Goal: Task Accomplishment & Management: Use online tool/utility

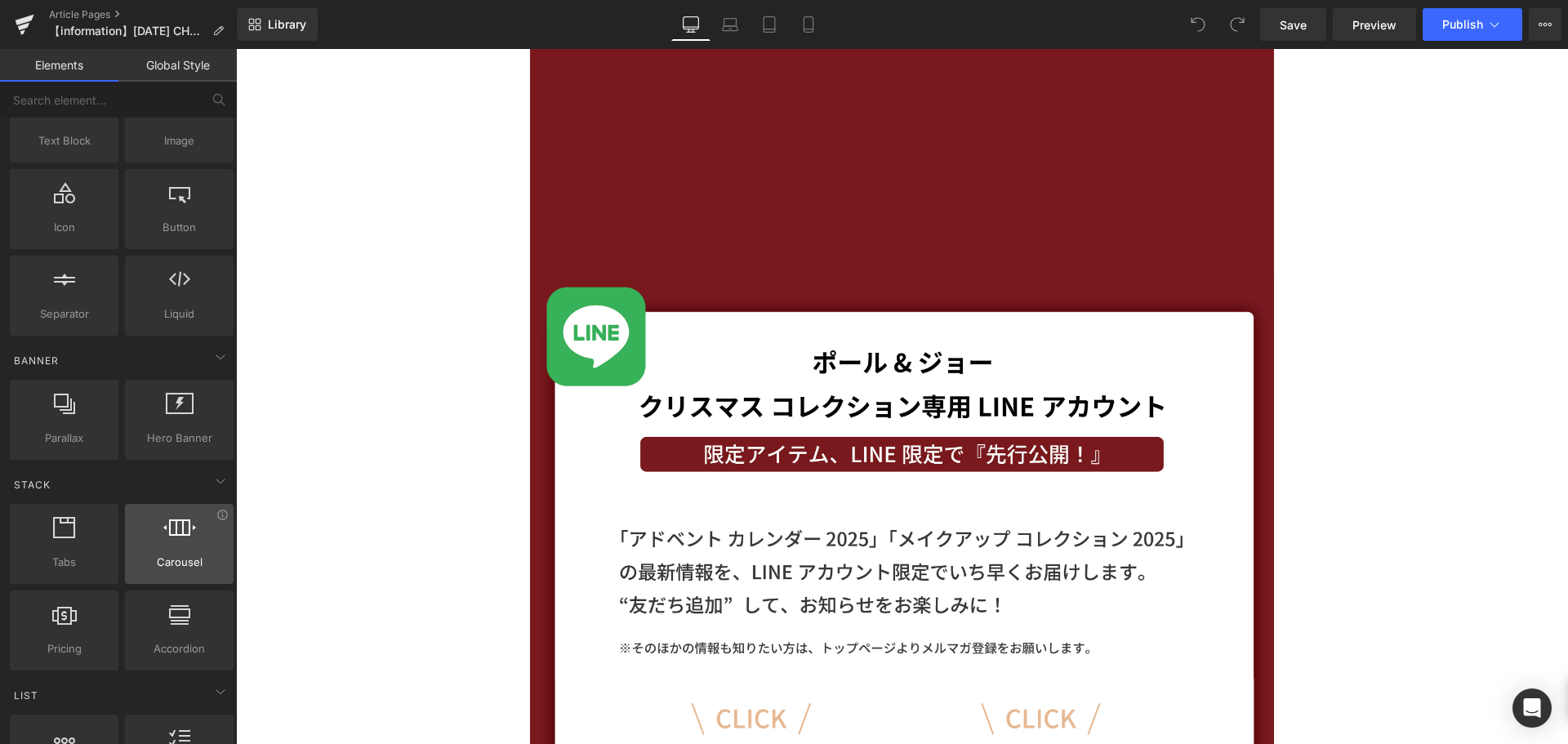
scroll to position [163, 0]
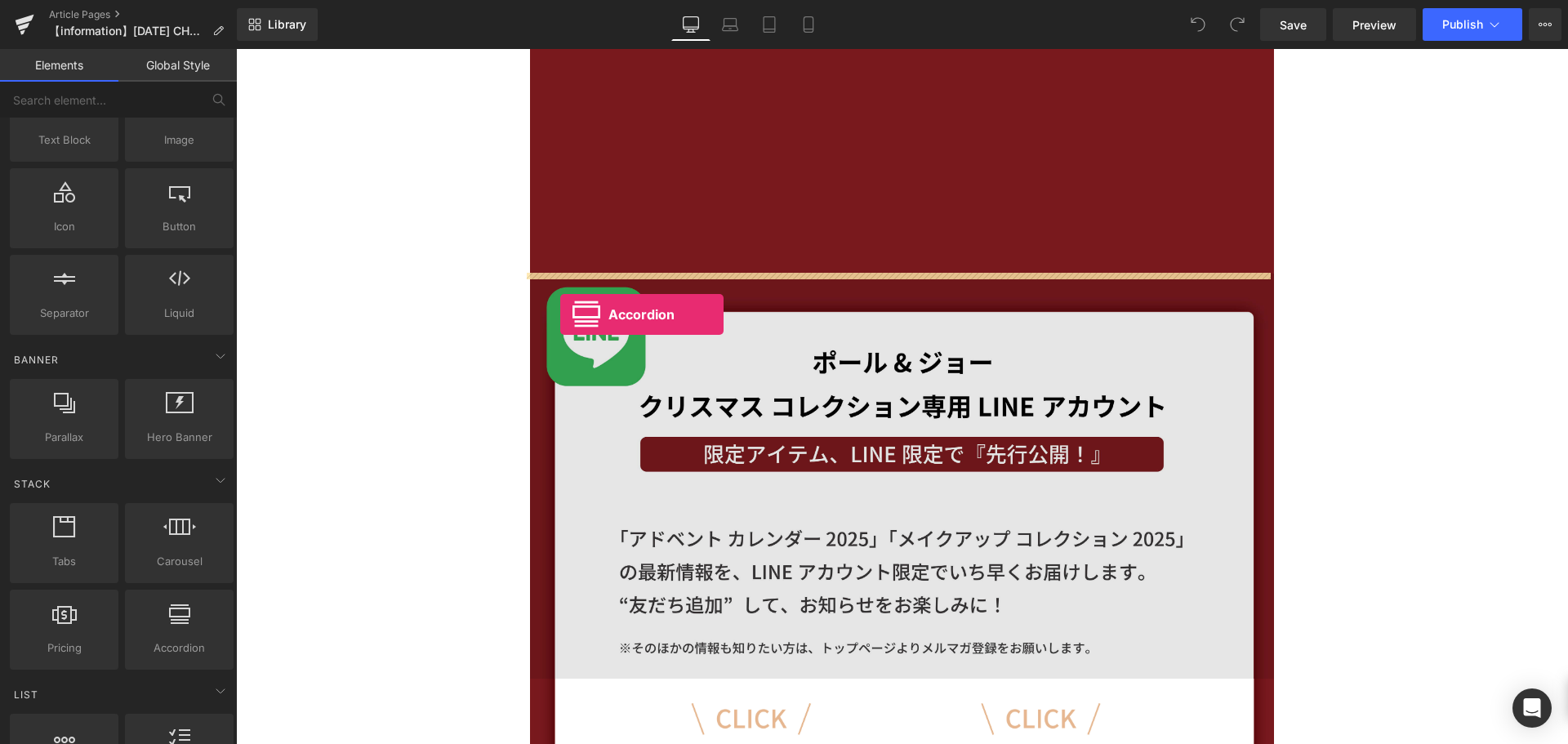
drag, startPoint x: 430, startPoint y: 665, endPoint x: 560, endPoint y: 314, distance: 373.9
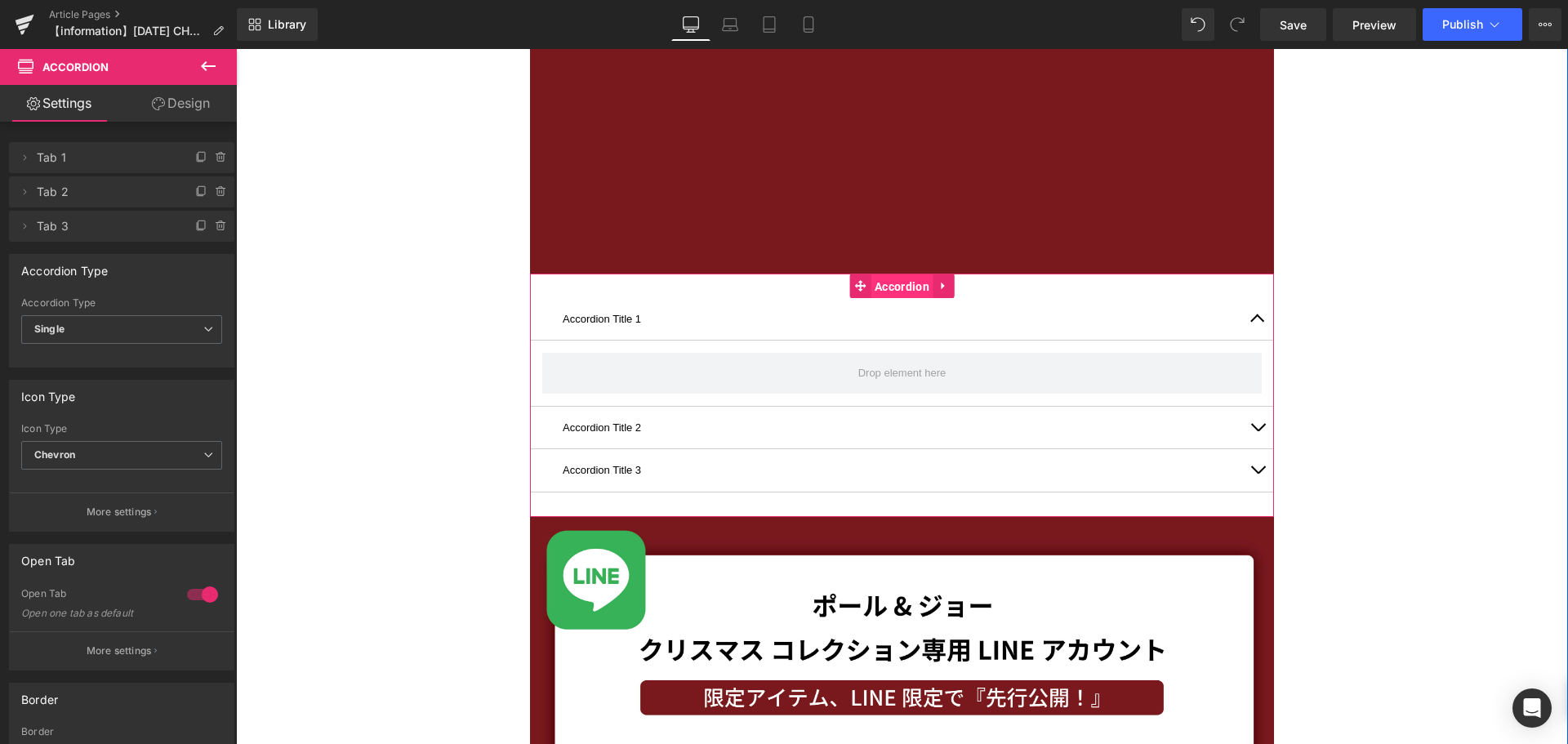
click at [905, 283] on span "Accordion" at bounding box center [902, 286] width 63 height 25
click at [207, 98] on link "Design" at bounding box center [181, 103] width 118 height 37
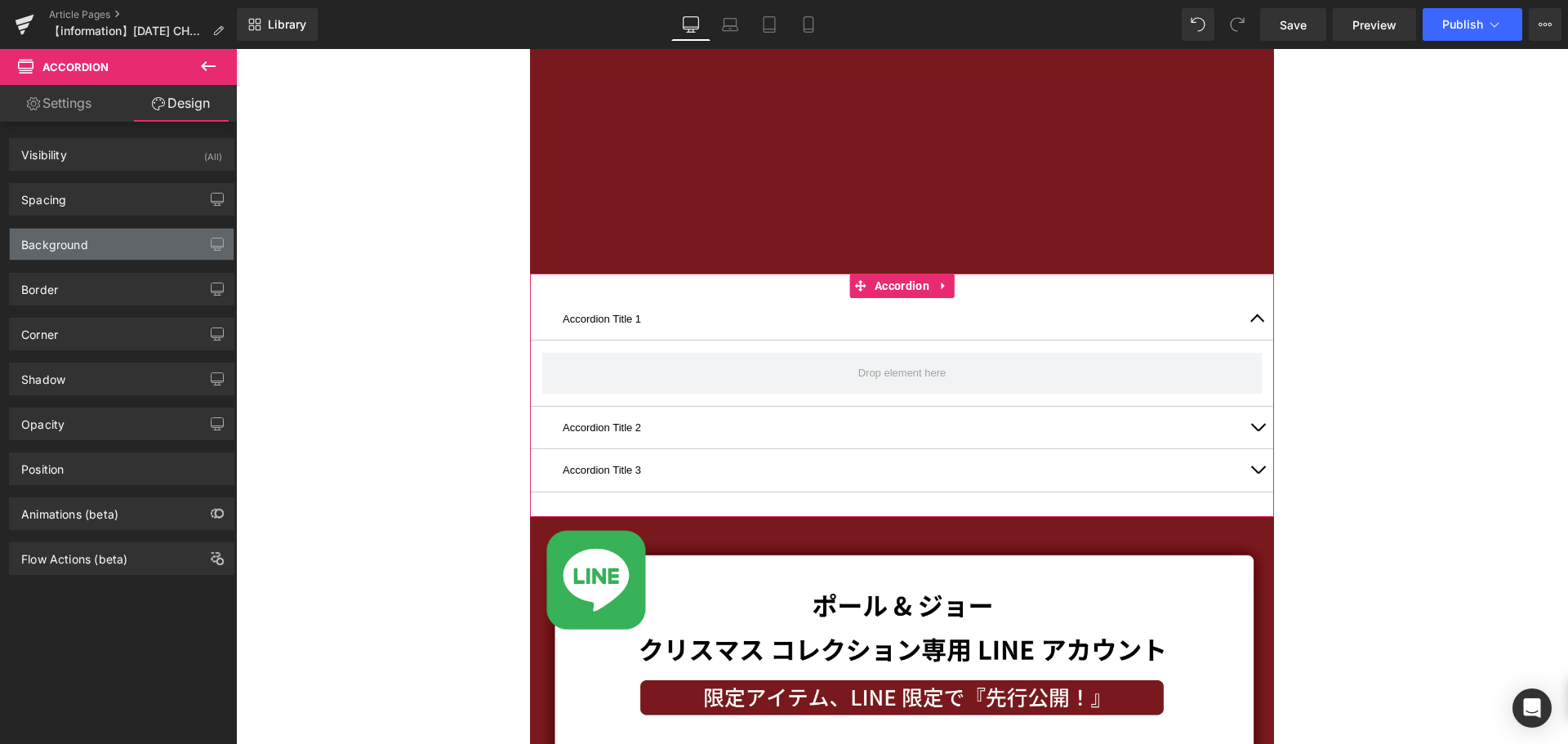
click at [149, 238] on div "Background" at bounding box center [122, 244] width 224 height 31
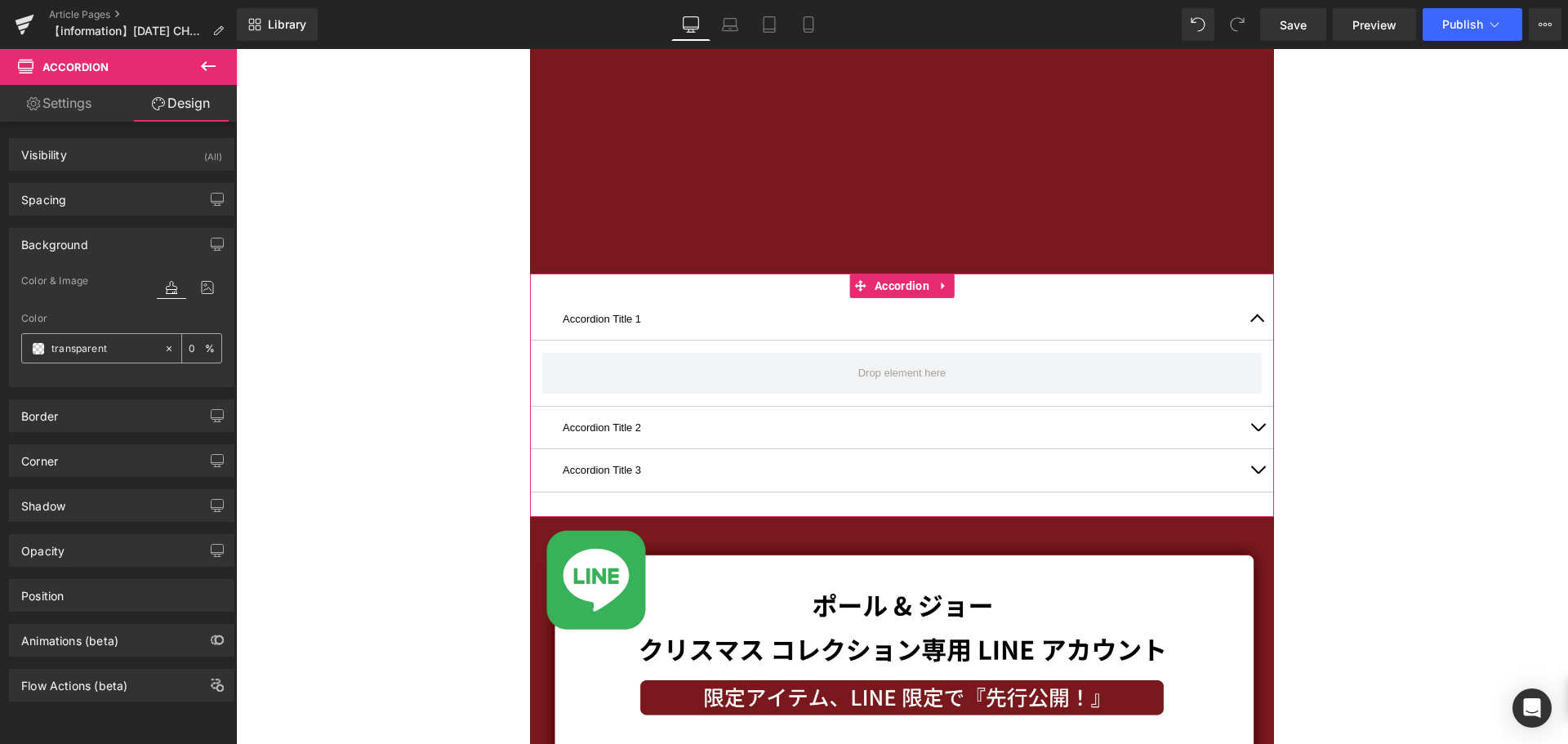
click at [41, 349] on span at bounding box center [38, 348] width 13 height 13
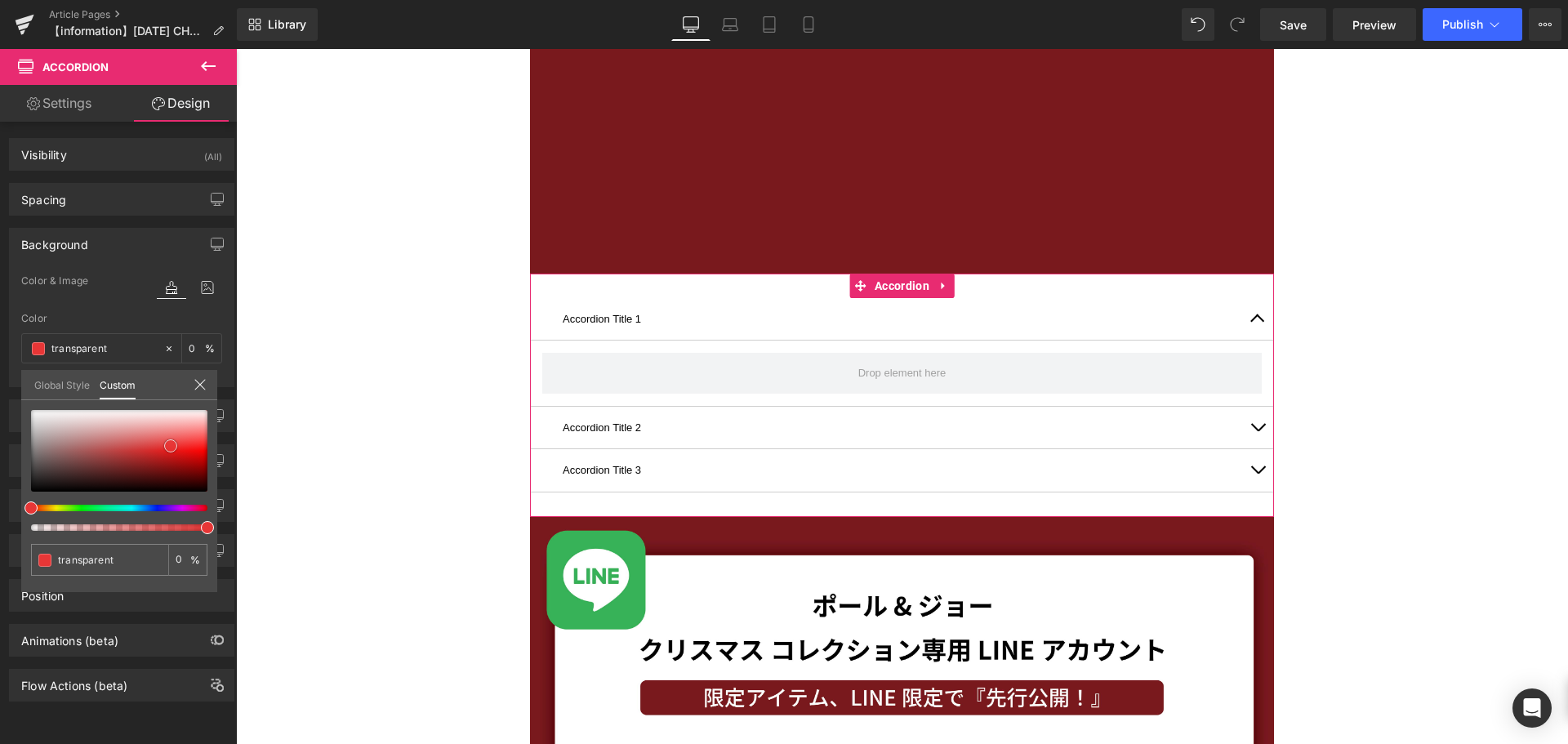
type input "#e73636"
type input "100"
type input "#e73636"
type input "100"
click at [171, 446] on div at bounding box center [119, 451] width 176 height 82
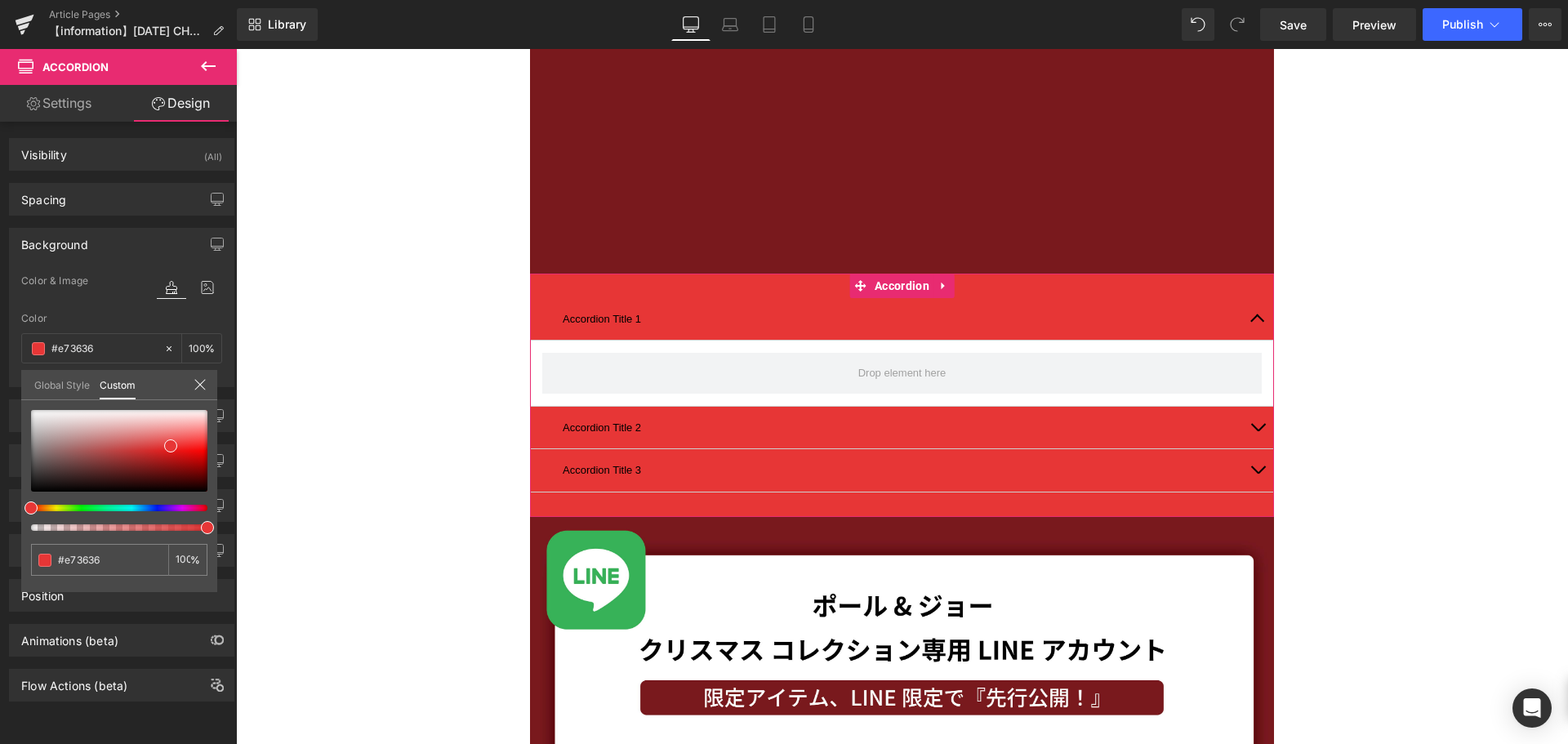
drag, startPoint x: 157, startPoint y: 511, endPoint x: 149, endPoint y: 471, distance: 40.8
click at [157, 510] on div at bounding box center [119, 470] width 176 height 121
click at [172, 443] on span at bounding box center [170, 445] width 13 height 13
type input "#9d36e7"
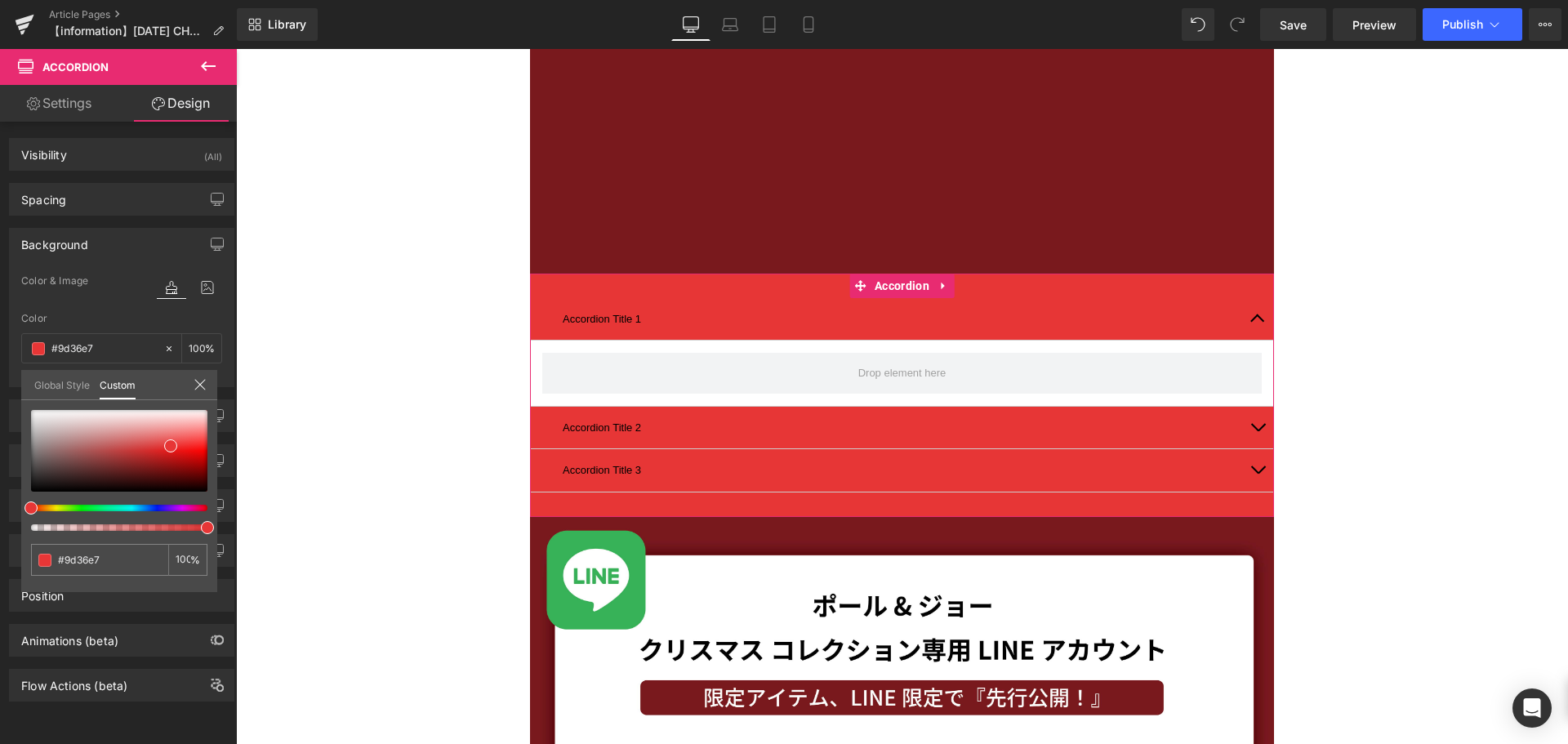
click at [159, 508] on div at bounding box center [113, 508] width 176 height 7
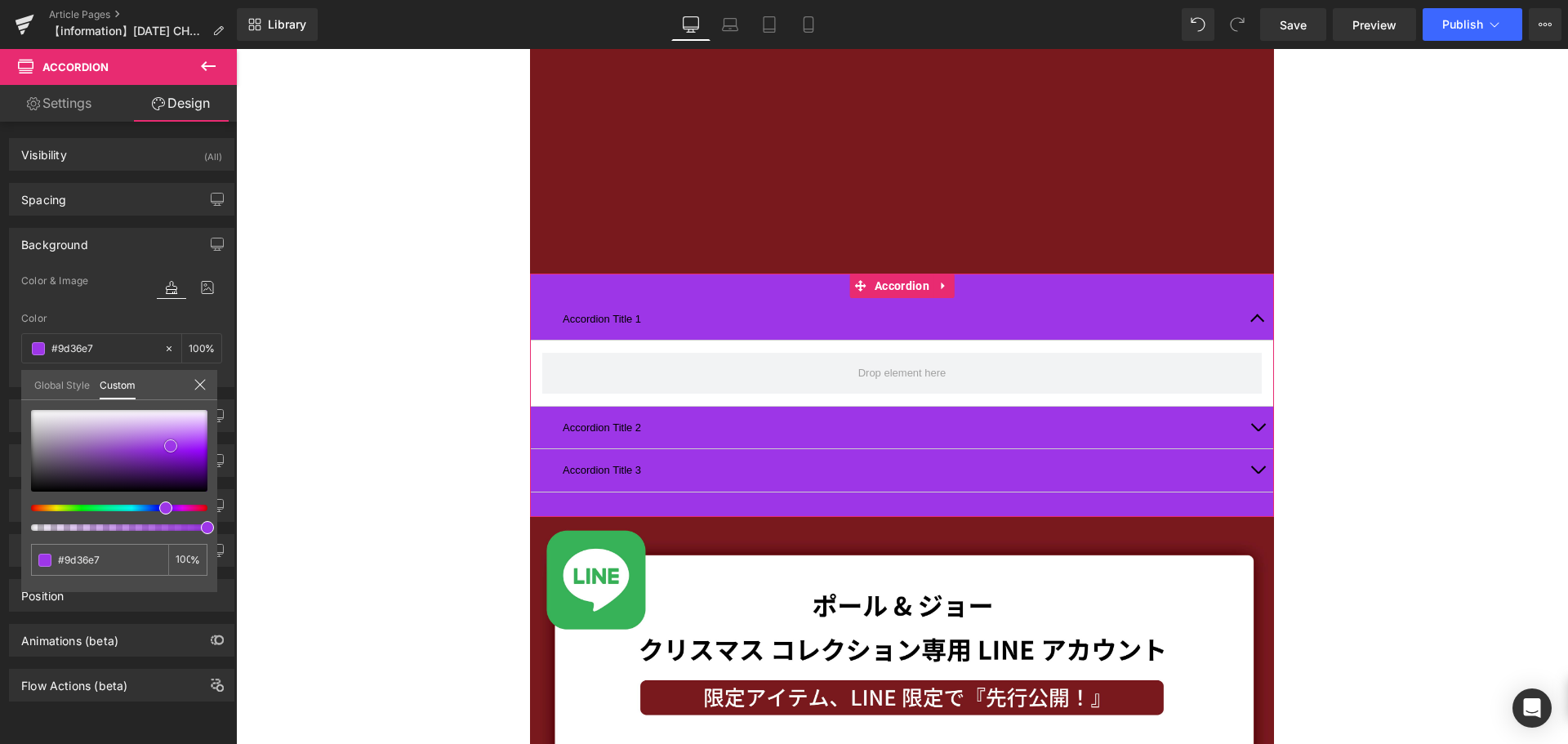
type input "#7d0ccf"
click at [189, 457] on div at bounding box center [119, 451] width 176 height 82
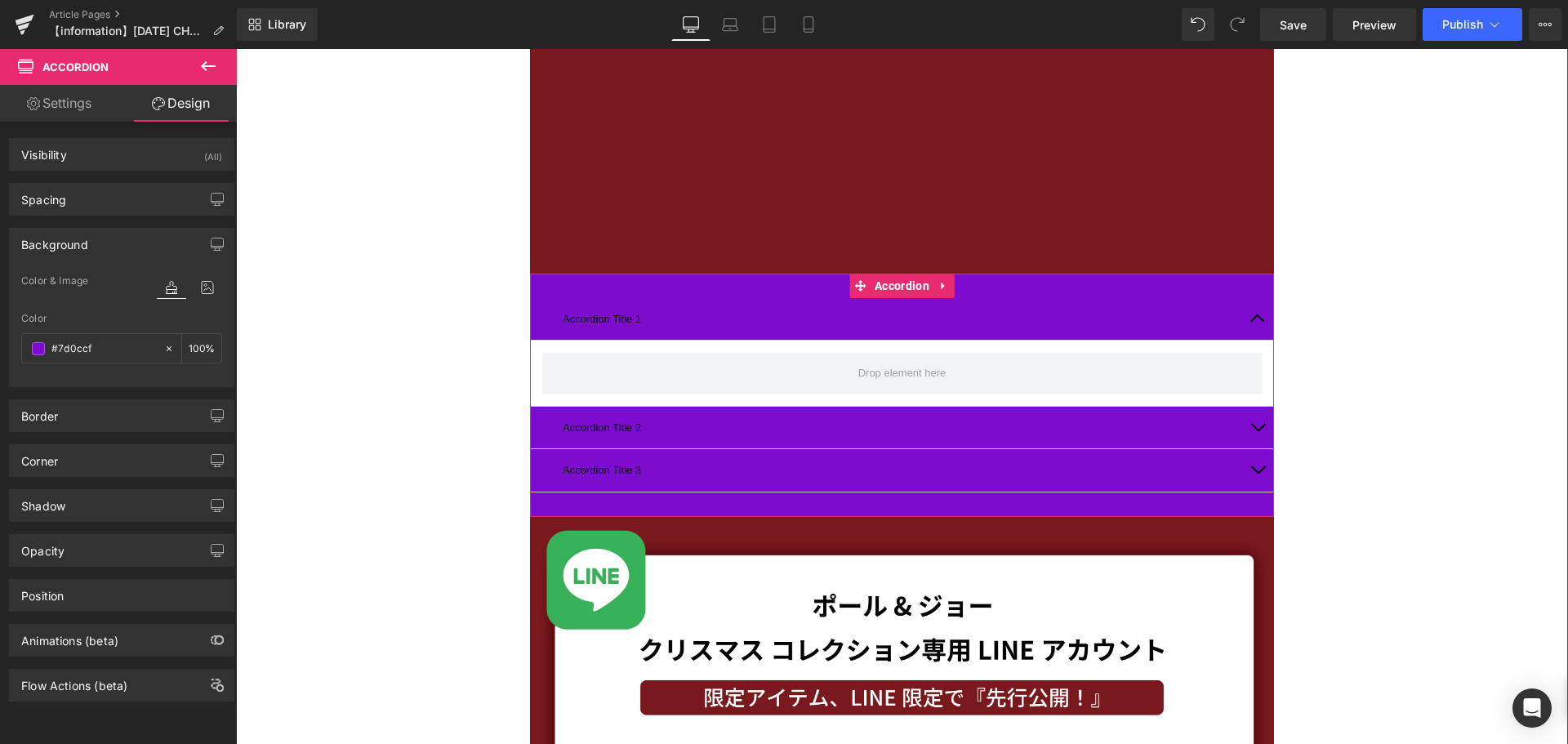
click at [1258, 323] on span "button" at bounding box center [1258, 323] width 0 height 0
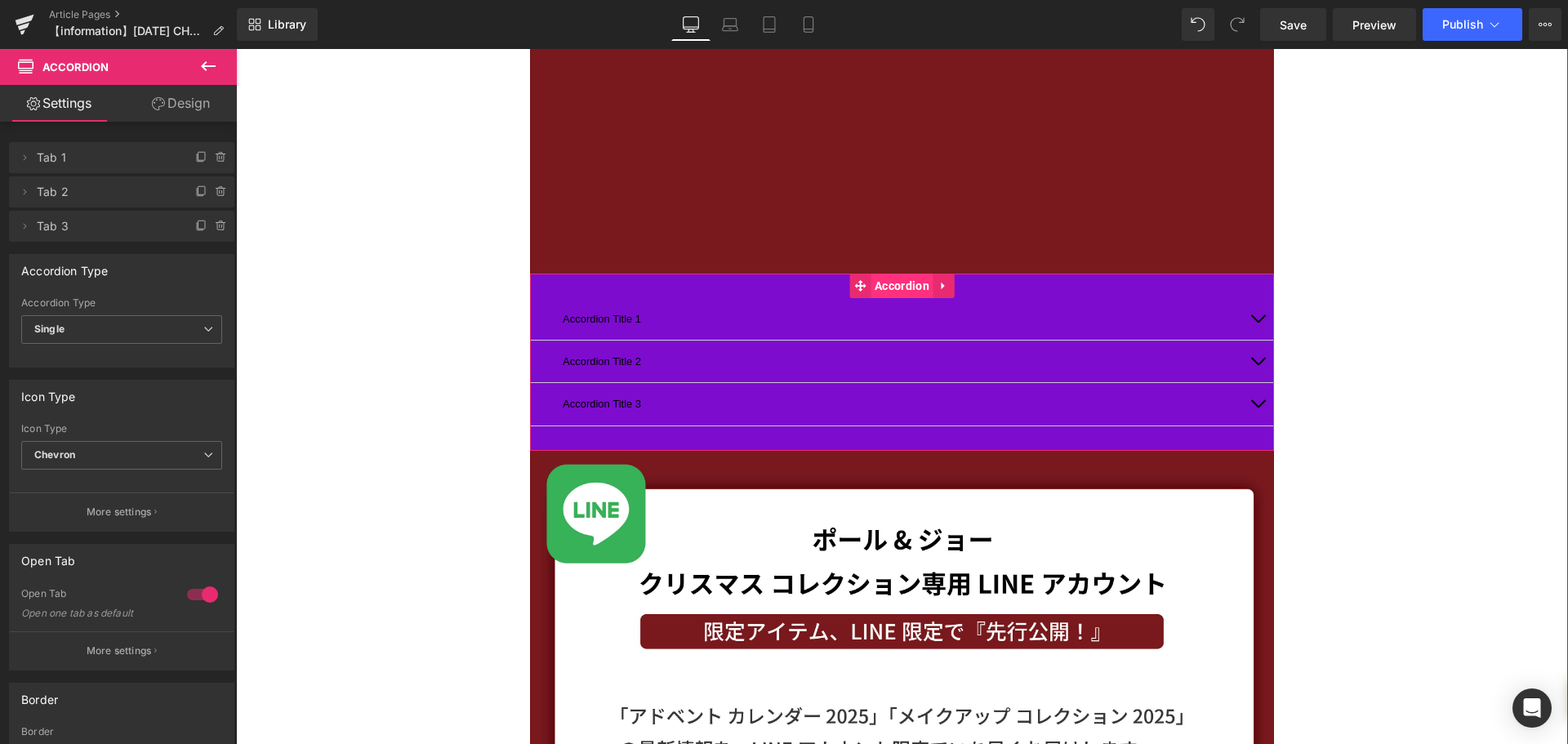
click at [883, 285] on span "Accordion" at bounding box center [902, 286] width 63 height 25
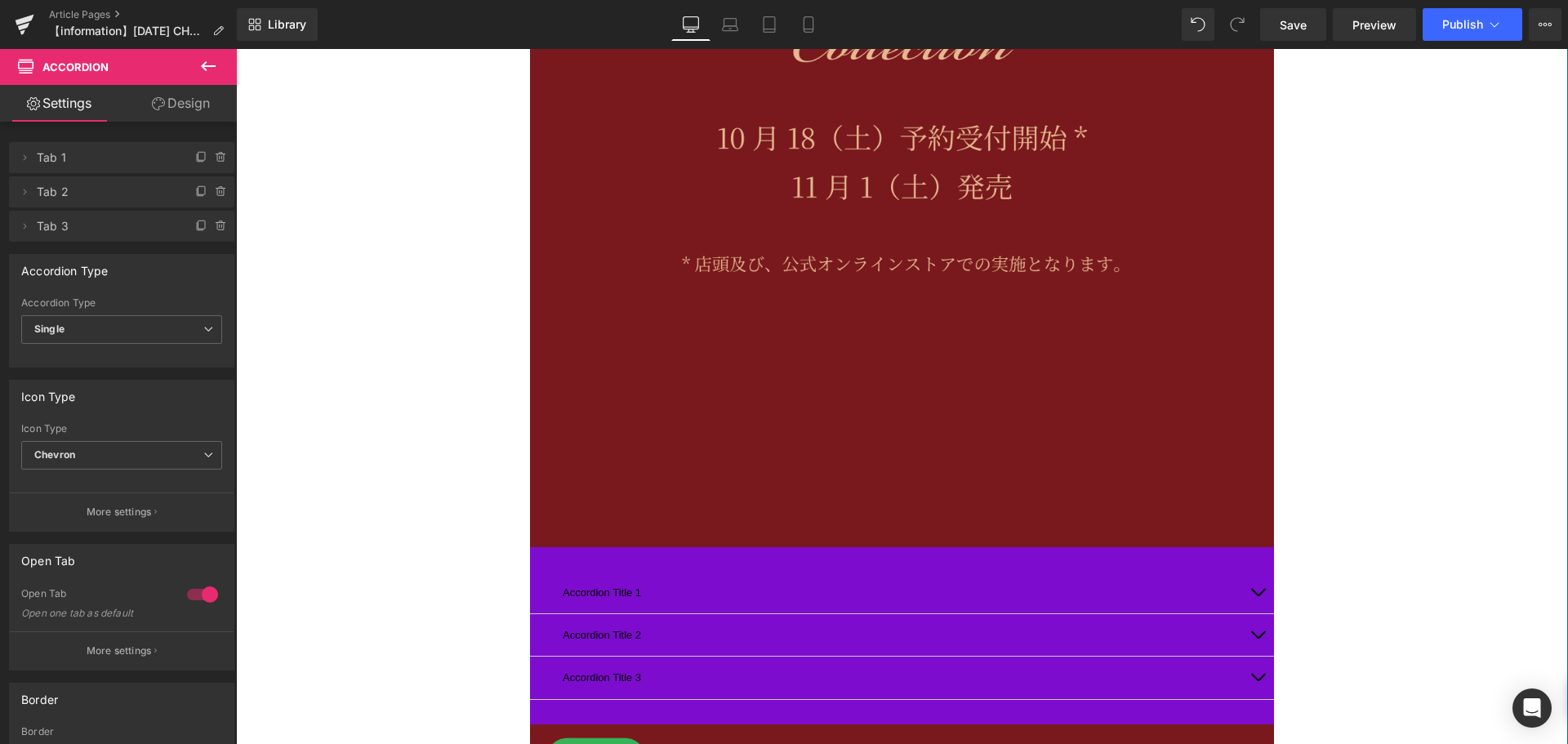
scroll to position [653, 0]
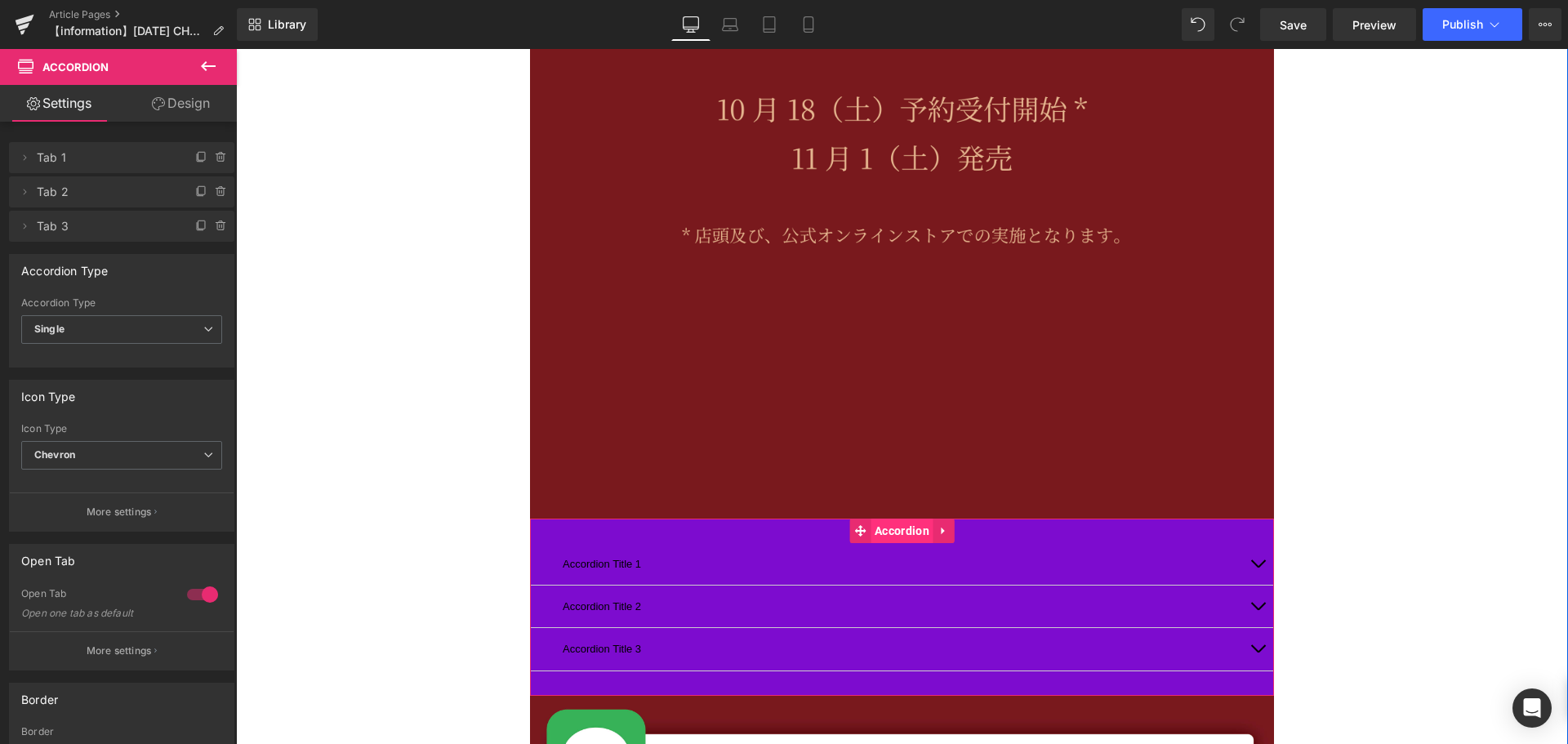
click at [887, 524] on span "Accordion" at bounding box center [902, 531] width 63 height 25
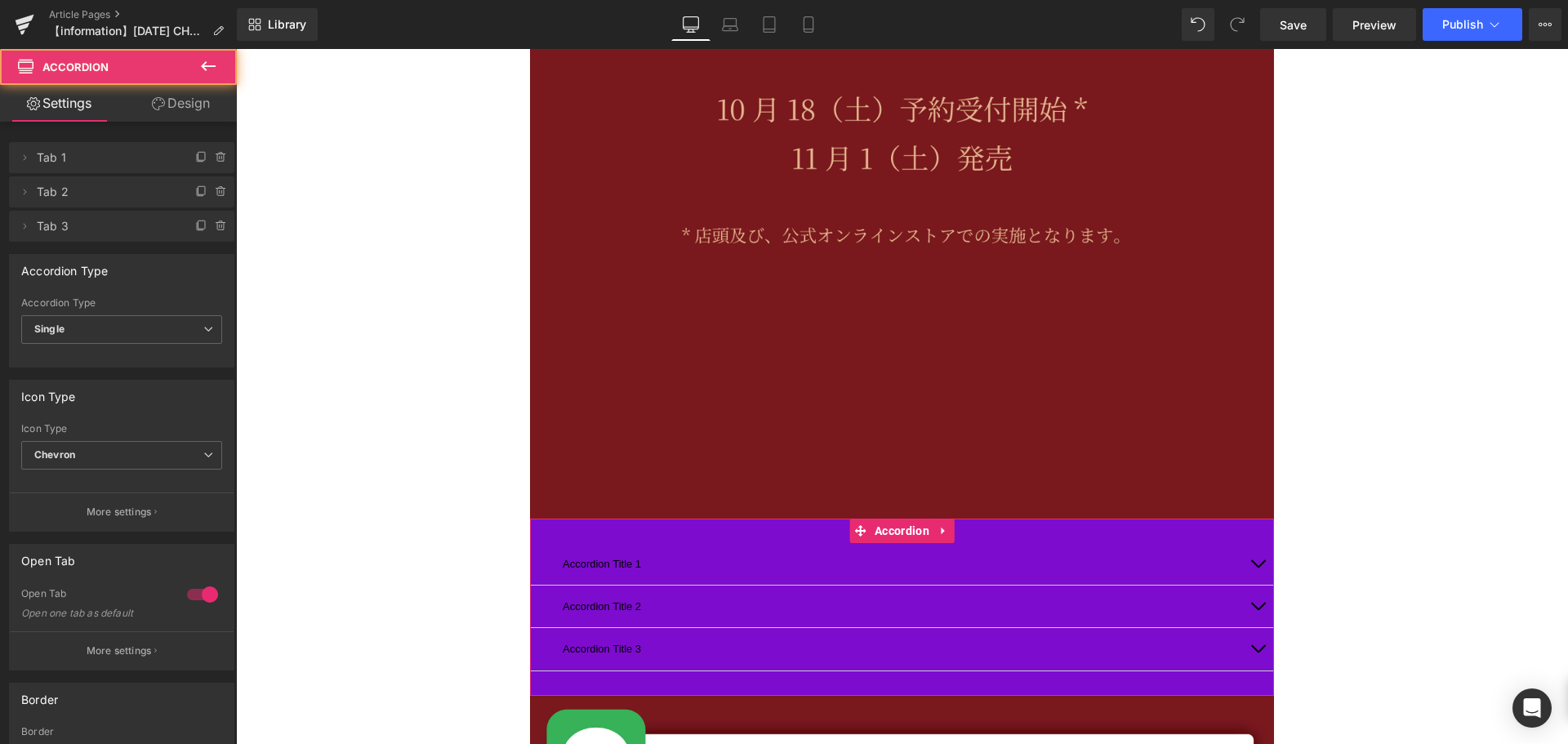
click at [167, 103] on link "Design" at bounding box center [181, 103] width 118 height 37
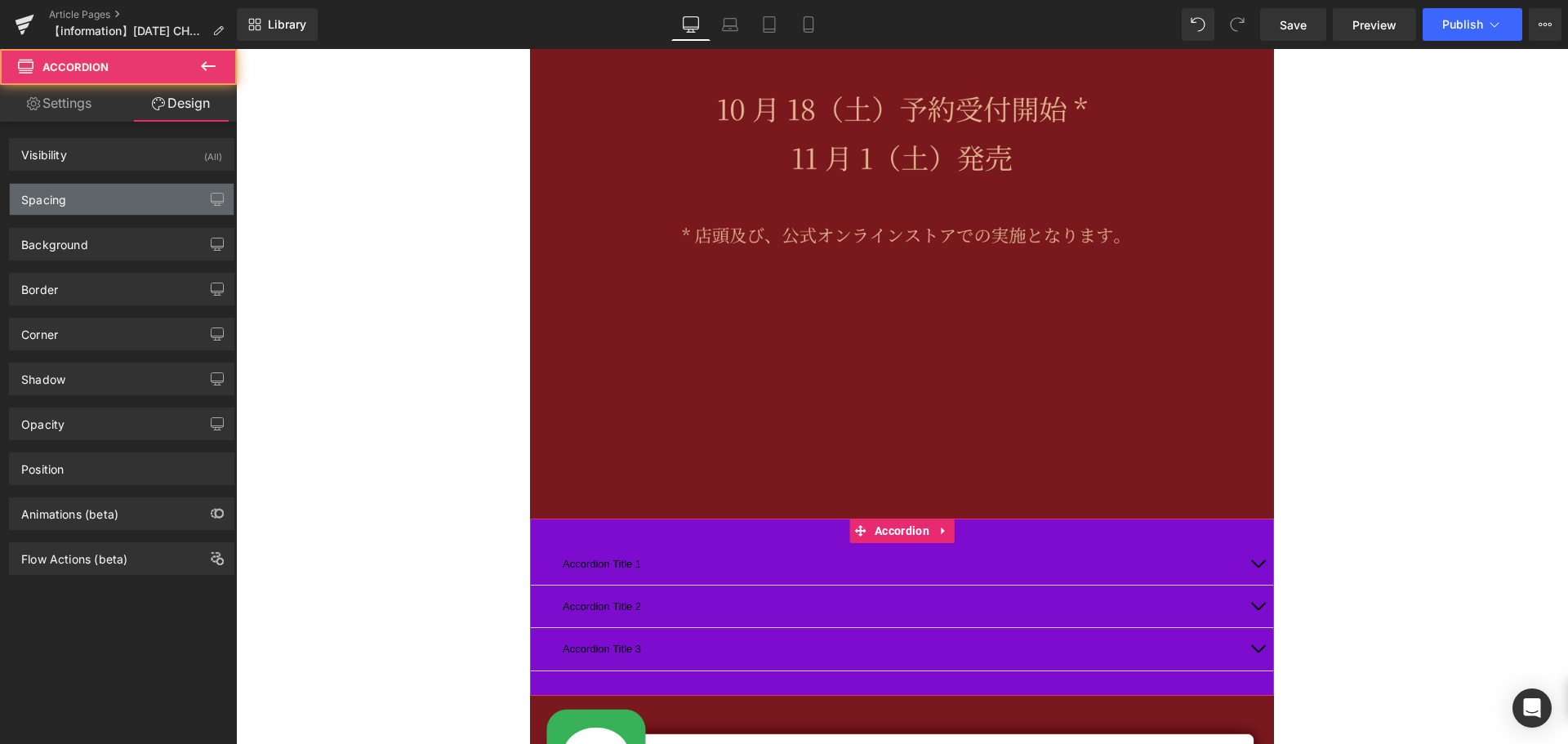
click at [150, 197] on div "Spacing" at bounding box center [122, 199] width 224 height 31
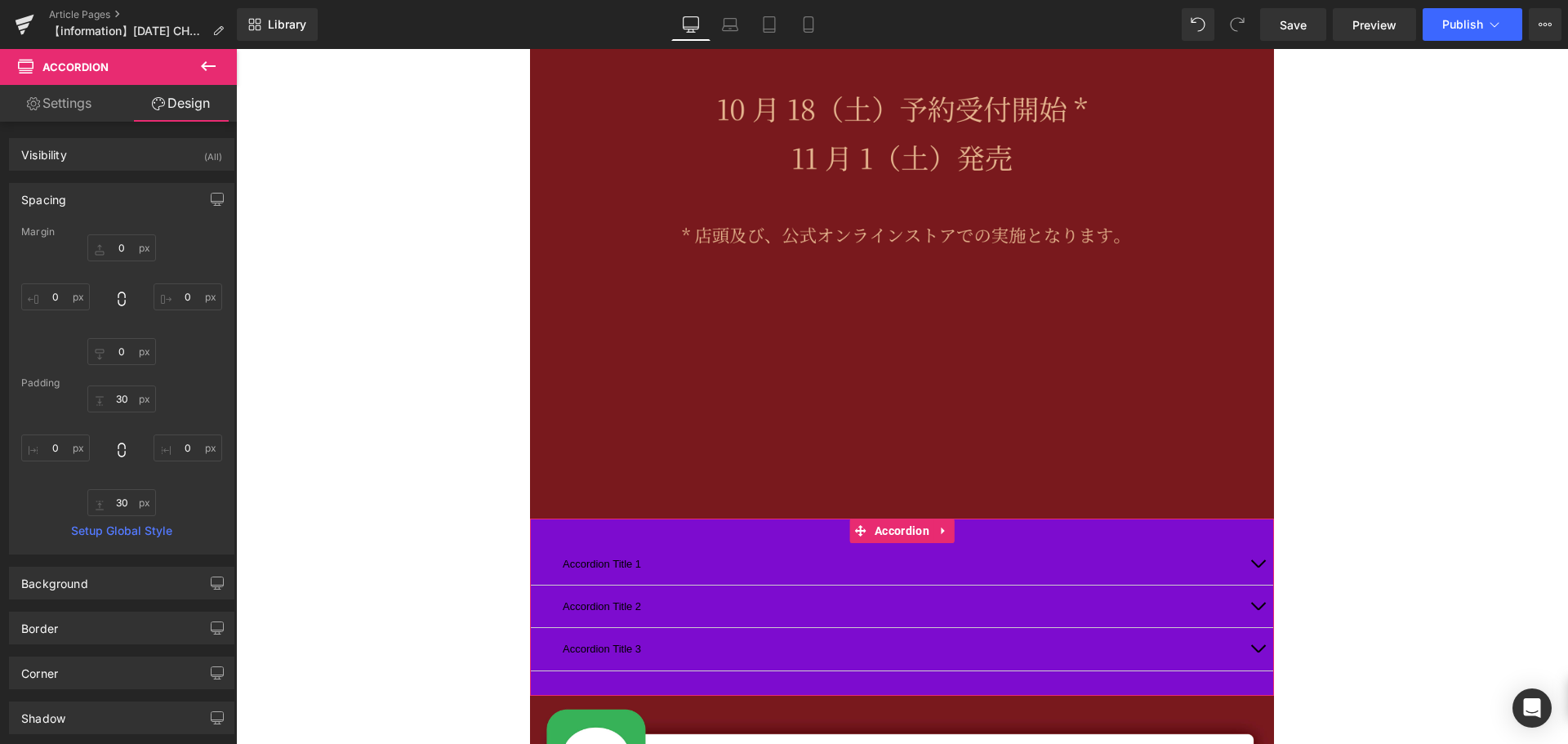
type input "0"
type input "30"
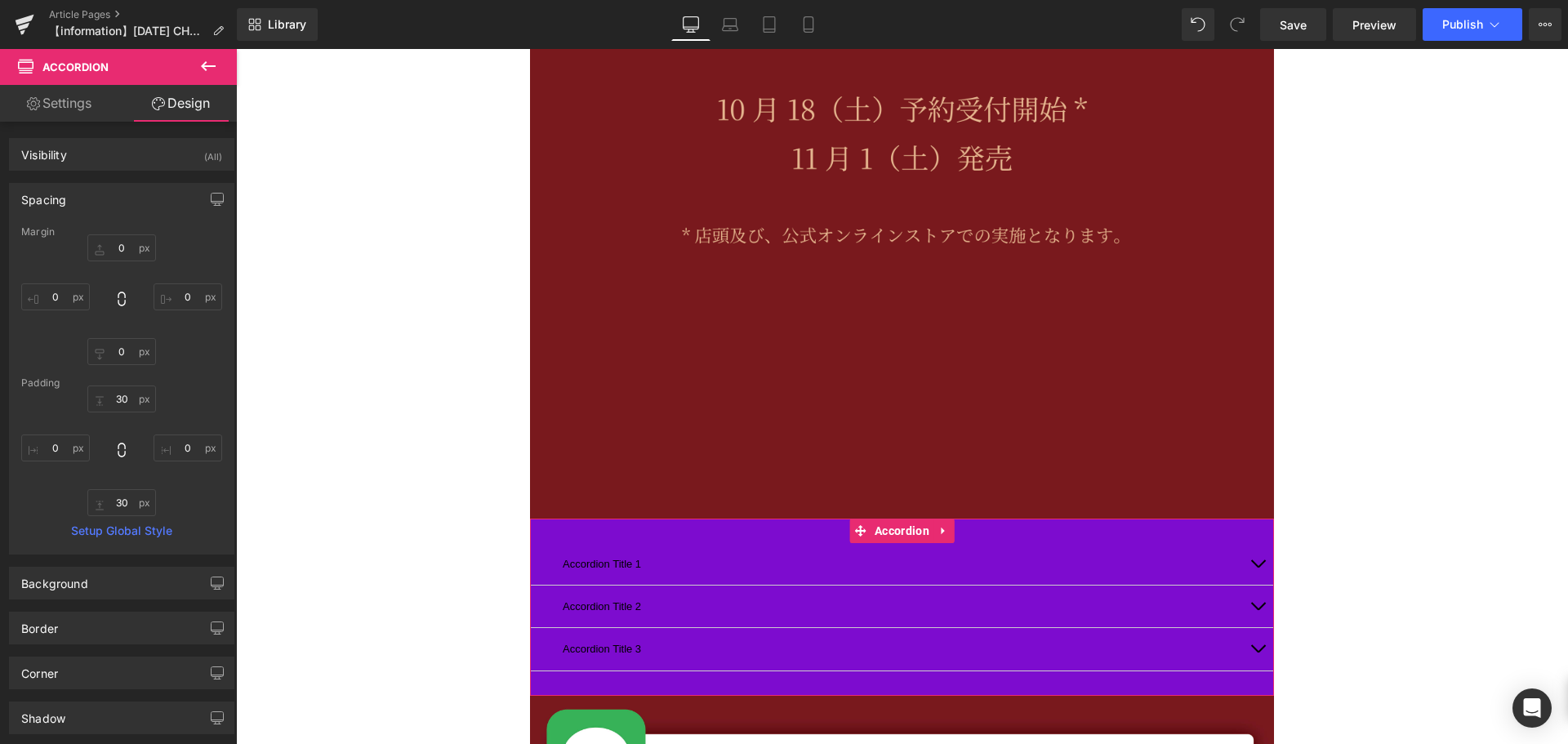
type input "0"
type input "30"
type input "0"
click at [135, 242] on input "0" at bounding box center [121, 247] width 69 height 27
type input "ー"
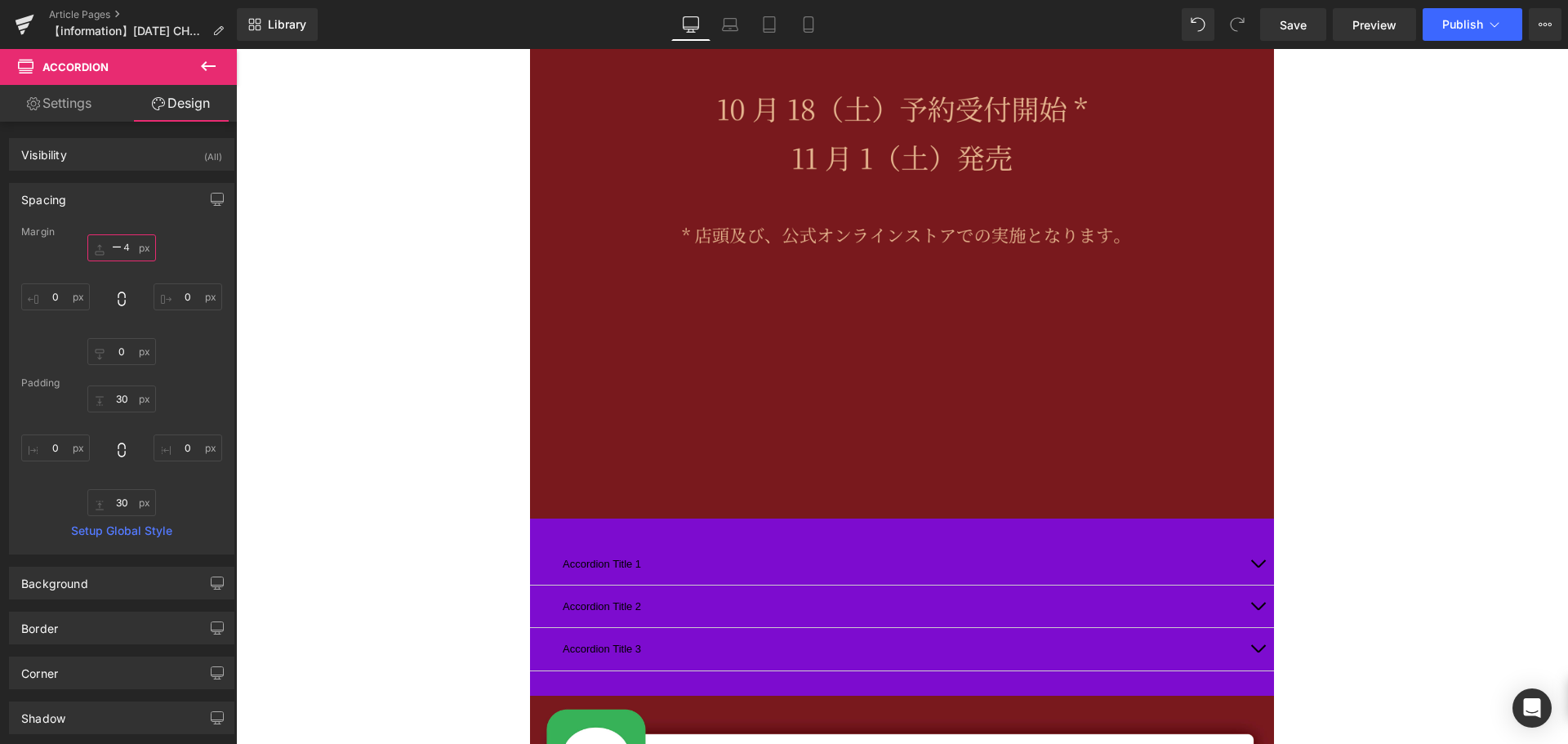
type input "ー４０"
type input "-40"
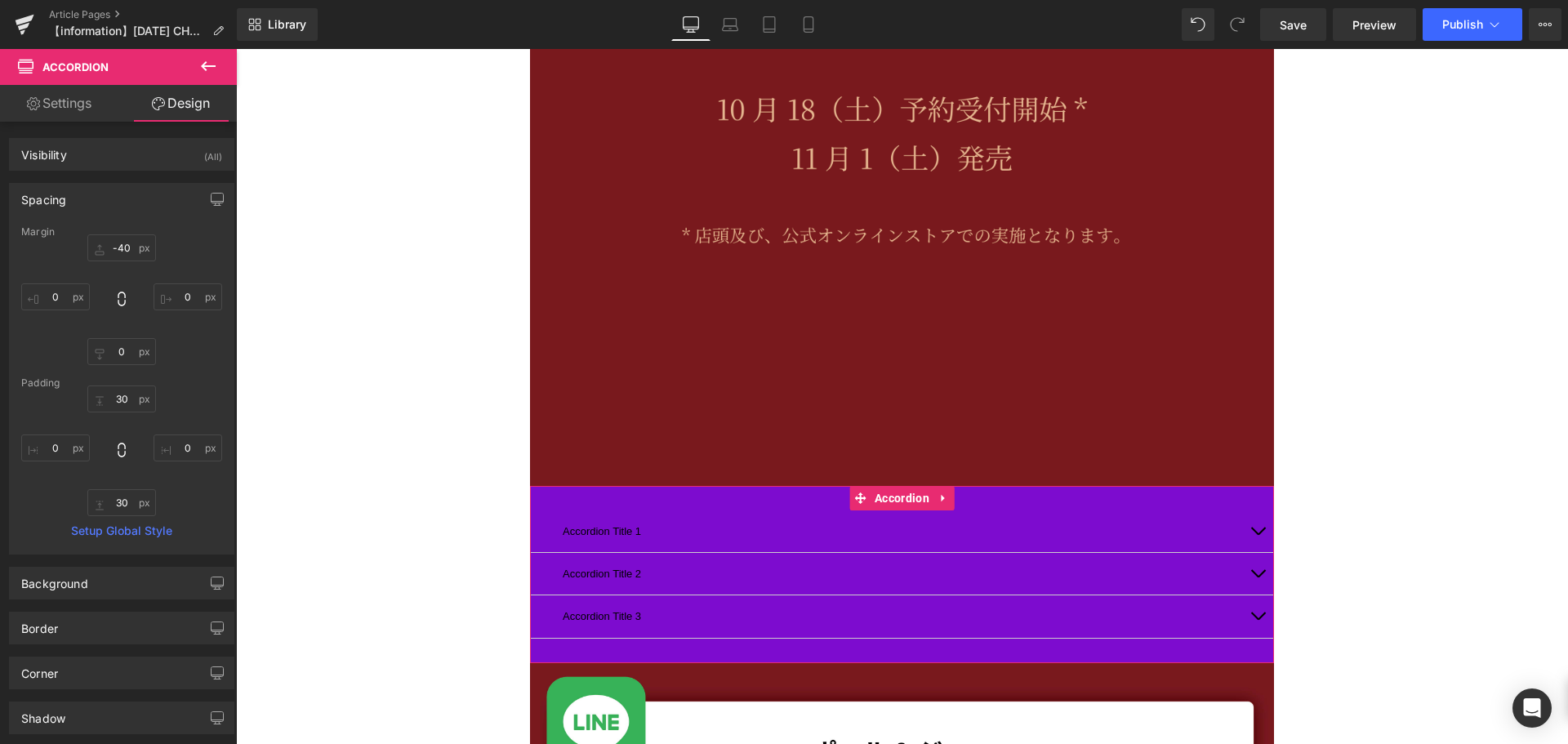
click at [64, 100] on link "Settings" at bounding box center [59, 103] width 118 height 37
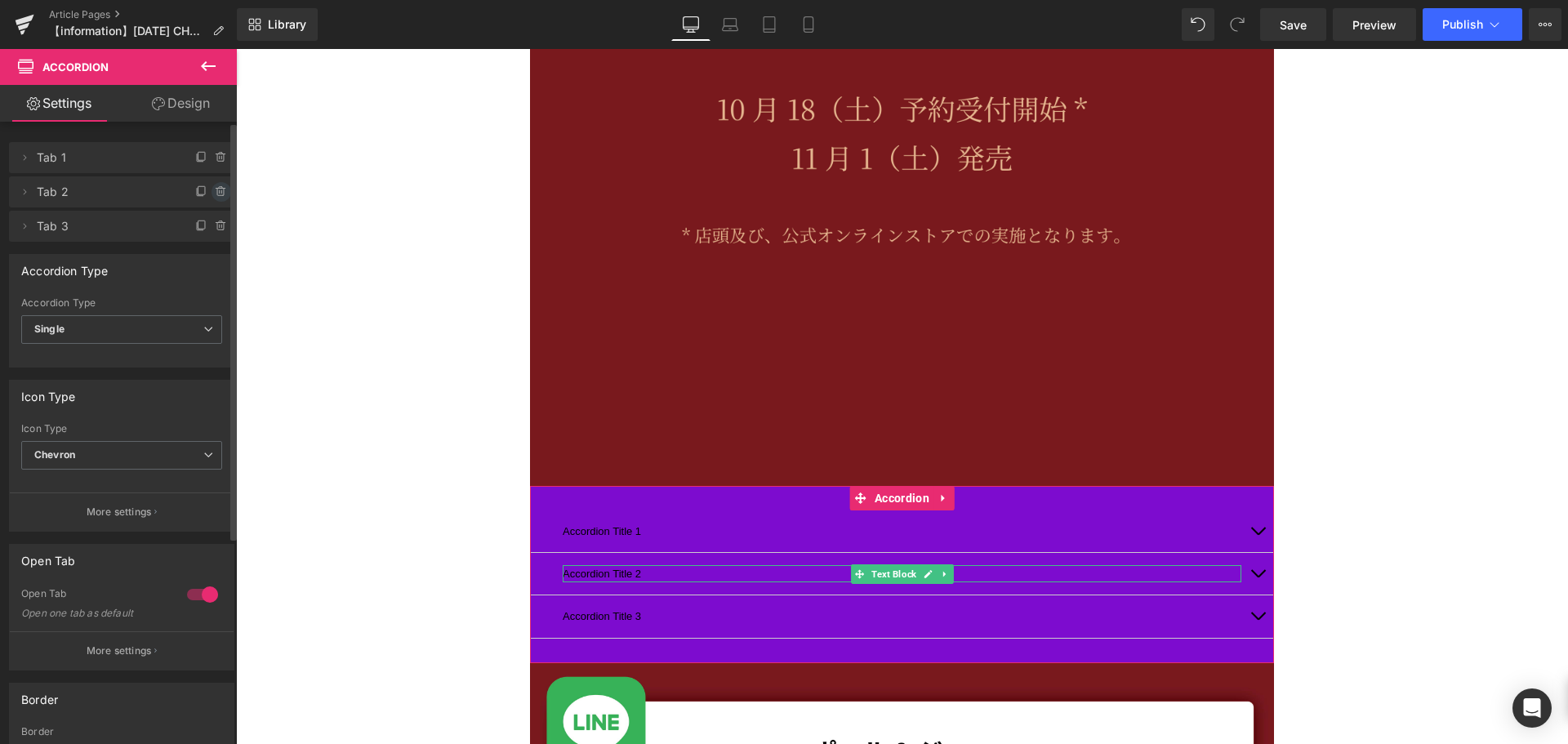
click at [219, 193] on icon at bounding box center [221, 191] width 13 height 13
click at [202, 188] on button "Delete" at bounding box center [203, 192] width 51 height 21
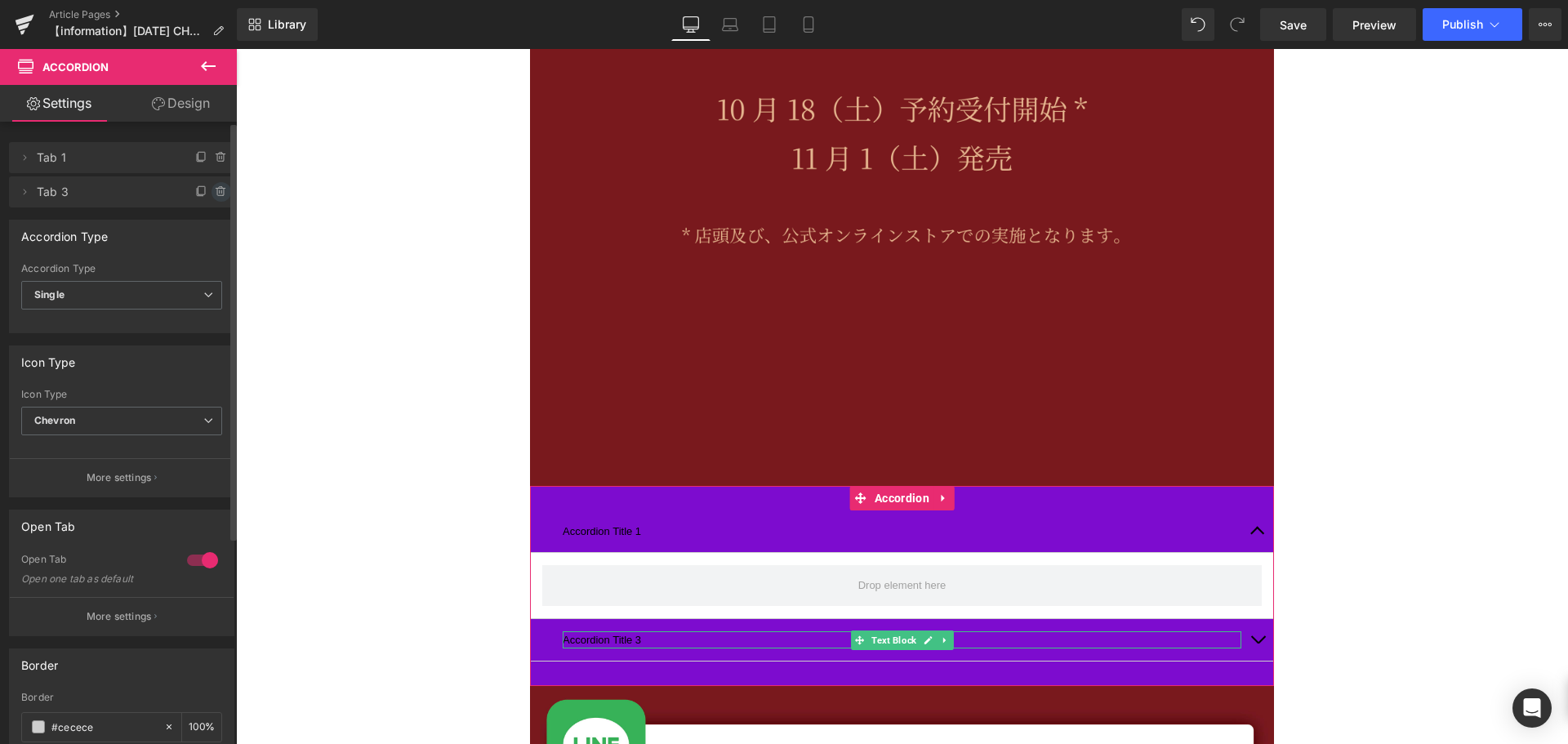
click at [219, 189] on icon at bounding box center [220, 188] width 3 height 2
click at [196, 190] on button "Delete" at bounding box center [203, 192] width 51 height 21
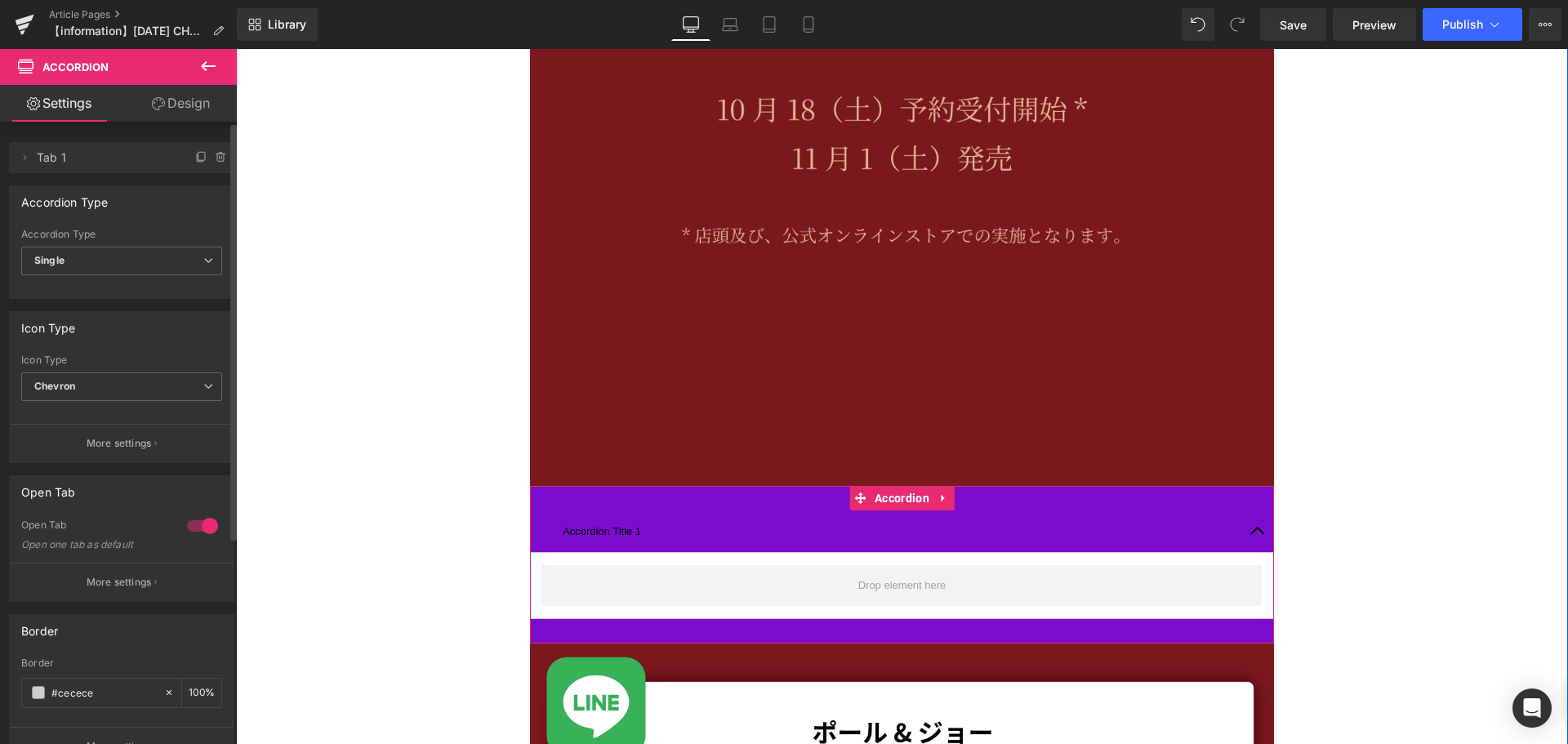
click at [1255, 533] on button "button" at bounding box center [1257, 531] width 33 height 42
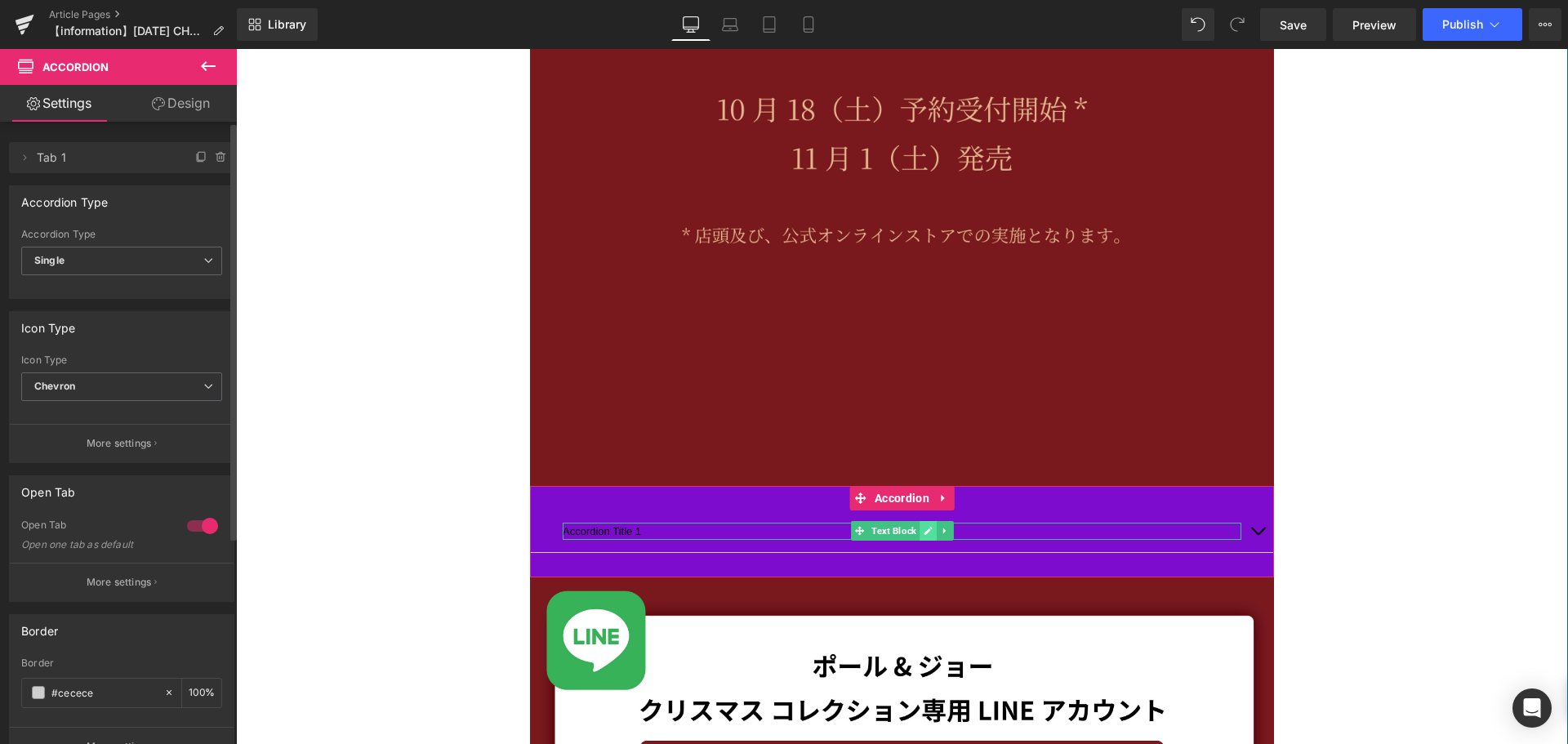
click at [920, 530] on link at bounding box center [928, 531] width 17 height 20
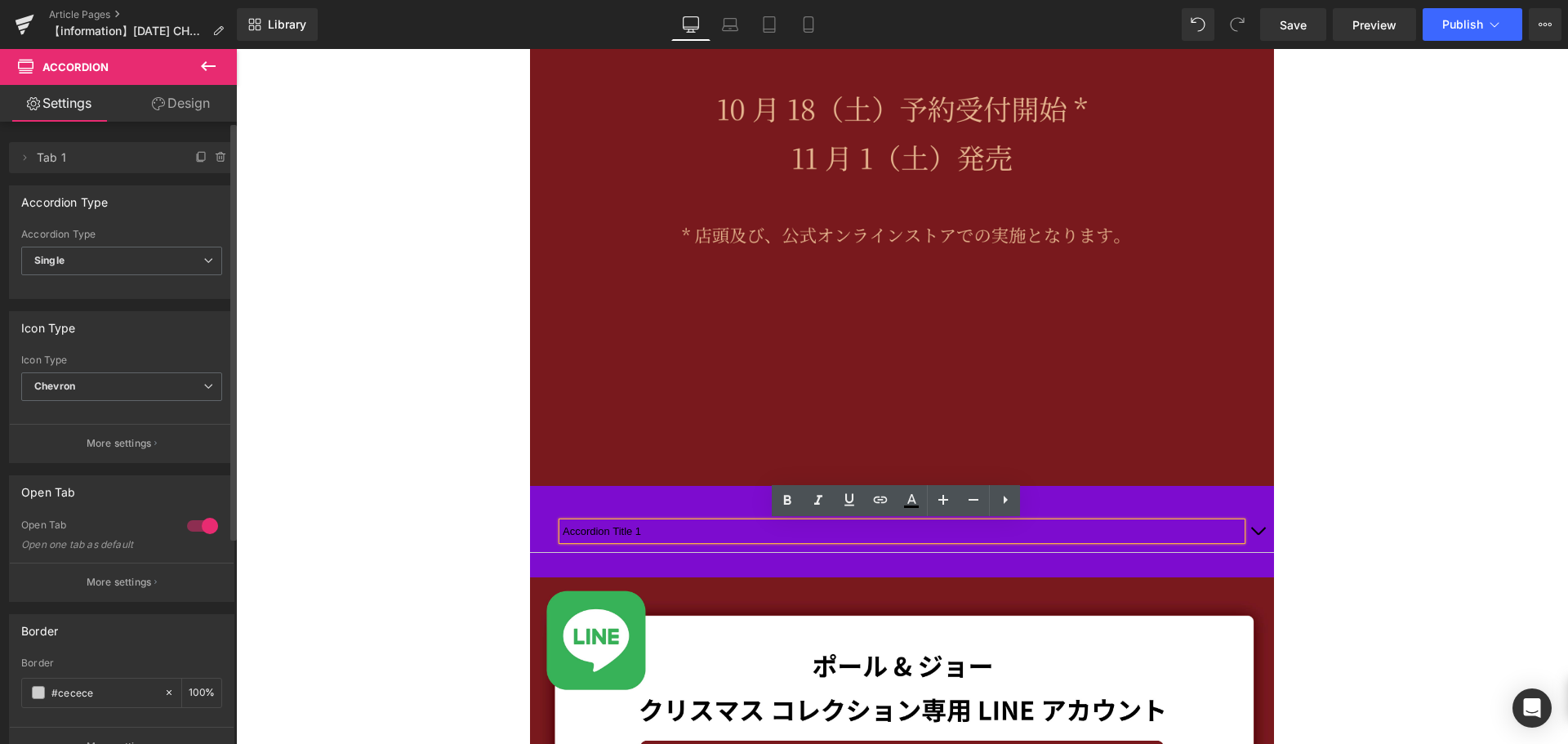
click at [567, 532] on p "Accordion Title 1" at bounding box center [902, 531] width 679 height 17
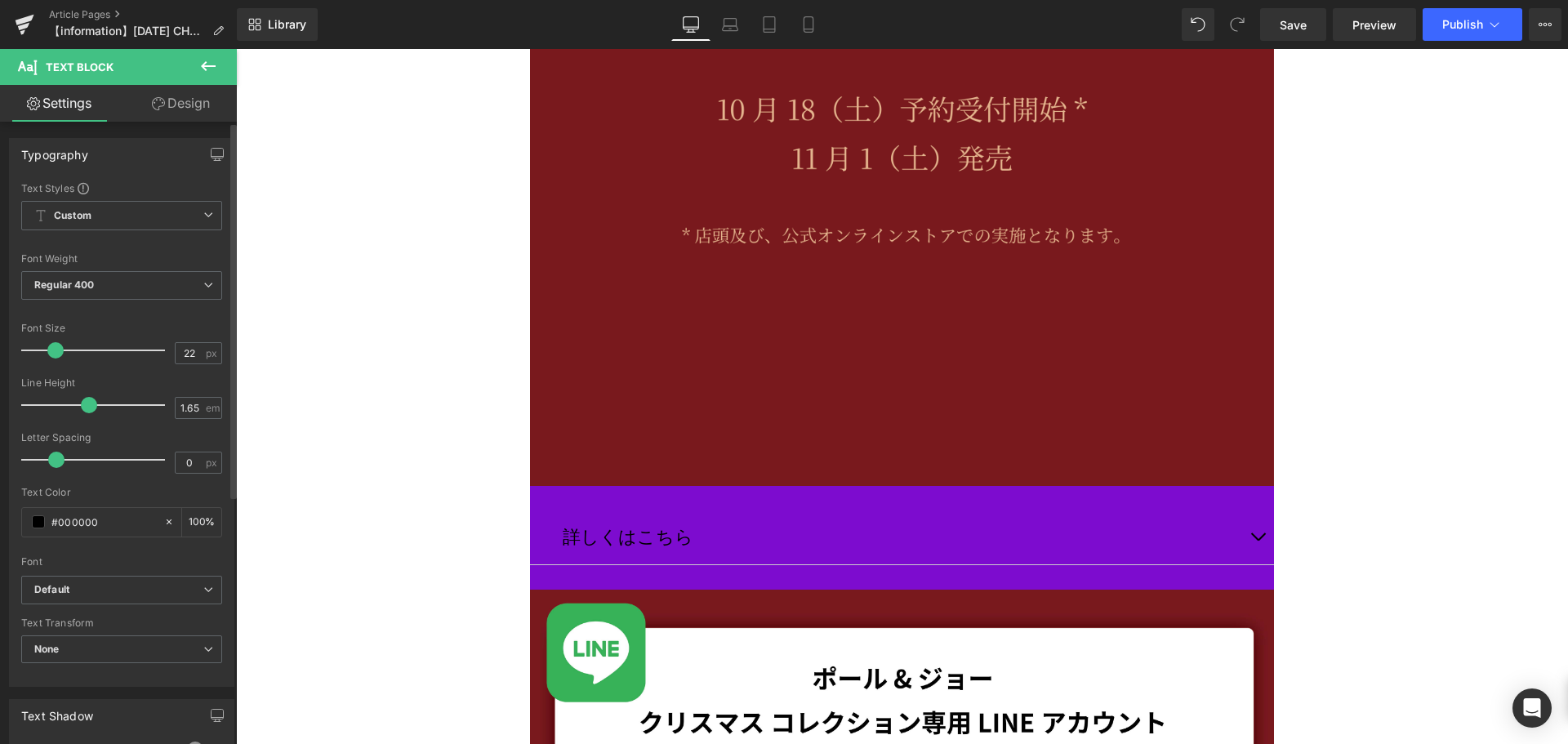
type input "24"
drag, startPoint x: 38, startPoint y: 354, endPoint x: 54, endPoint y: 354, distance: 15.5
click at [54, 354] on span at bounding box center [55, 350] width 16 height 16
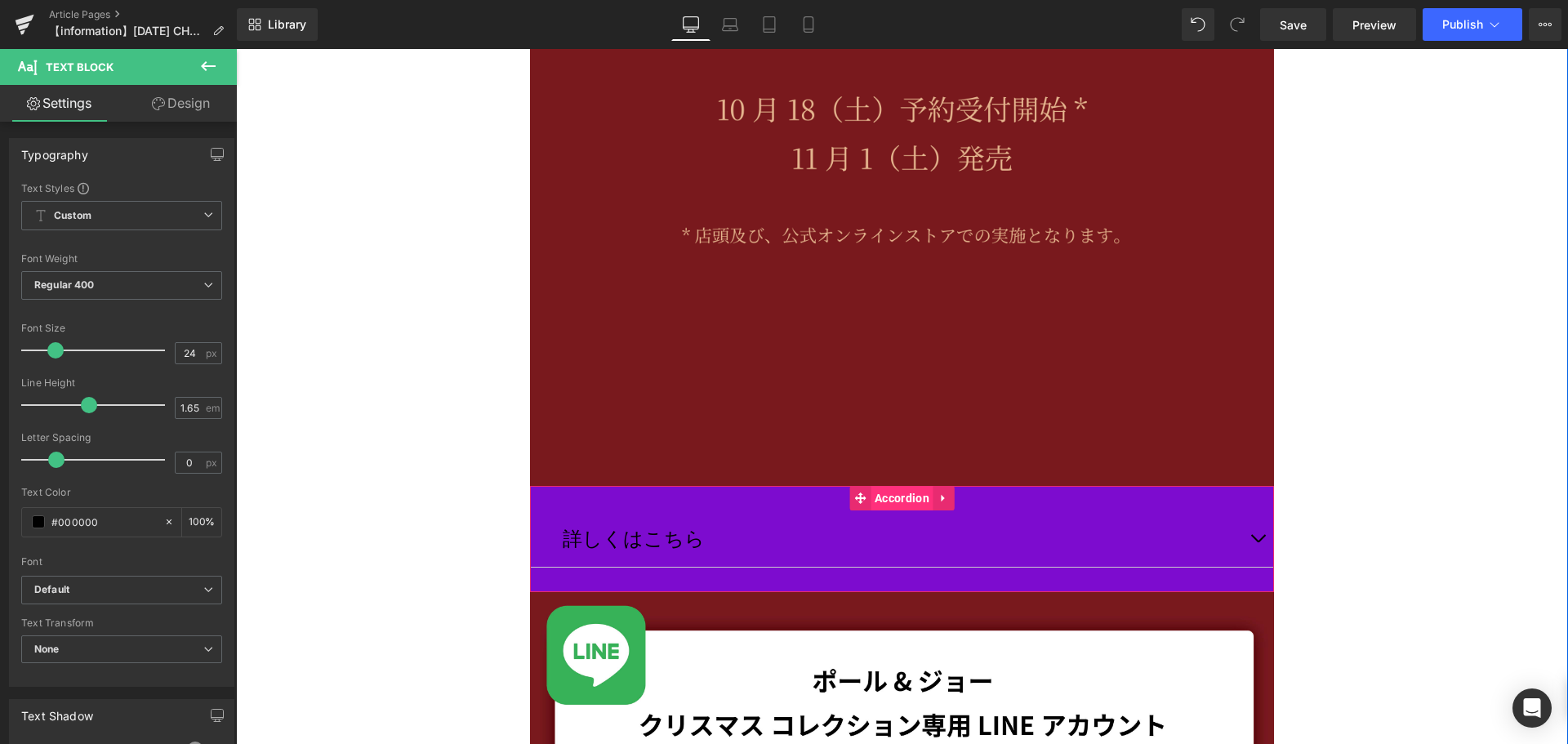
click at [889, 501] on span "Accordion" at bounding box center [902, 498] width 63 height 25
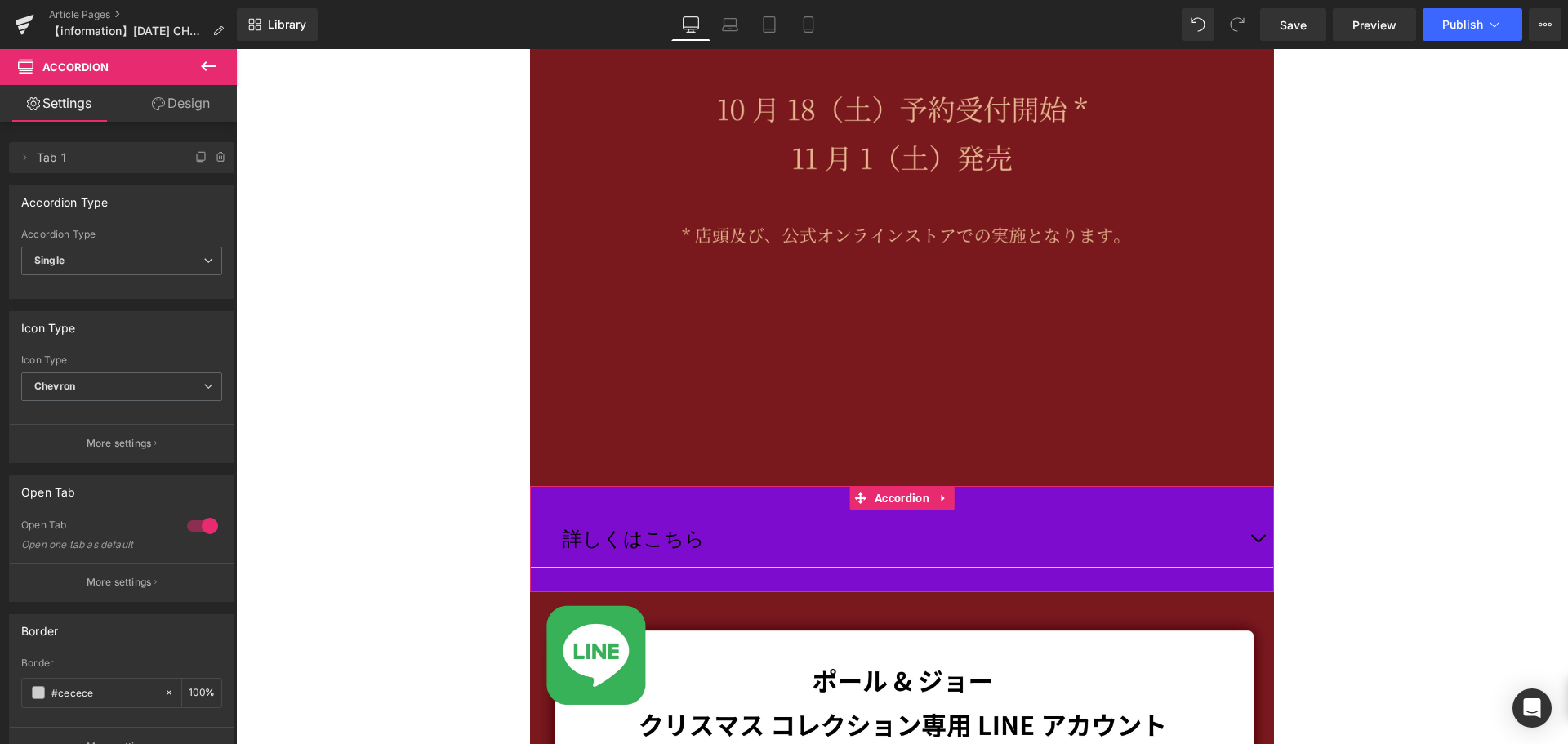
click at [183, 95] on link "Design" at bounding box center [181, 103] width 118 height 37
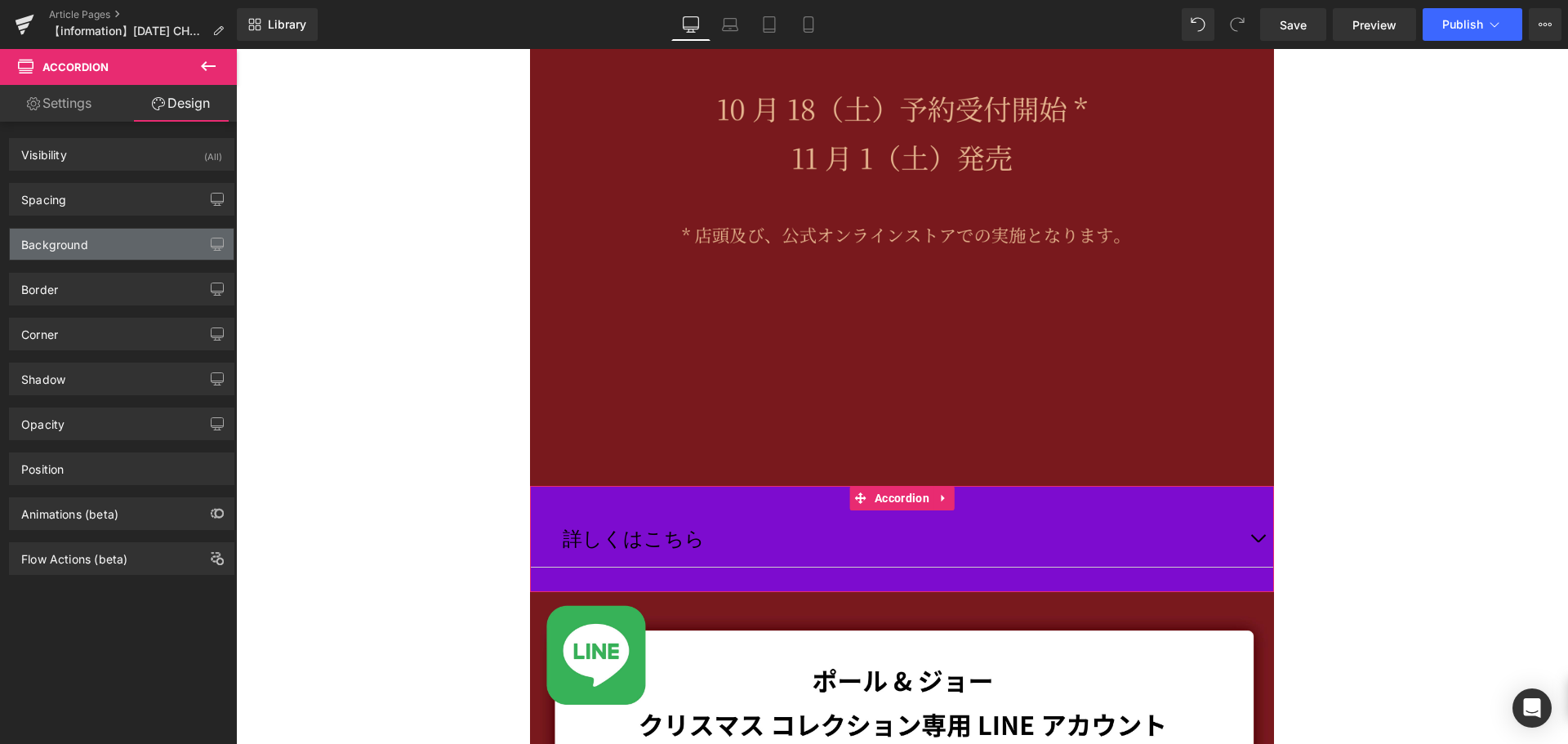
type input "#7d0ccf"
type input "100"
click at [105, 253] on div "Background" at bounding box center [122, 244] width 224 height 31
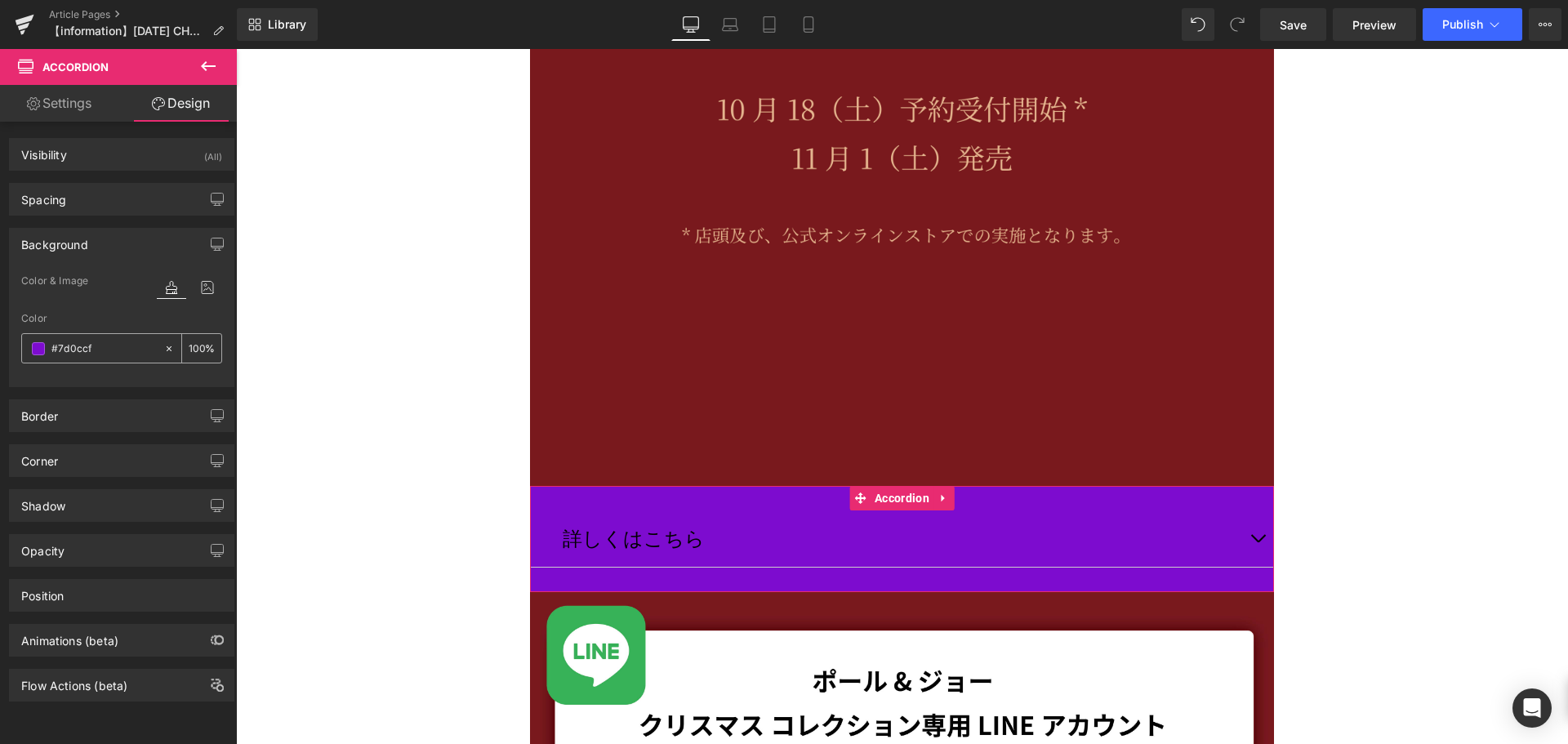
click at [33, 350] on span at bounding box center [38, 348] width 13 height 13
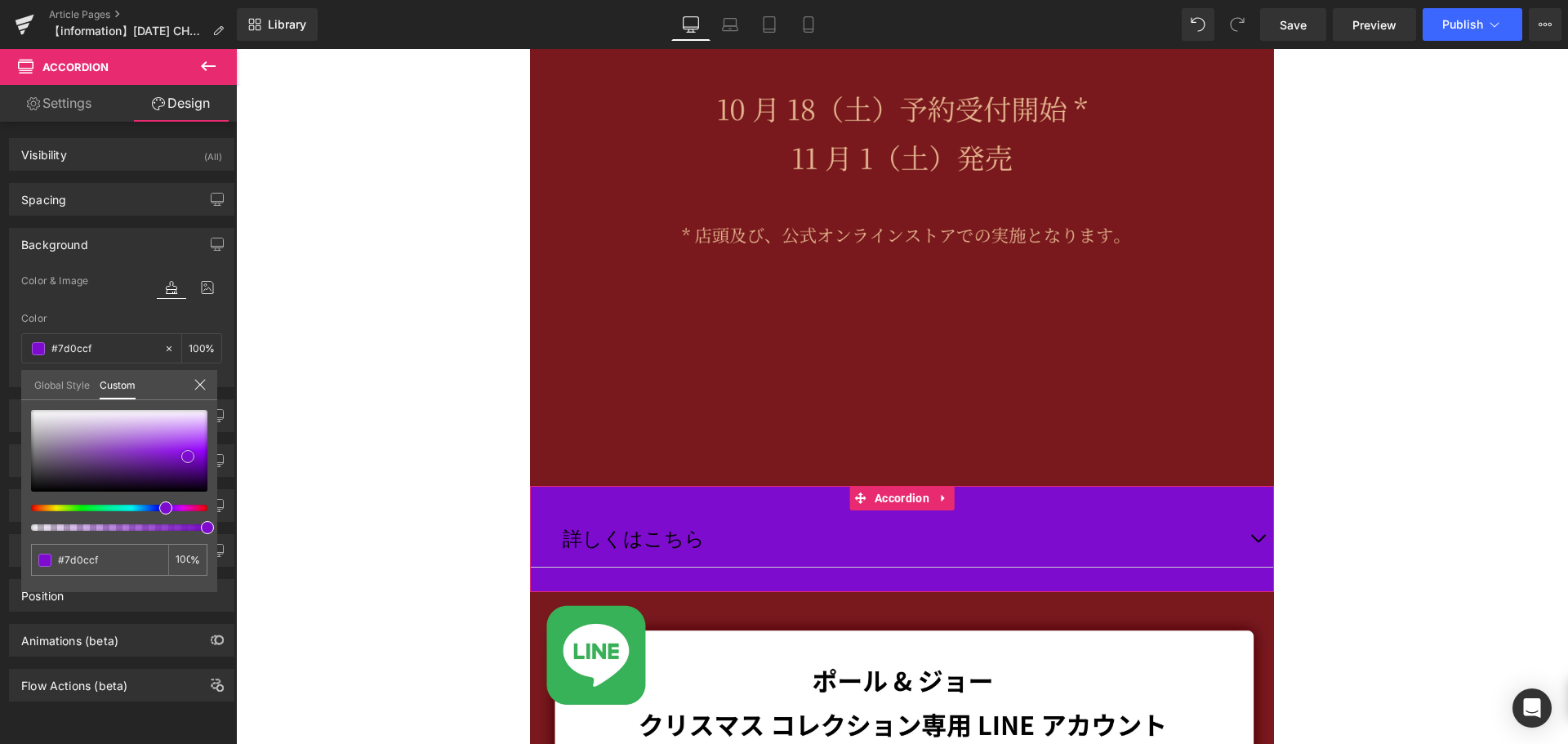
type input "#cf96f7"
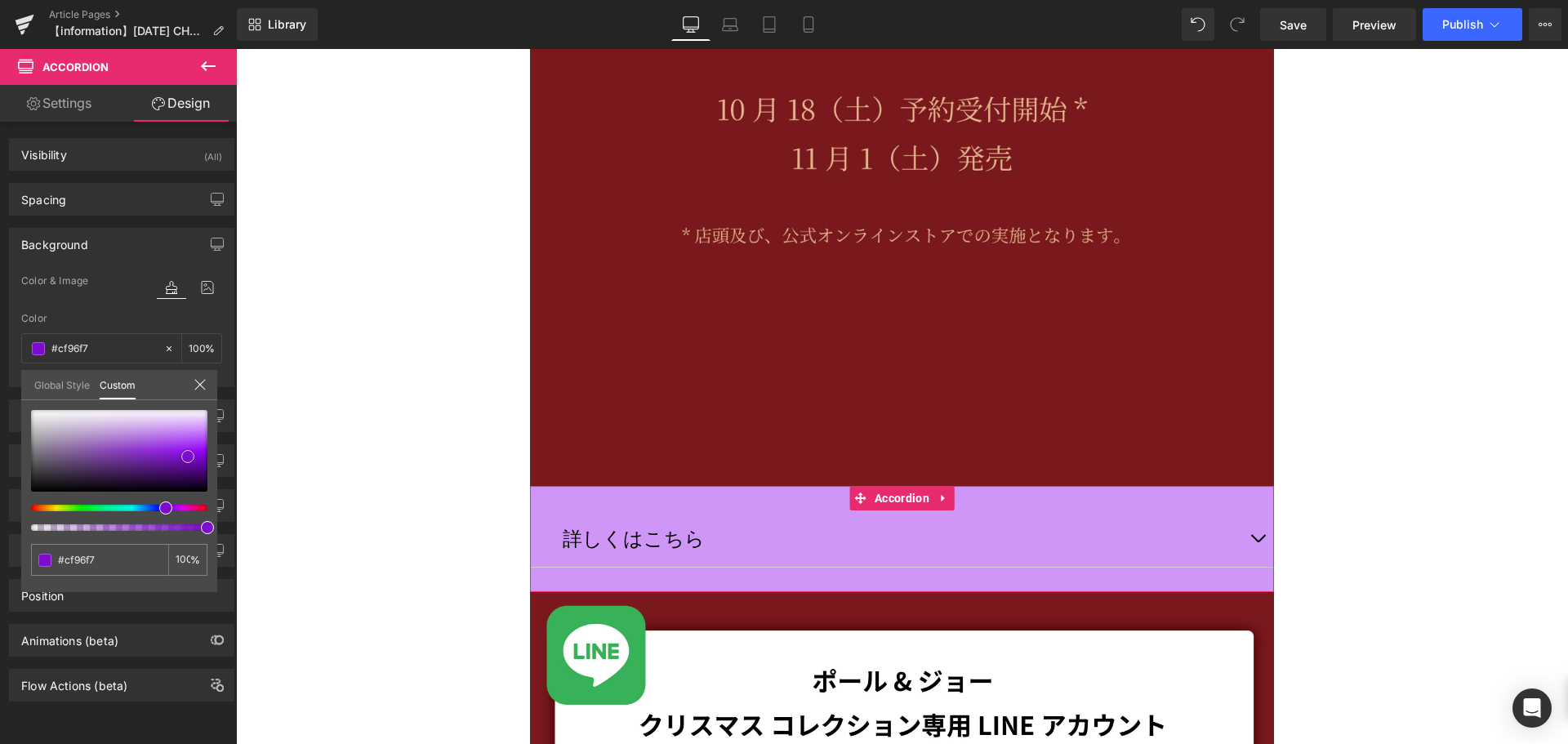
click at [184, 428] on div at bounding box center [119, 451] width 176 height 82
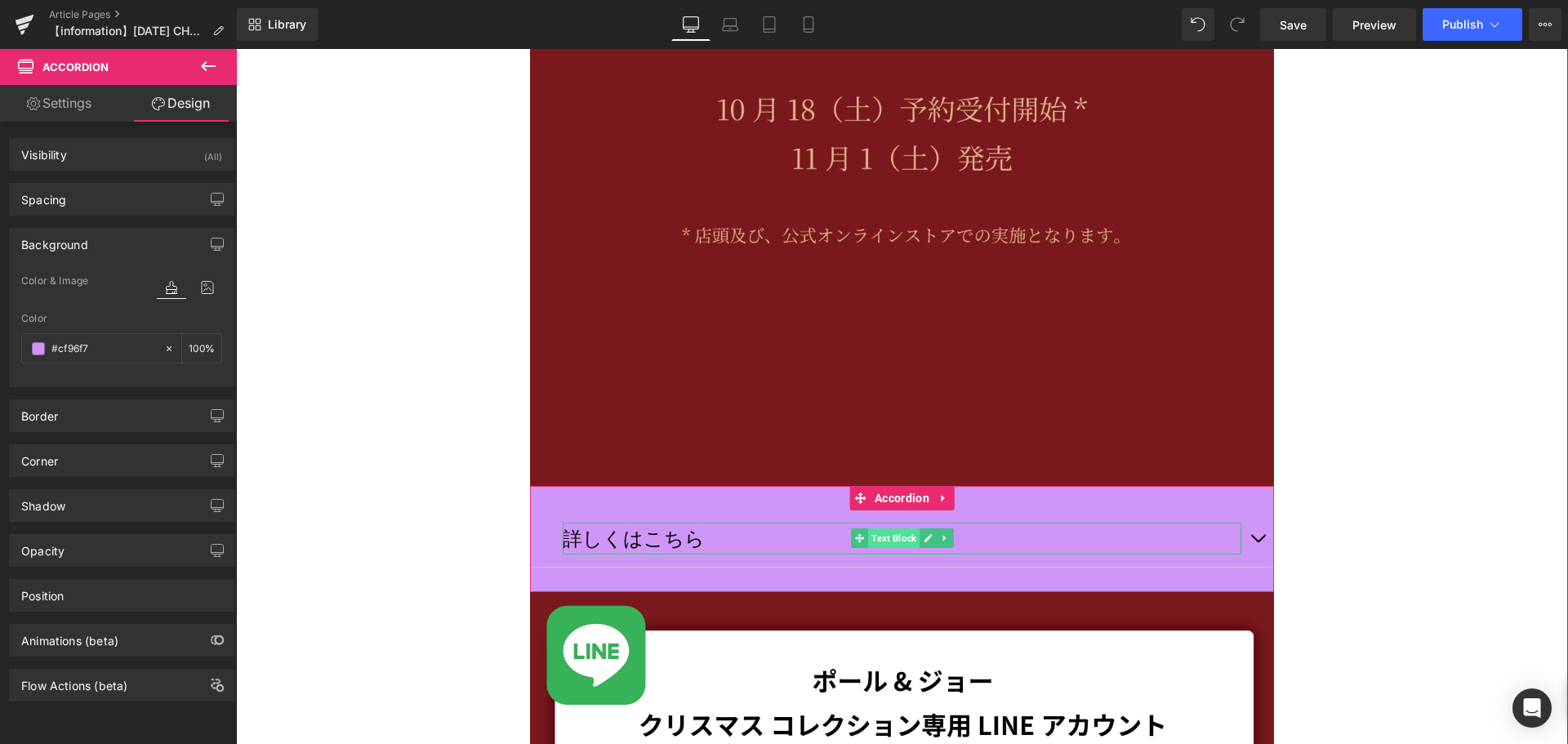
click at [891, 541] on span "Text Block" at bounding box center [893, 538] width 51 height 20
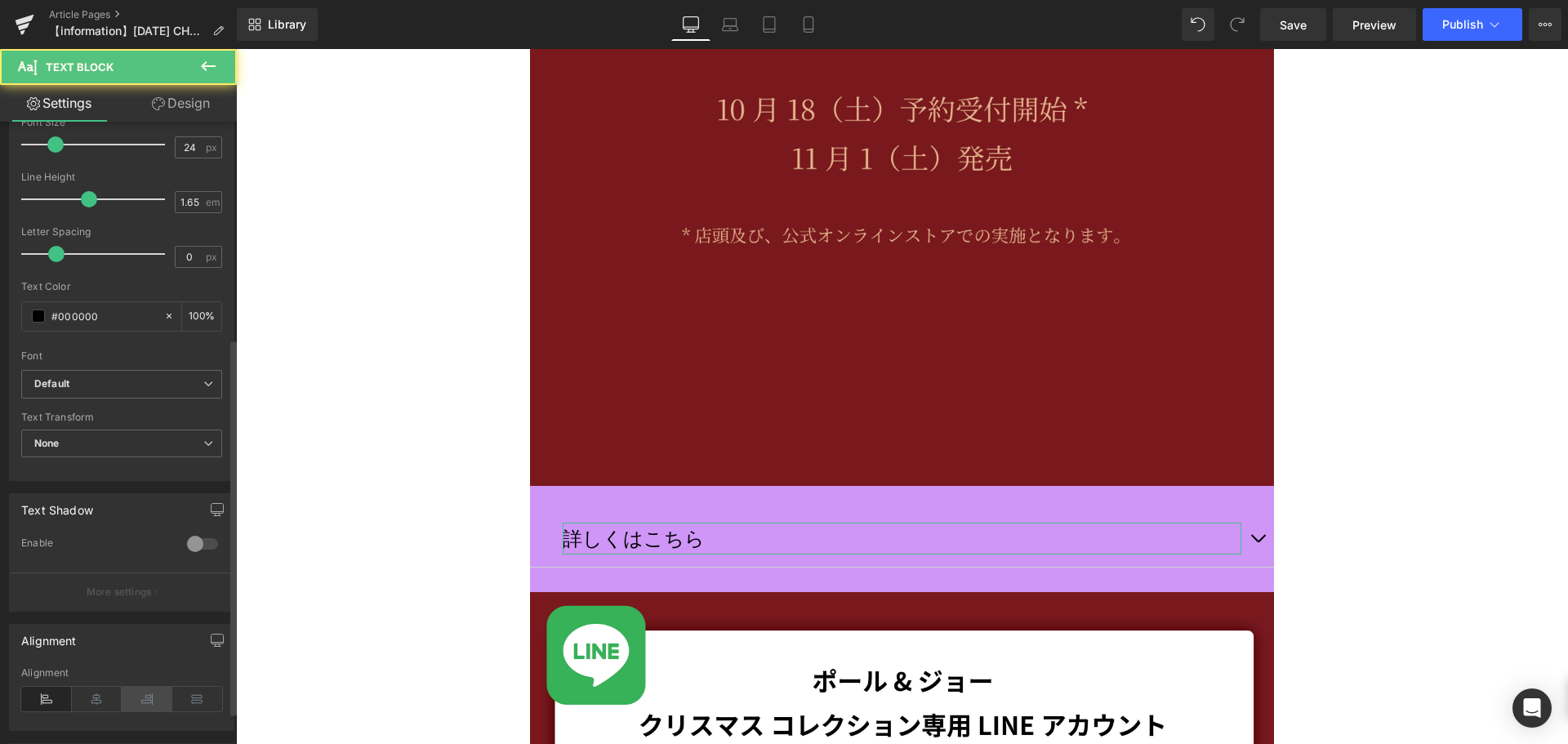
scroll to position [408, 0]
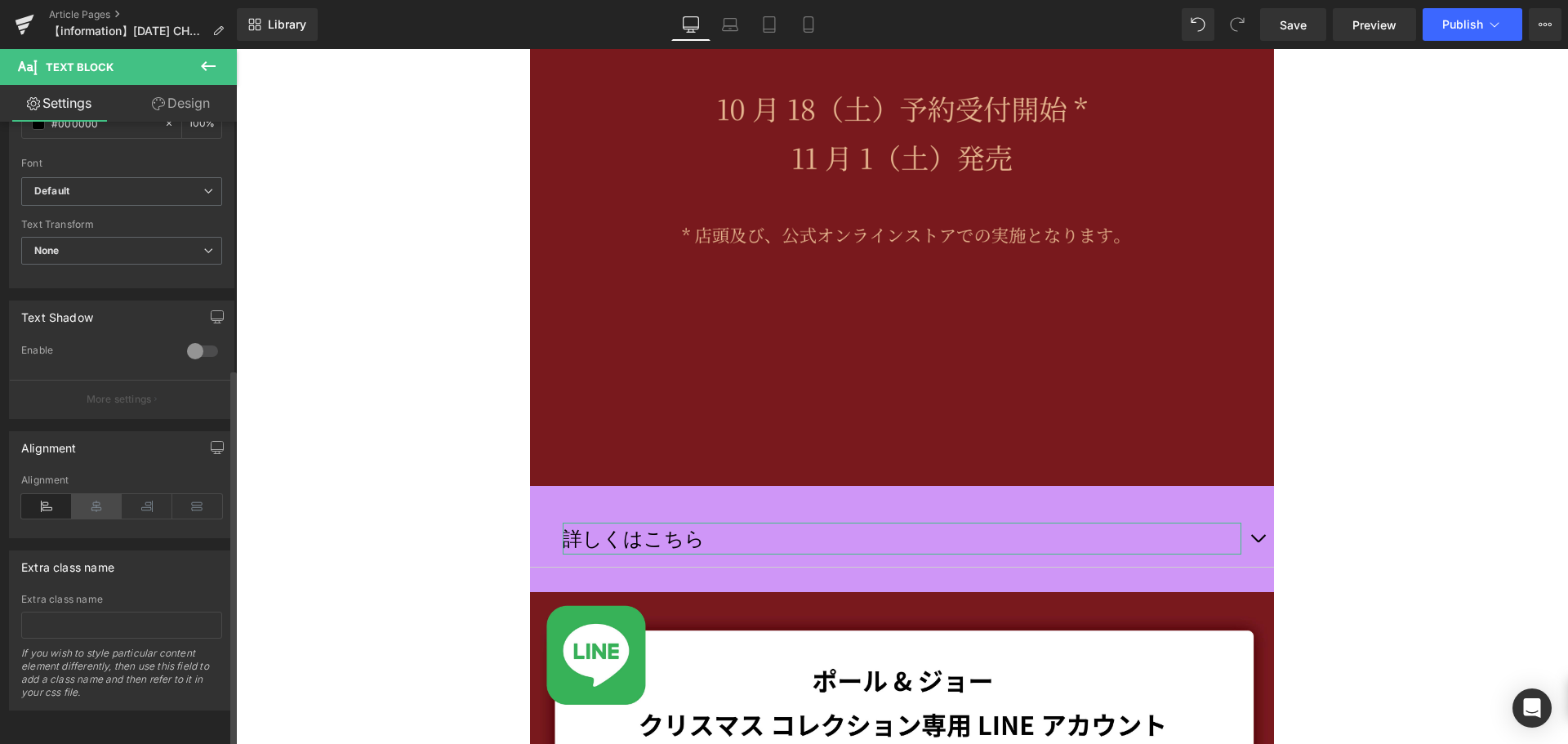
click at [87, 494] on icon at bounding box center [97, 506] width 51 height 25
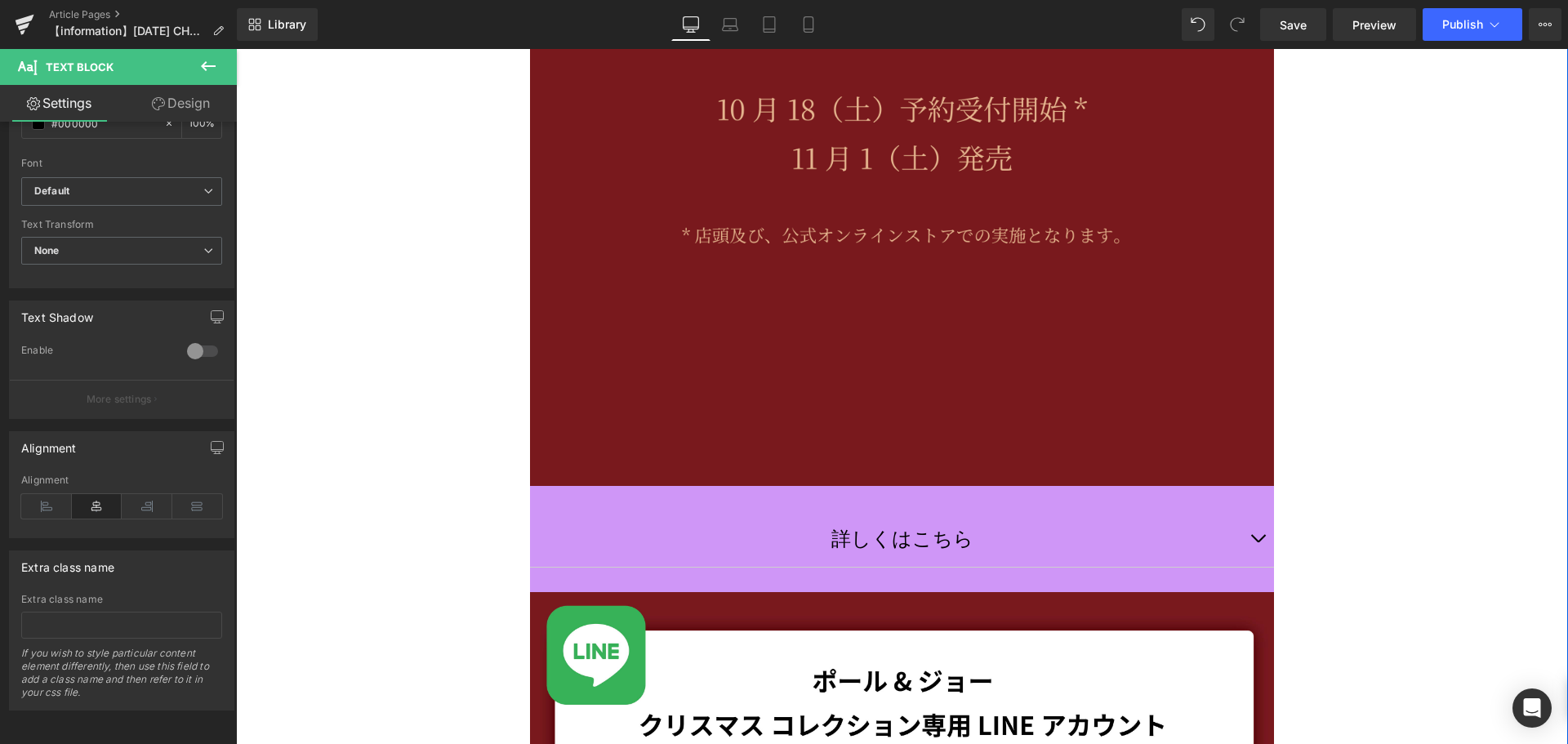
click at [398, 560] on div "Image 詳しくはこちら Text Block Accordion Image Image Image Row Row" at bounding box center [902, 479] width 1332 height 1907
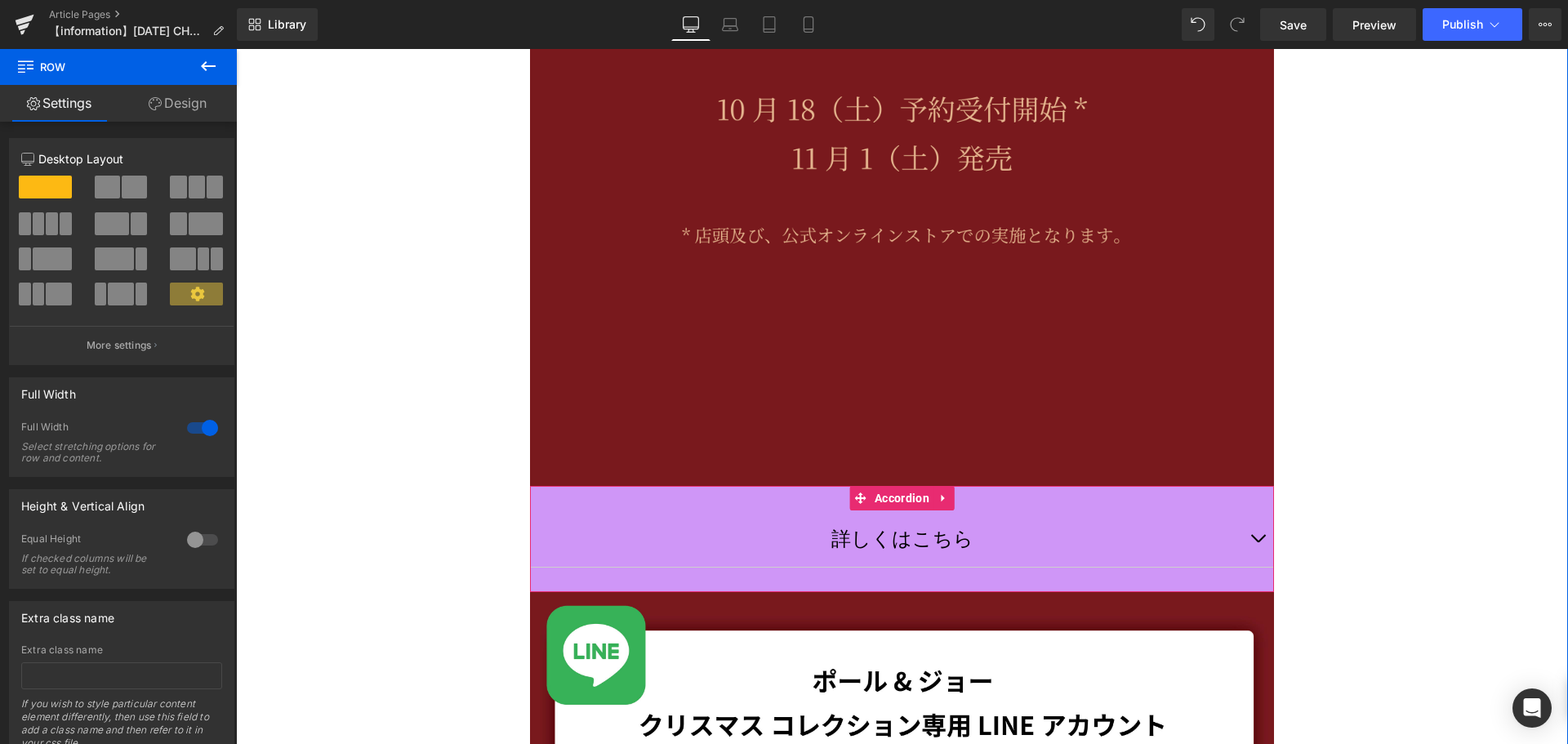
click at [1258, 542] on span "button" at bounding box center [1258, 542] width 0 height 0
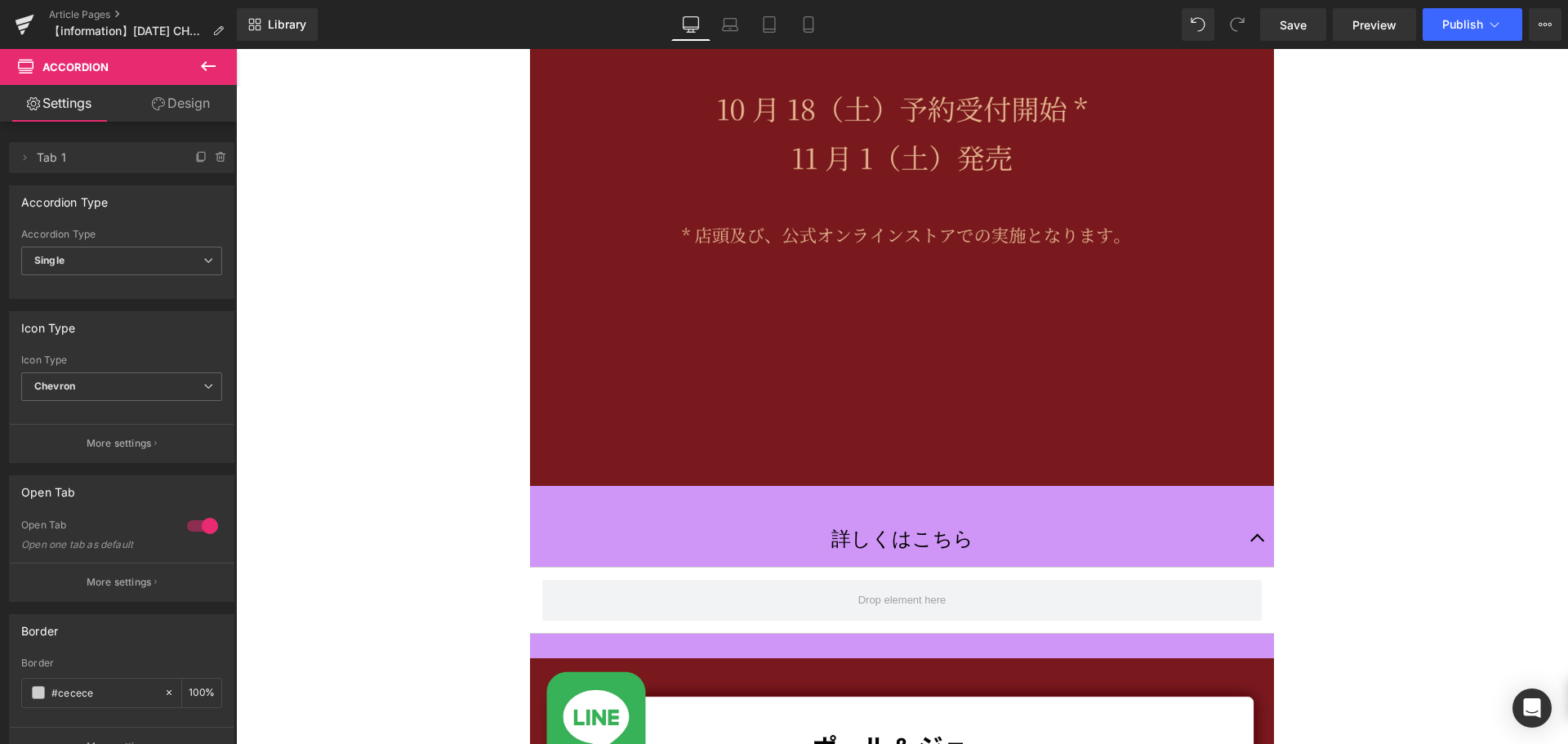
click at [204, 60] on icon at bounding box center [208, 66] width 20 height 20
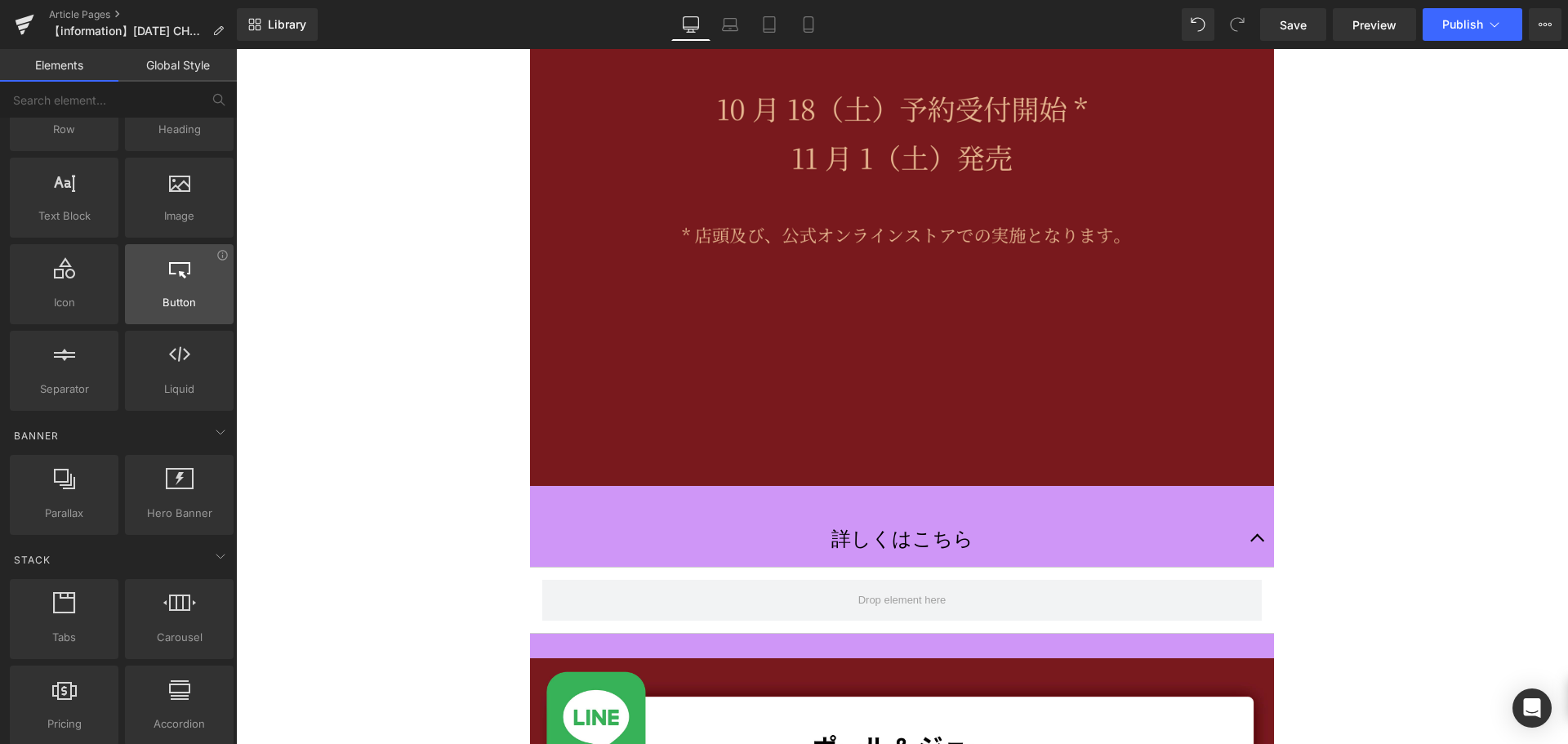
scroll to position [0, 0]
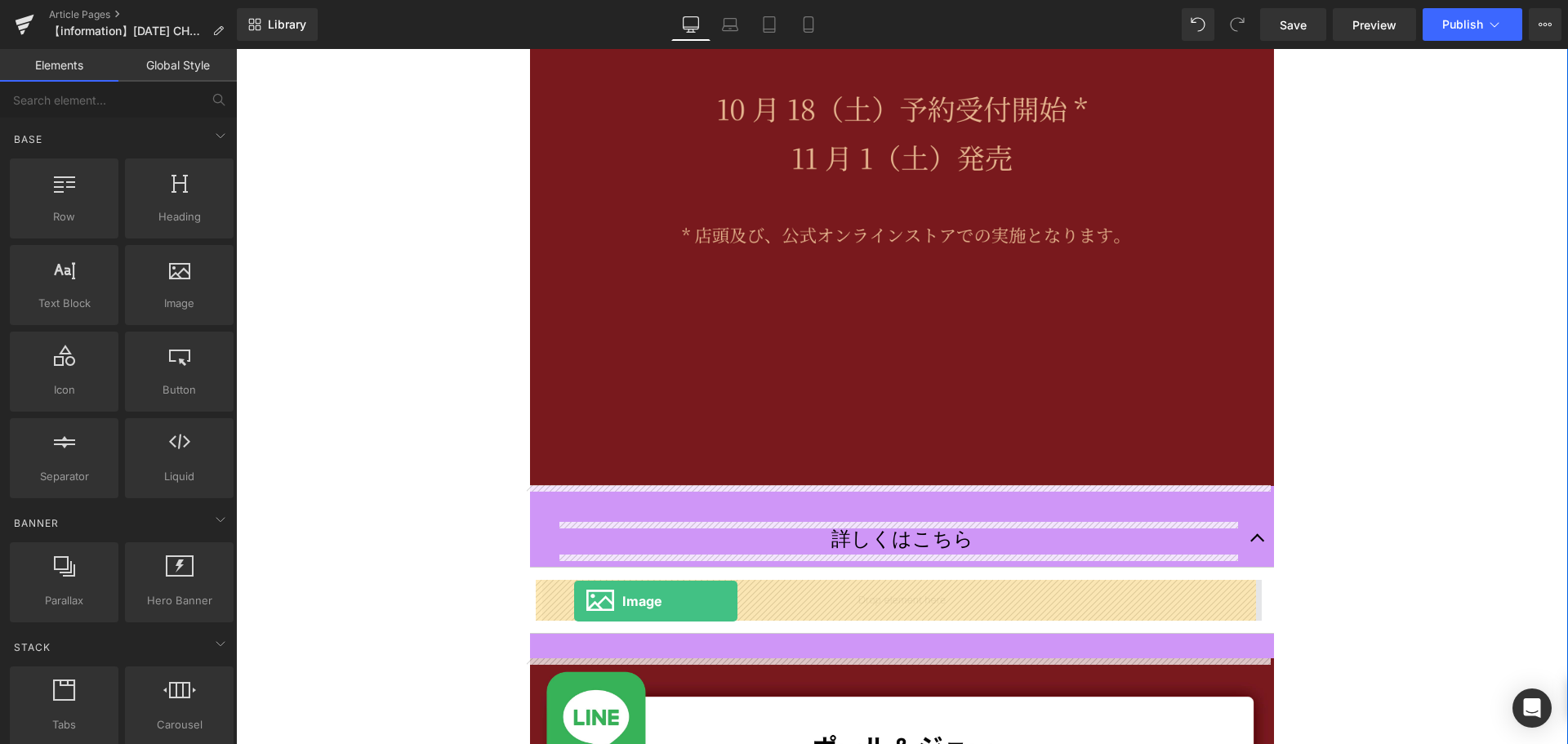
drag, startPoint x: 398, startPoint y: 330, endPoint x: 575, endPoint y: 600, distance: 323.2
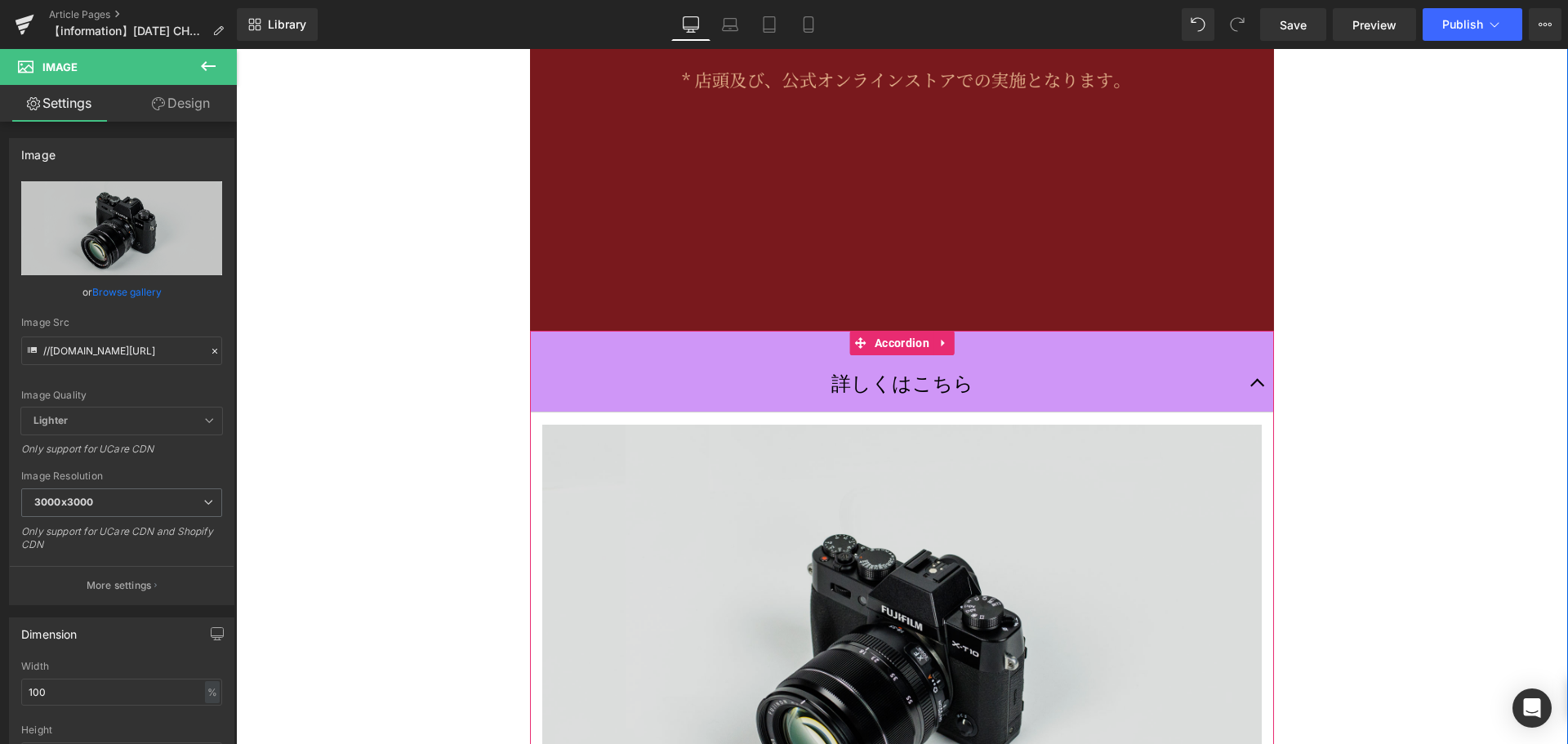
scroll to position [898, 0]
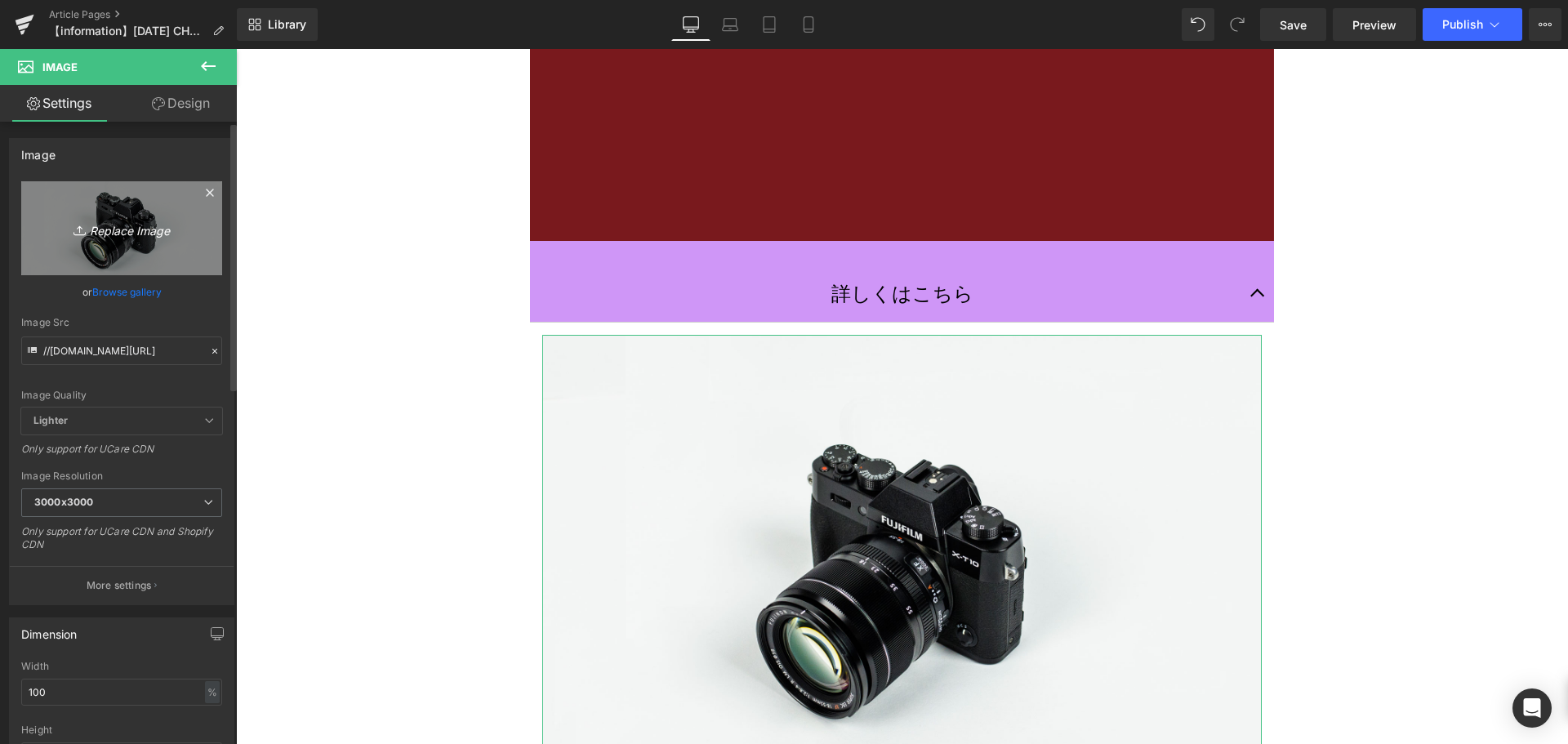
click at [135, 206] on link "Replace Image" at bounding box center [121, 228] width 201 height 94
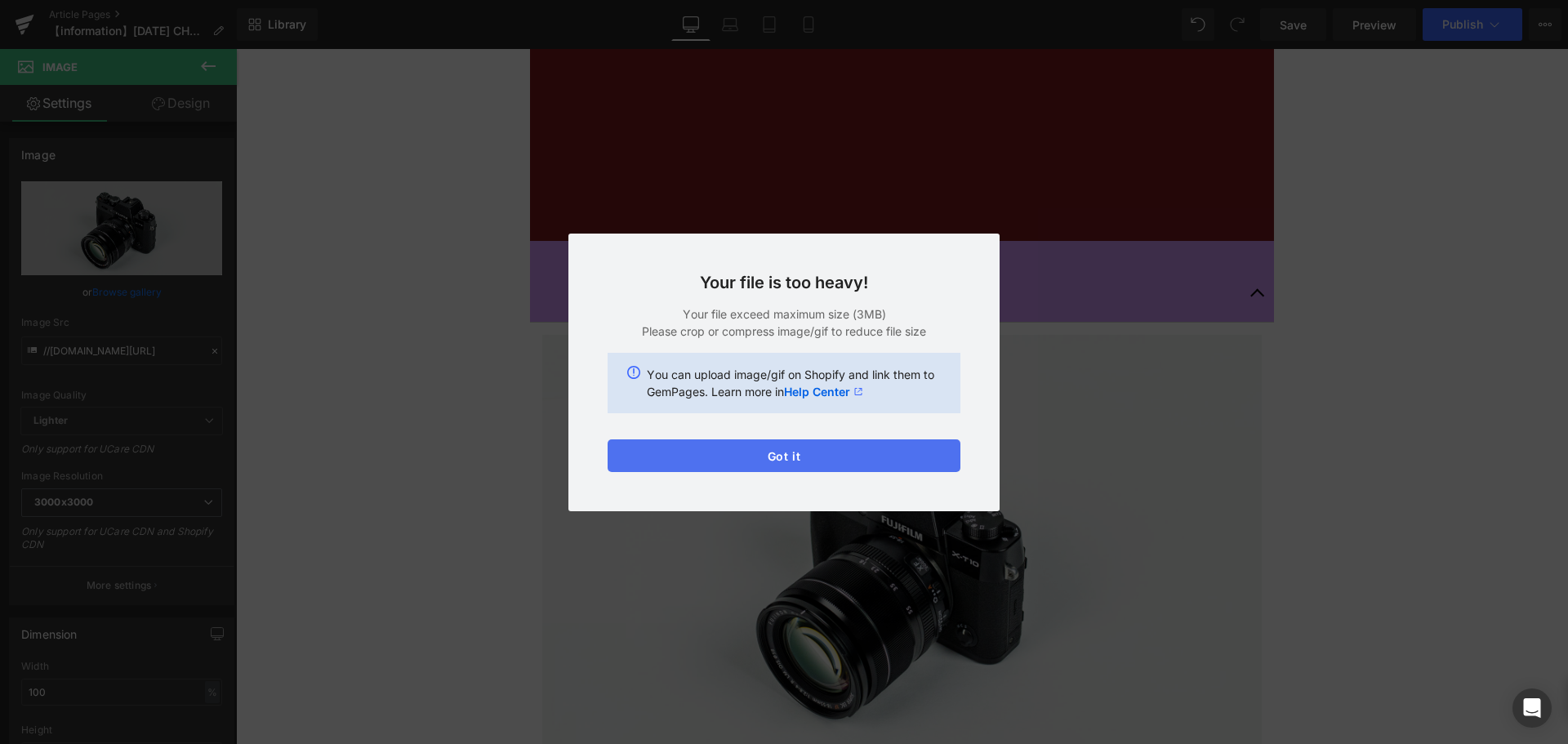
click at [824, 459] on button "Got it" at bounding box center [784, 455] width 353 height 33
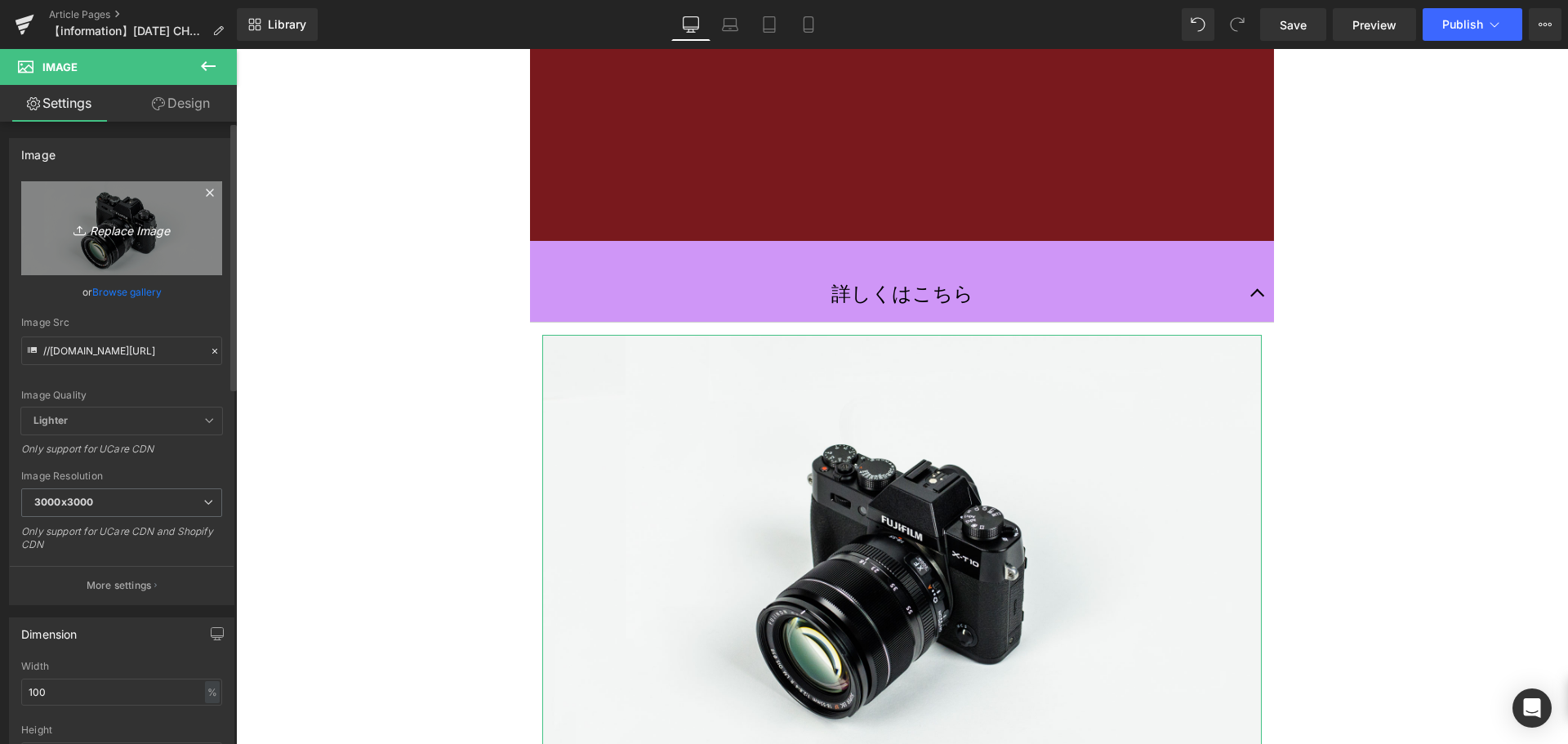
click at [108, 208] on link "Replace Image" at bounding box center [121, 228] width 201 height 94
type input "C:\fakepath\トライアルサンプル-04.jpg"
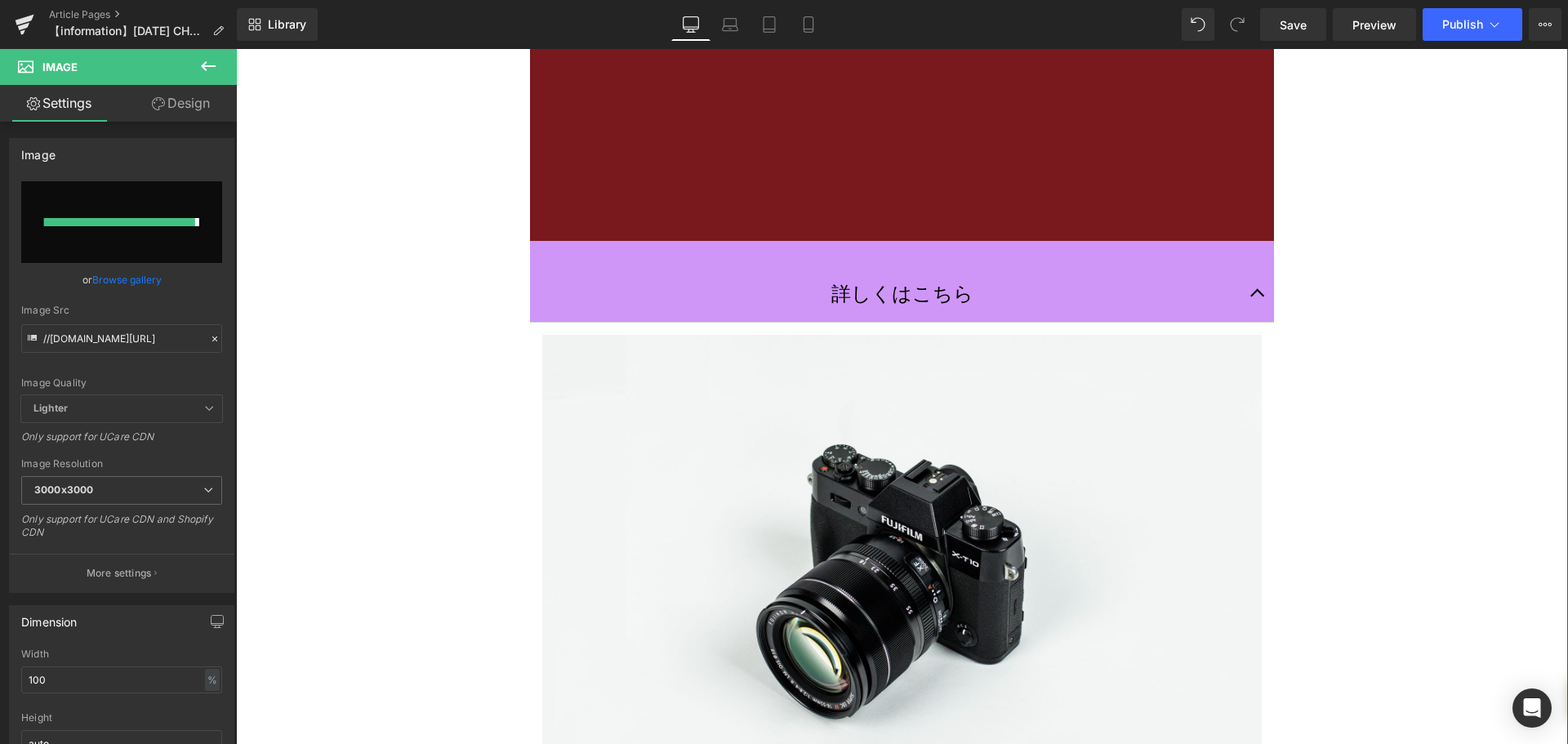
type input "[URL][DOMAIN_NAME]"
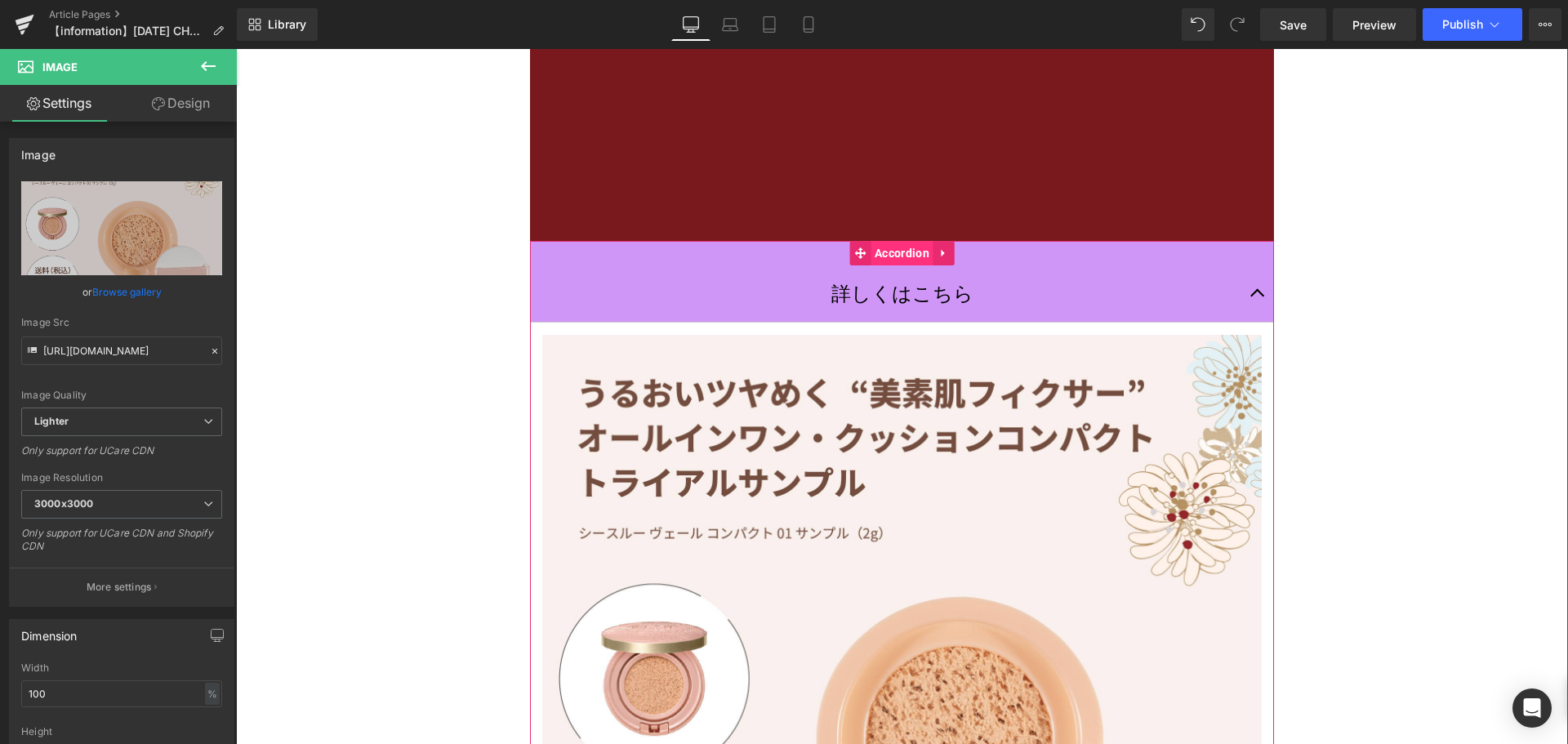
click at [881, 247] on span "Accordion" at bounding box center [902, 253] width 63 height 25
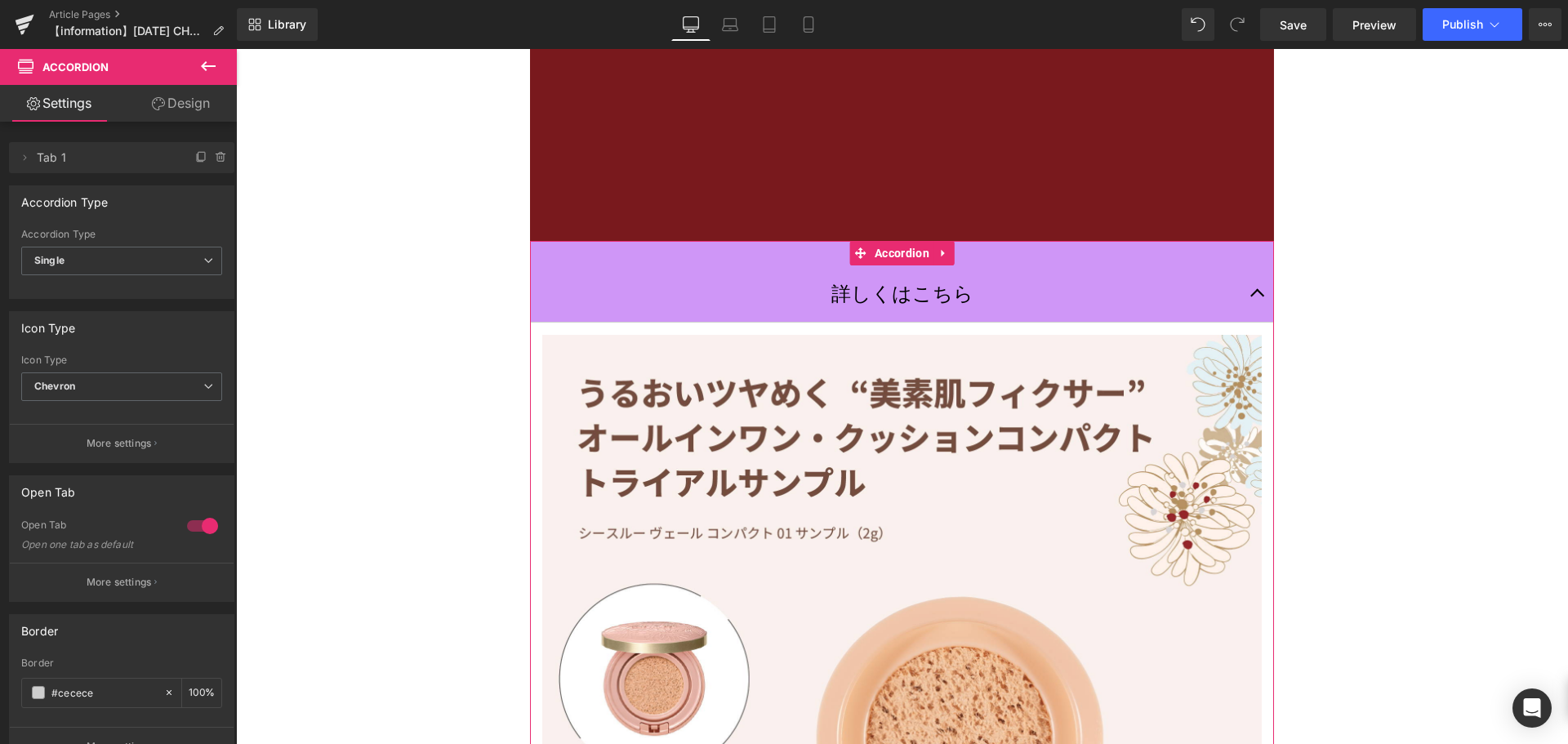
drag, startPoint x: 181, startPoint y: 95, endPoint x: 130, endPoint y: 202, distance: 118.7
click at [181, 95] on link "Design" at bounding box center [181, 103] width 118 height 37
click at [0, 0] on div "Spacing" at bounding box center [0, 0] width 0 height 0
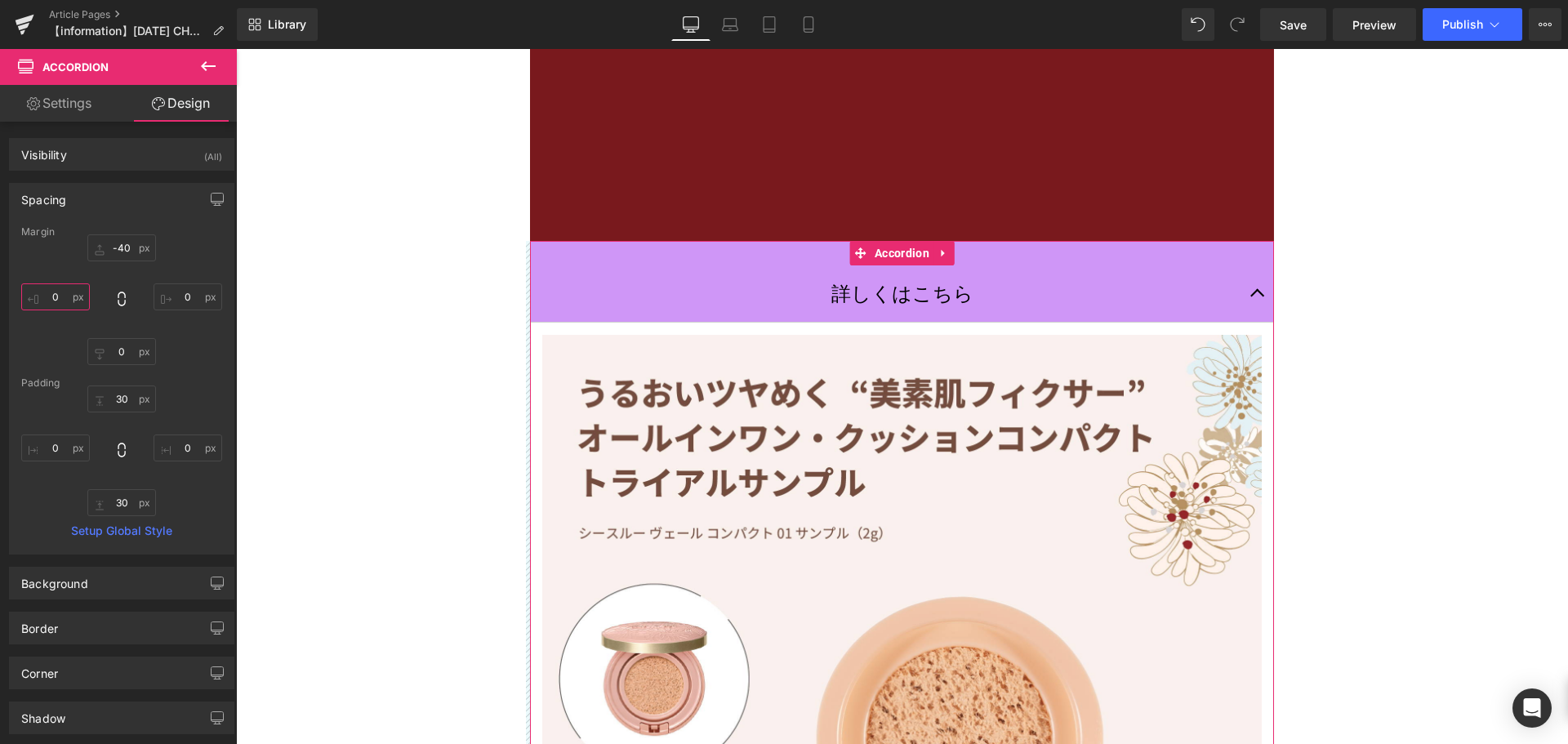
click at [78, 306] on input "0" at bounding box center [55, 296] width 69 height 27
type input "３"
type input "３０"
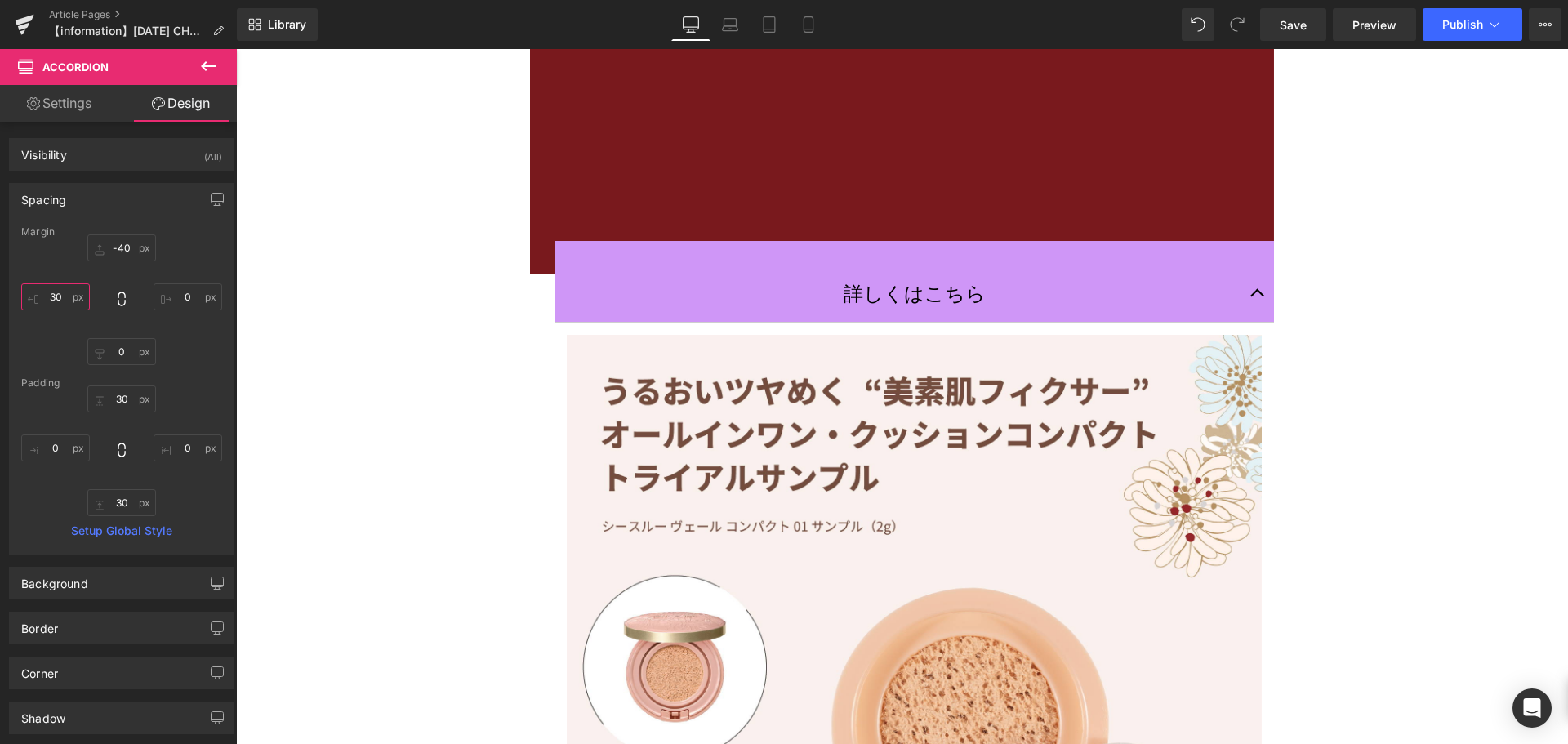
type input "3"
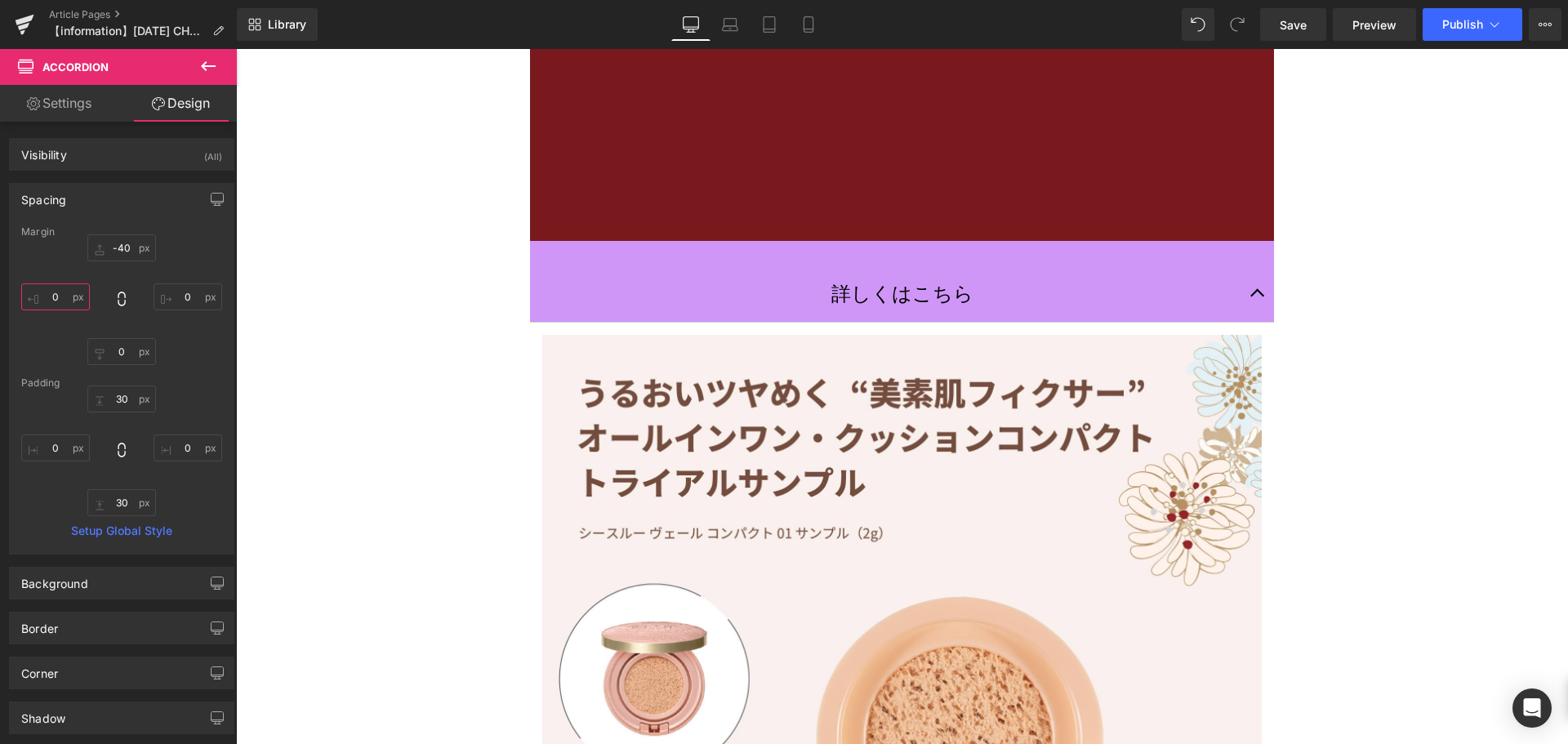
type input "ー"
type input "ー３０"
type input "-"
type input "ー"
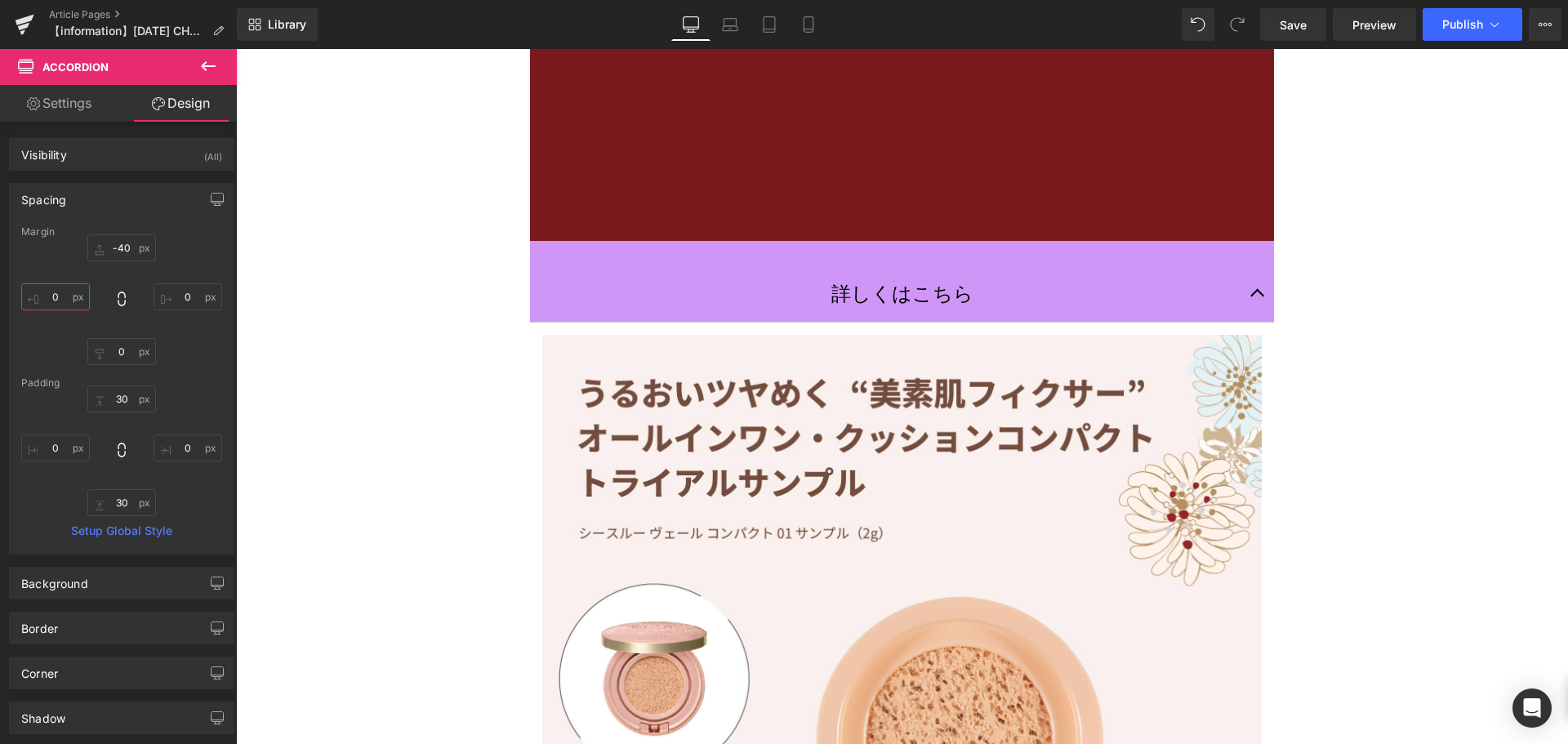
type input "ー３"
type input "ー３０"
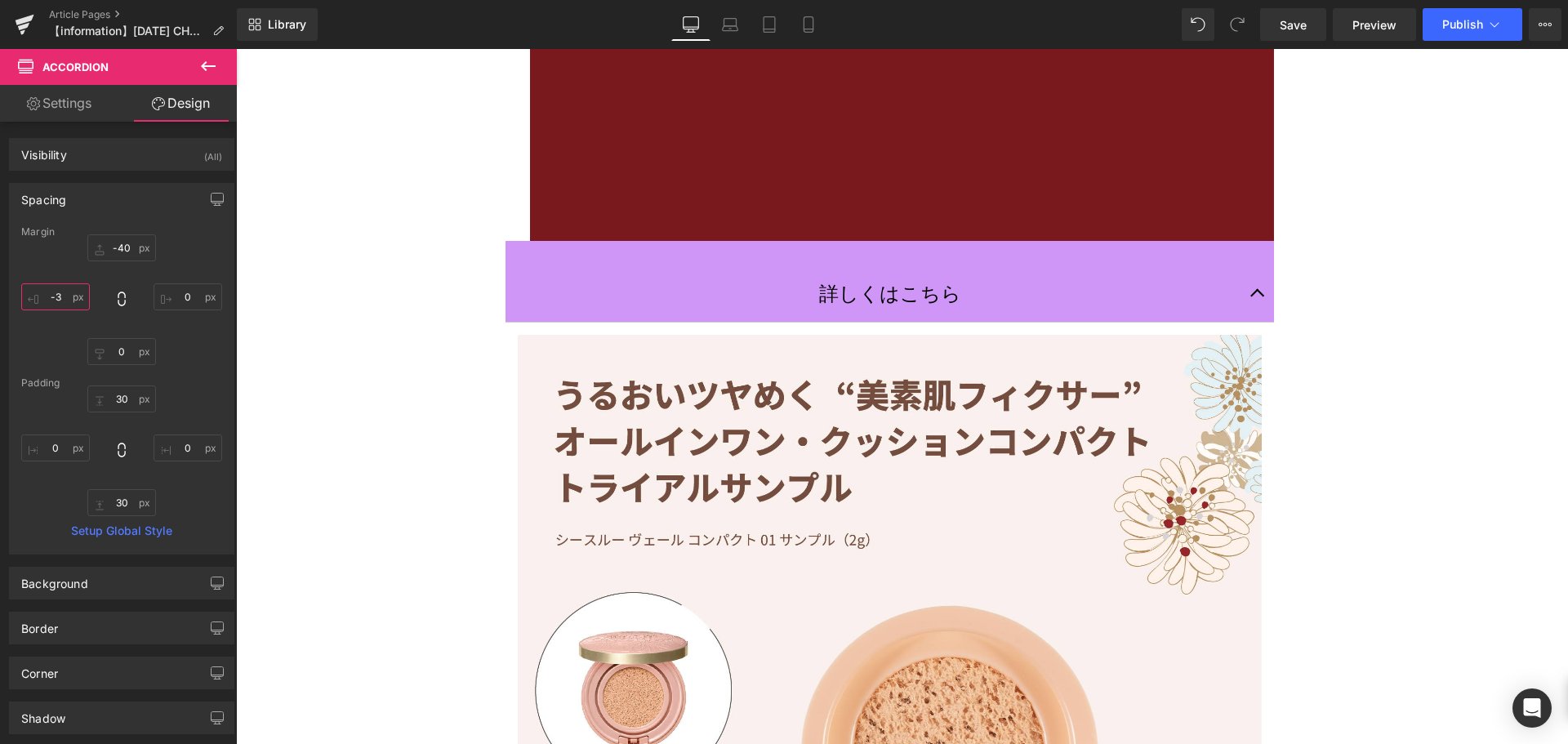
type input "-"
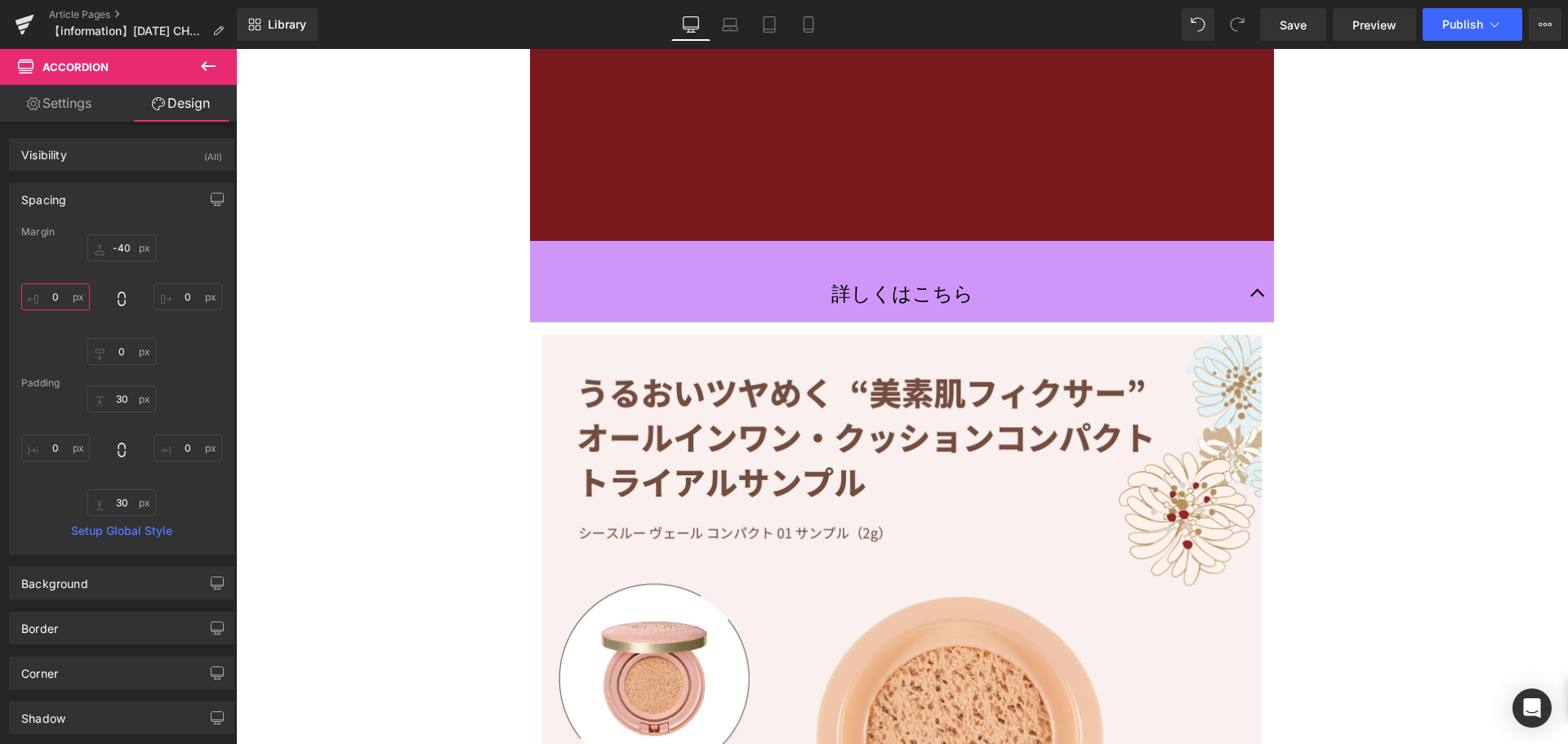
type input "３"
type input "３０"
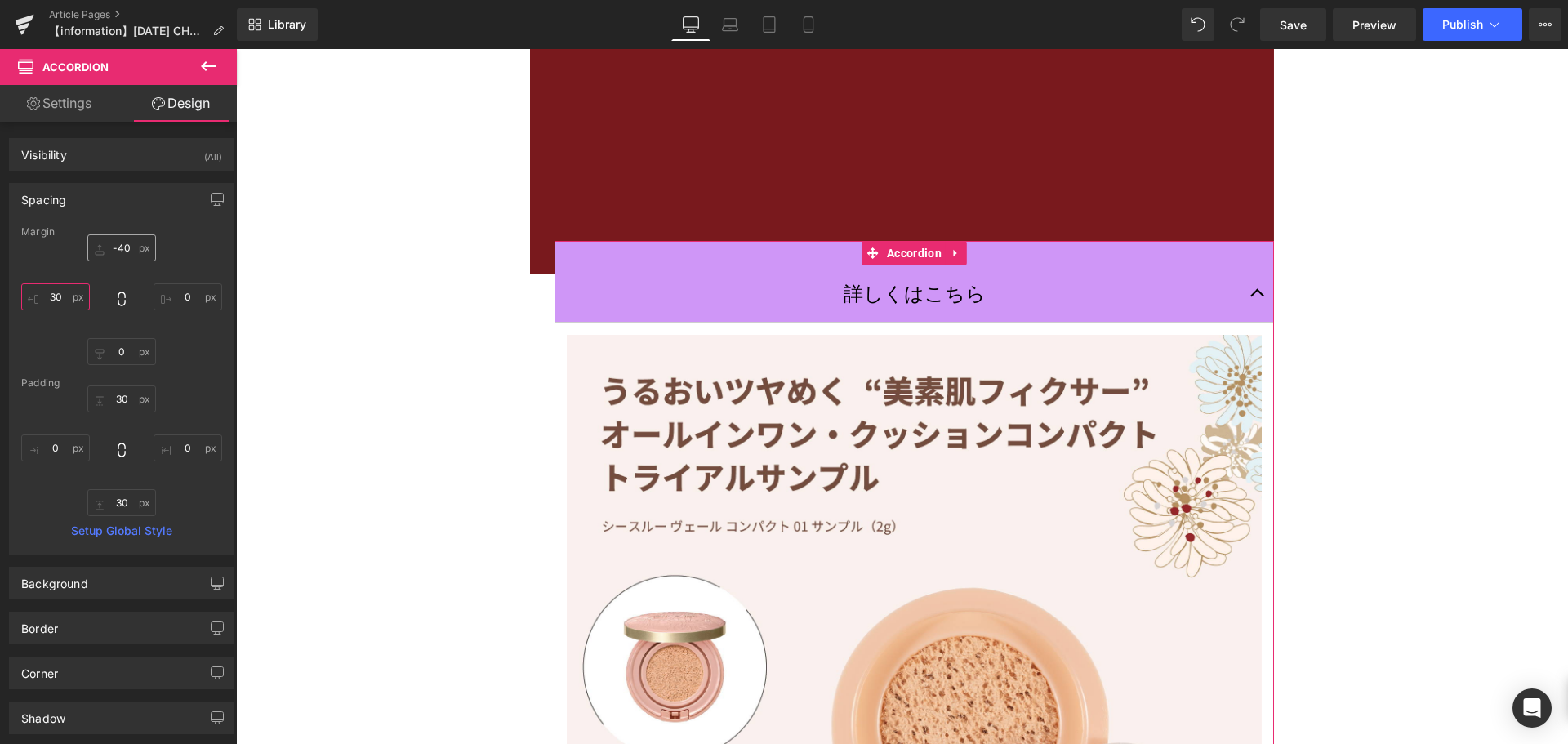
type input "30"
click at [126, 248] on input "-40" at bounding box center [121, 247] width 69 height 27
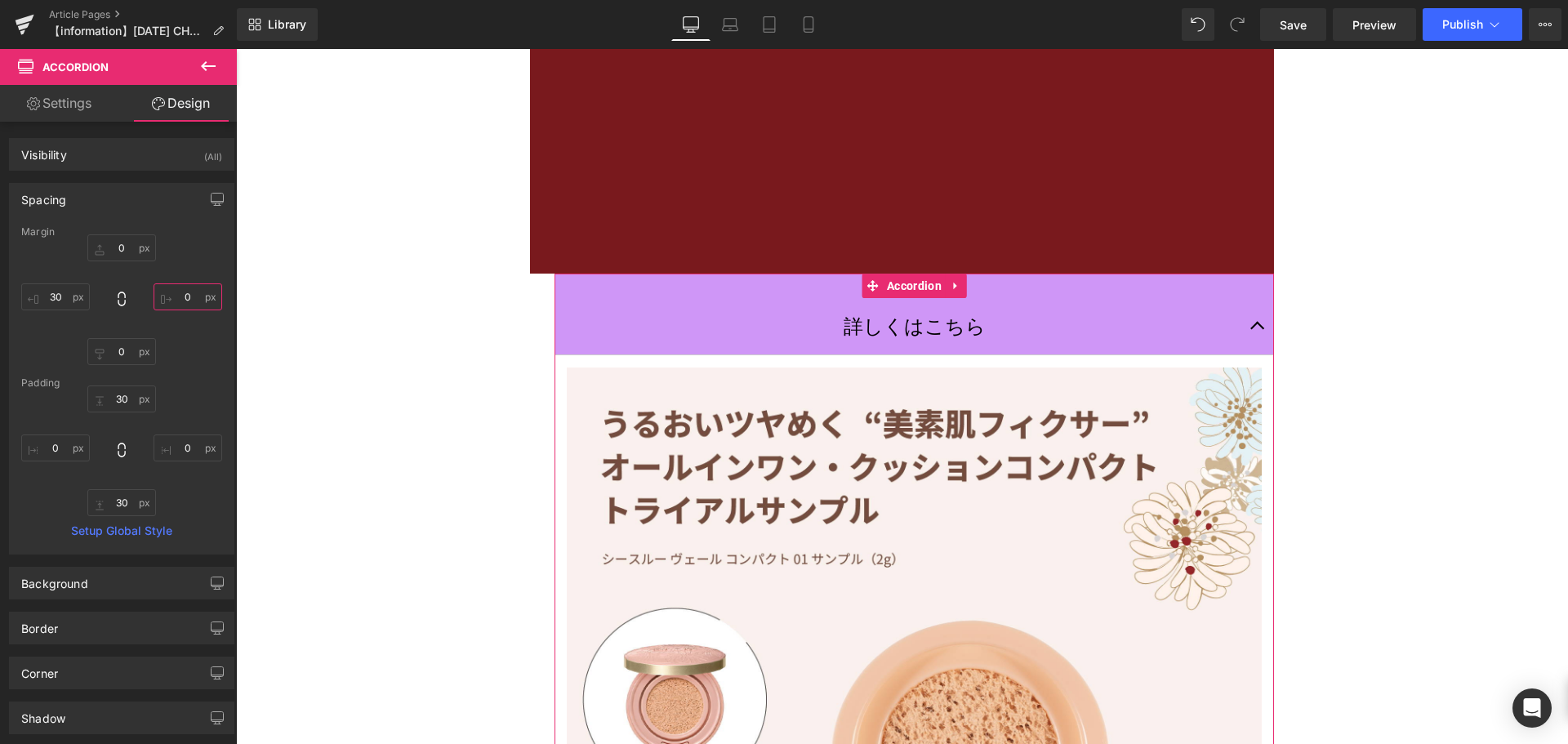
click at [191, 305] on input "0" at bounding box center [188, 296] width 69 height 27
type input "３"
type input "３０"
type input "30"
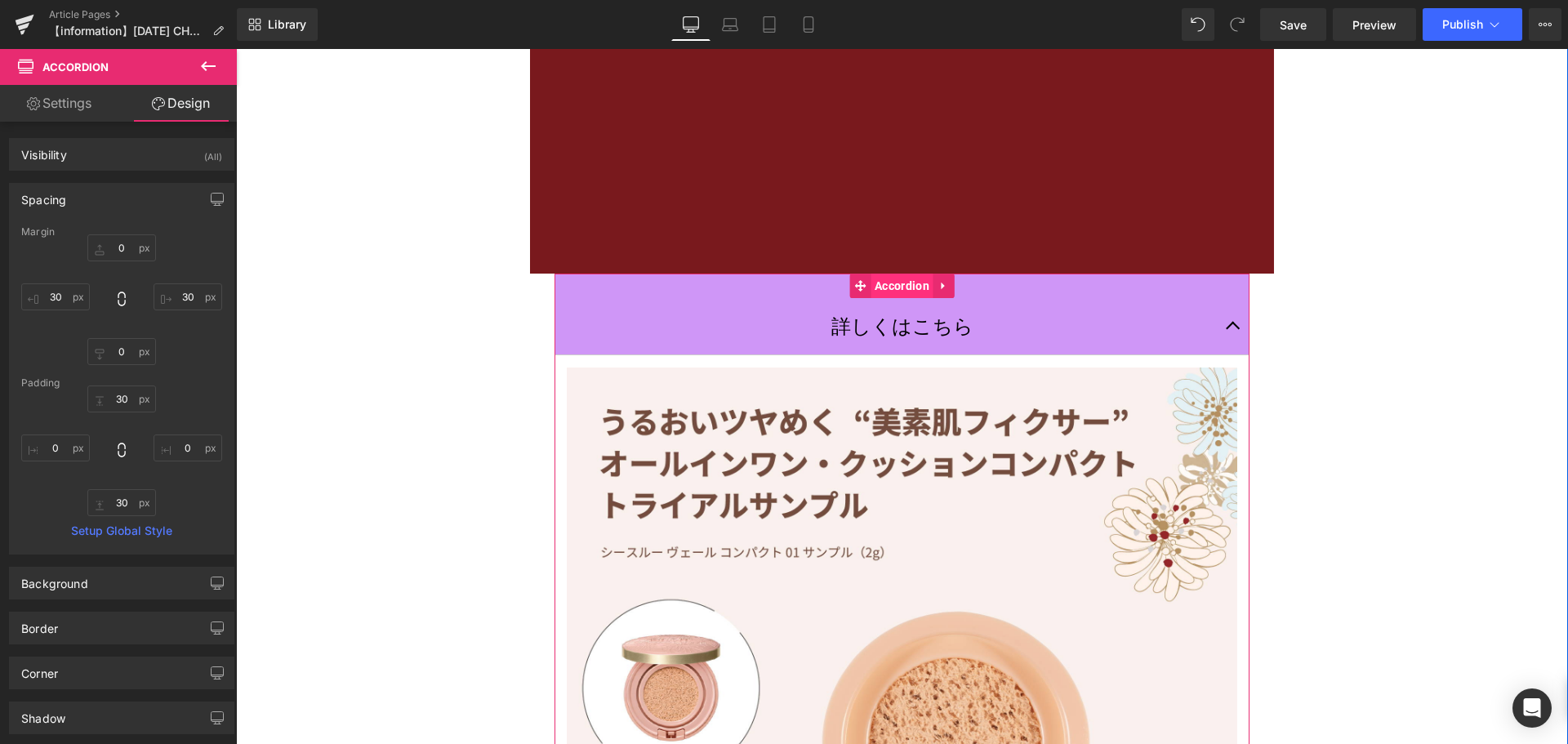
click at [889, 286] on span "Accordion" at bounding box center [902, 286] width 63 height 25
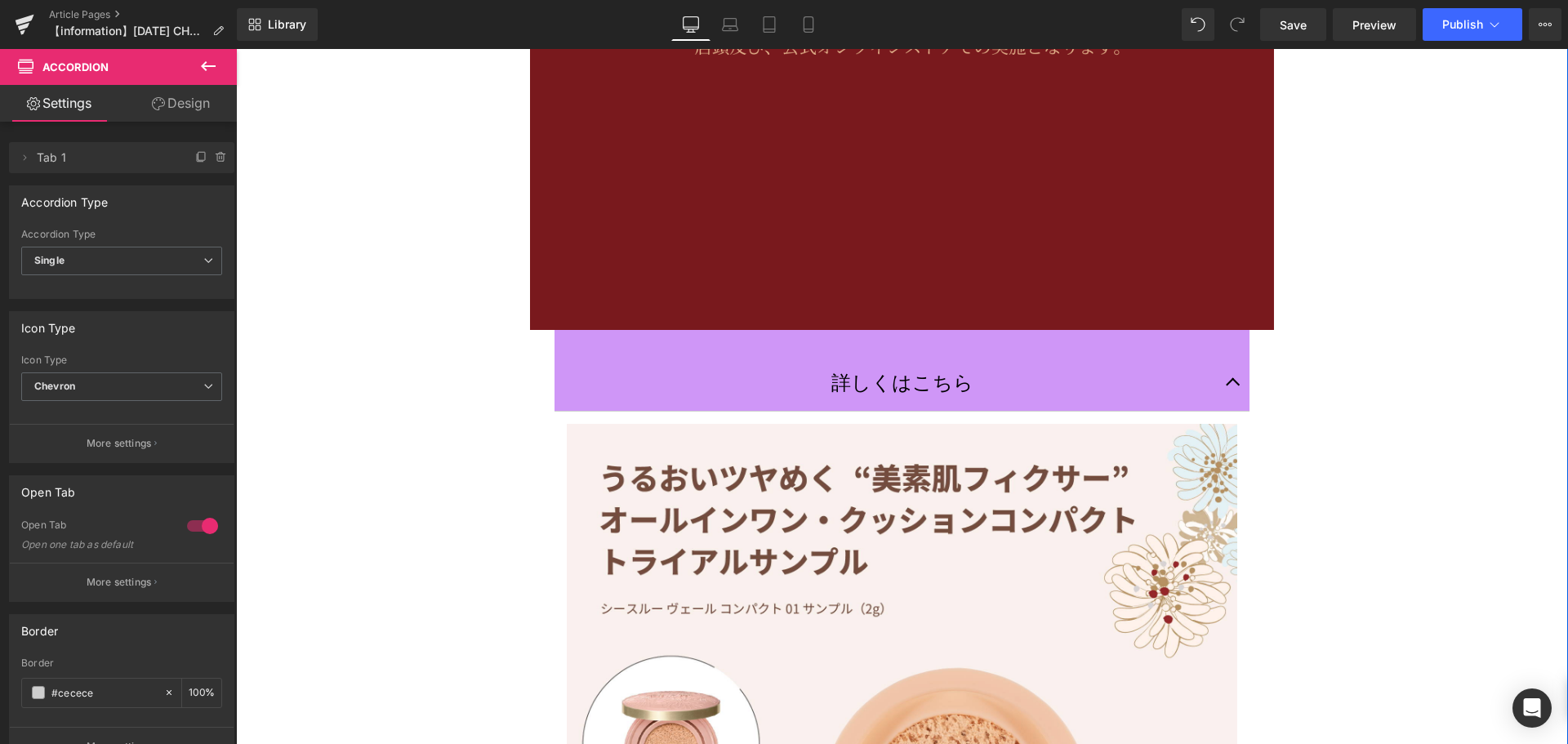
scroll to position [980, 0]
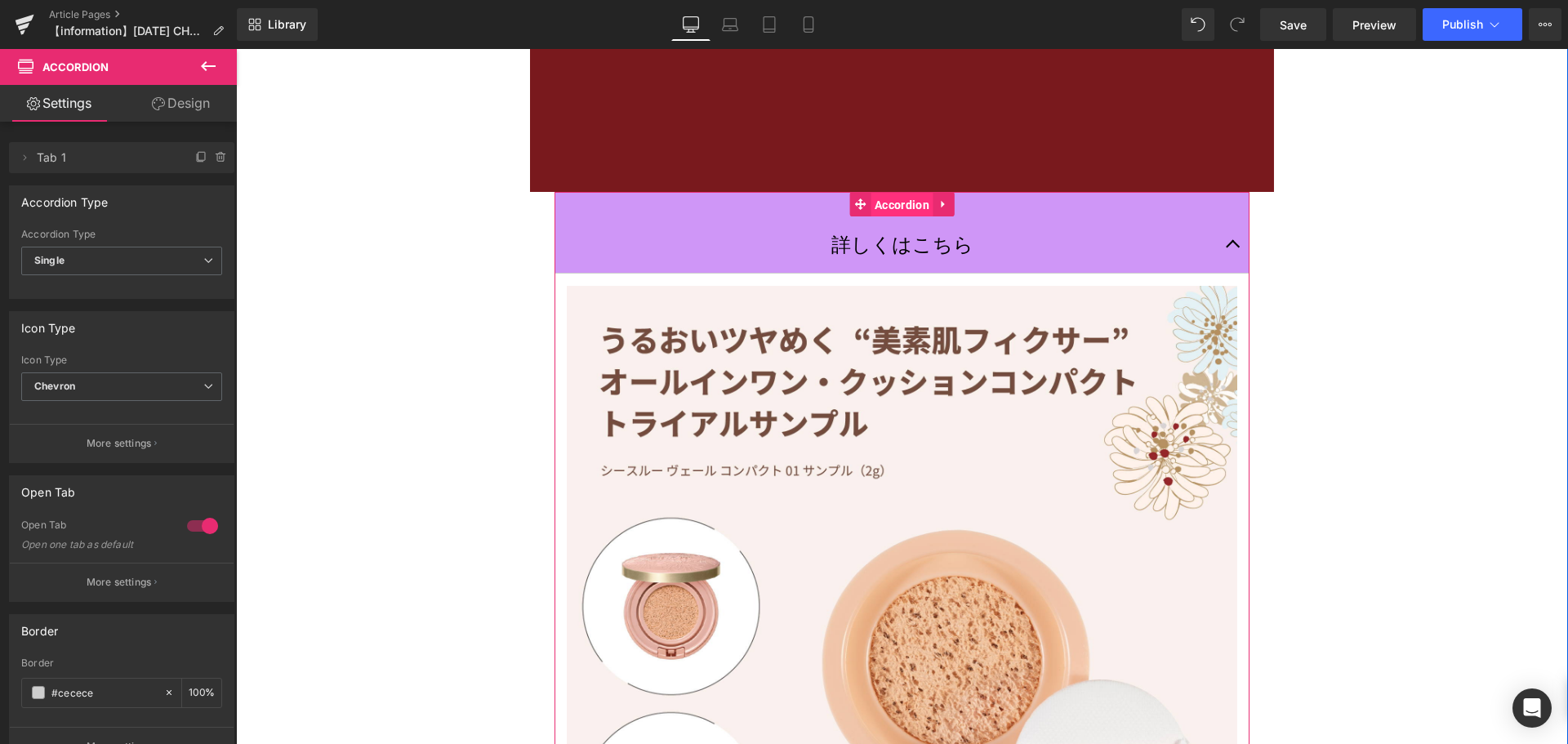
click at [880, 204] on span "Accordion" at bounding box center [902, 205] width 63 height 25
drag, startPoint x: 216, startPoint y: 109, endPoint x: 154, endPoint y: 242, distance: 146.5
click at [216, 109] on link "Design" at bounding box center [181, 103] width 118 height 37
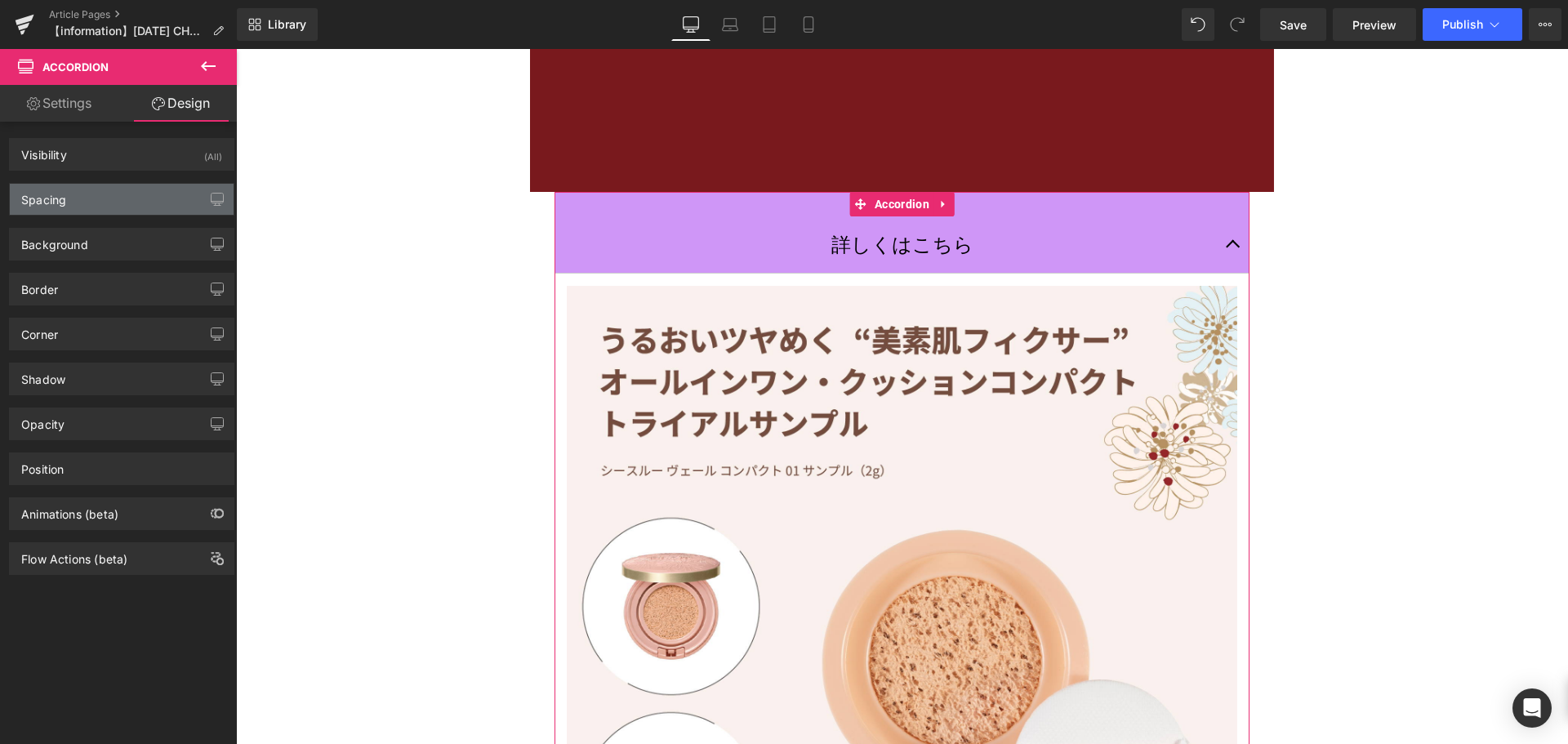
type input "0"
type input "30"
type input "0"
type input "30"
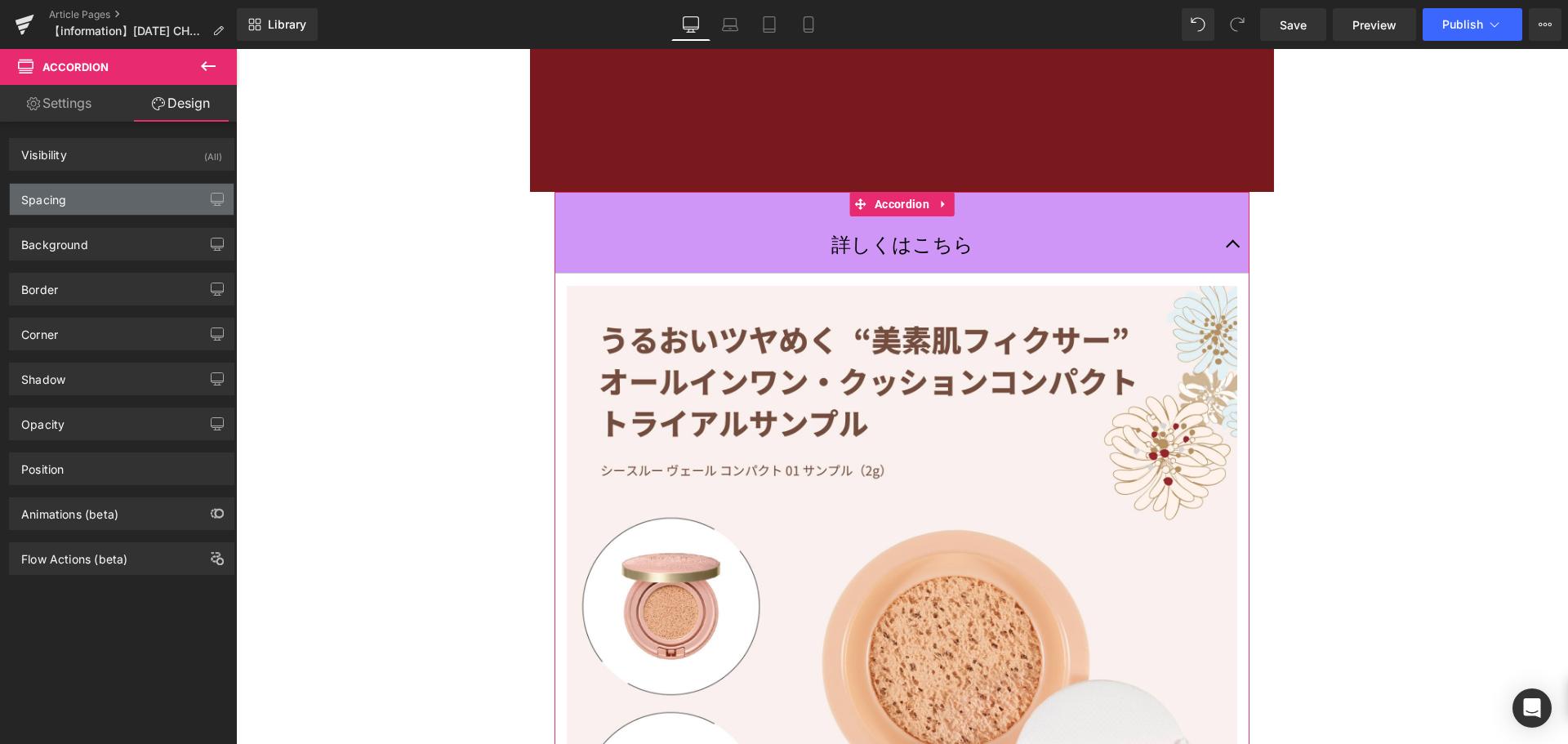
type input "0"
type input "30"
type input "0"
click at [145, 205] on div "Spacing" at bounding box center [122, 199] width 224 height 31
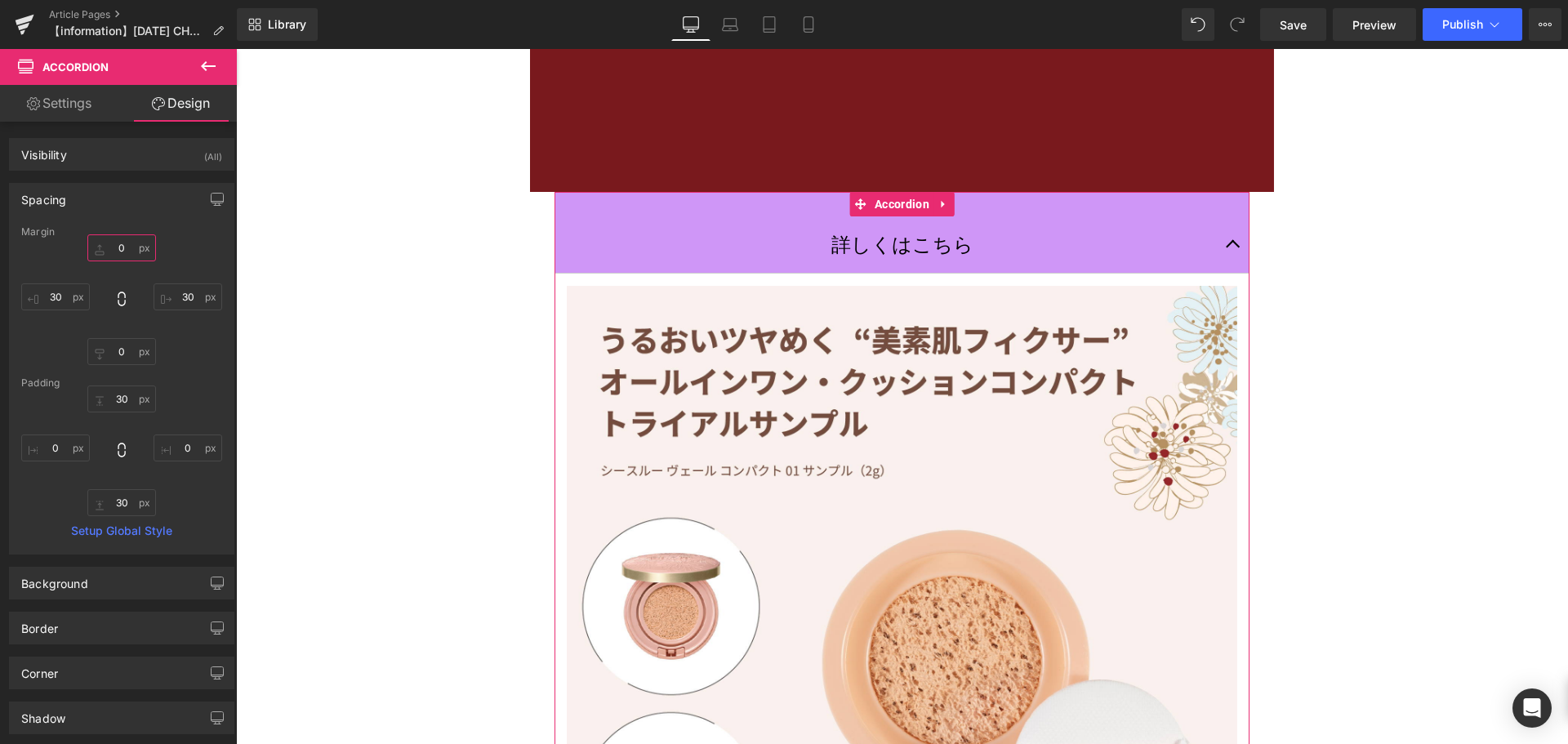
click at [127, 254] on input "0" at bounding box center [121, 247] width 69 height 27
type input "ー"
type input "ー４"
type input "ー４０"
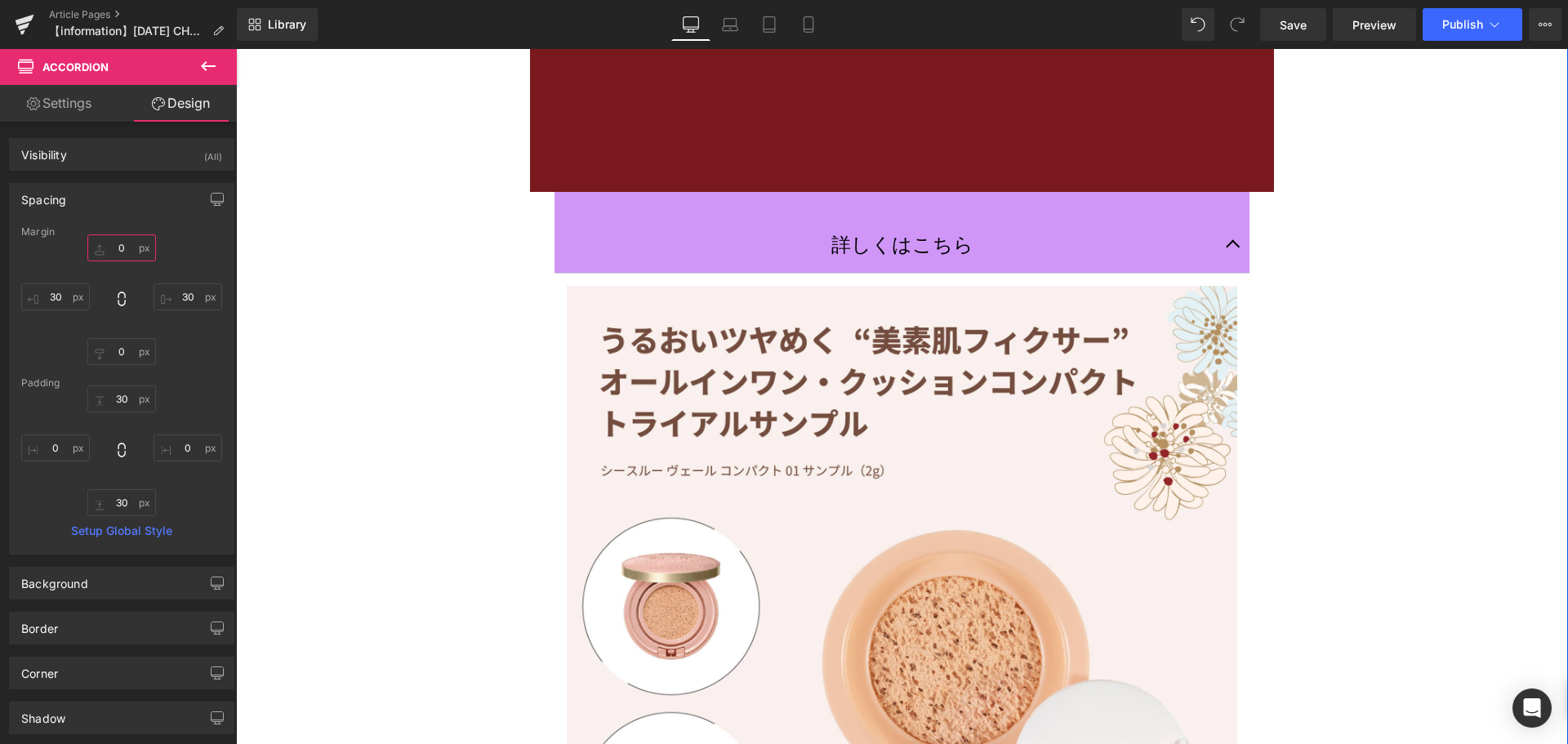
type input "-40"
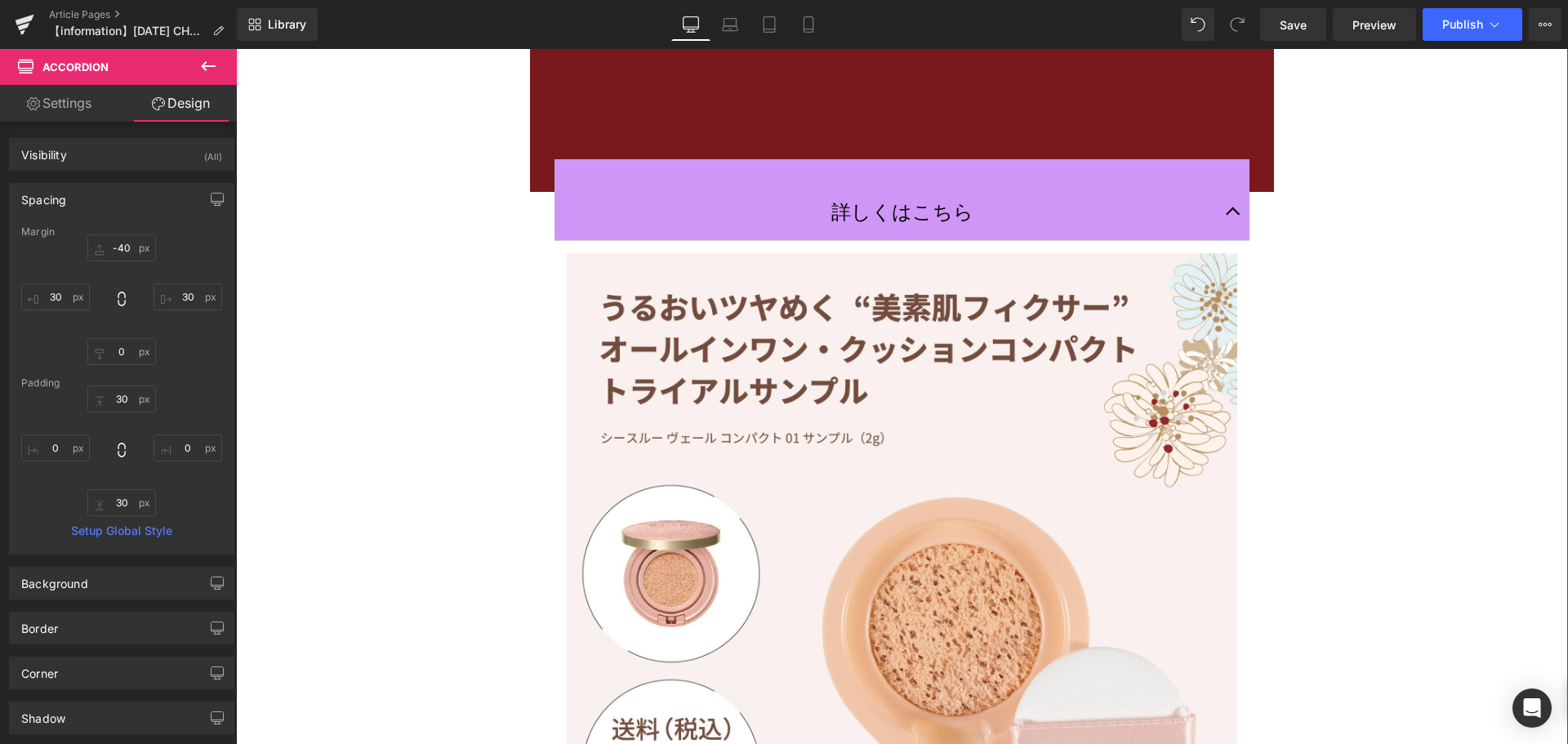
click at [1371, 364] on div "Image 詳しくはこちら Text Block Image Accordion Image Image Image Row Row" at bounding box center [902, 501] width 1332 height 2603
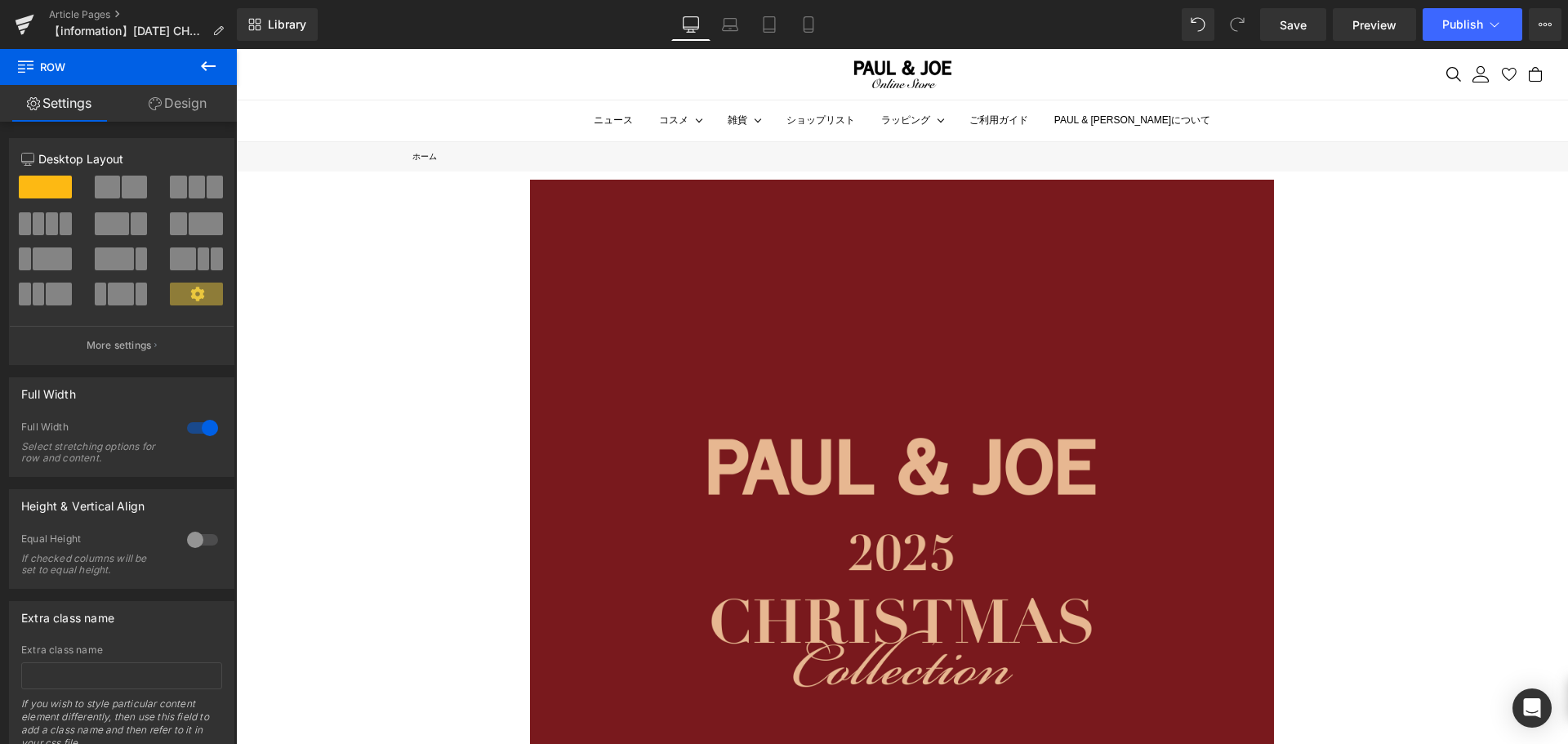
click at [212, 64] on icon at bounding box center [208, 66] width 20 height 20
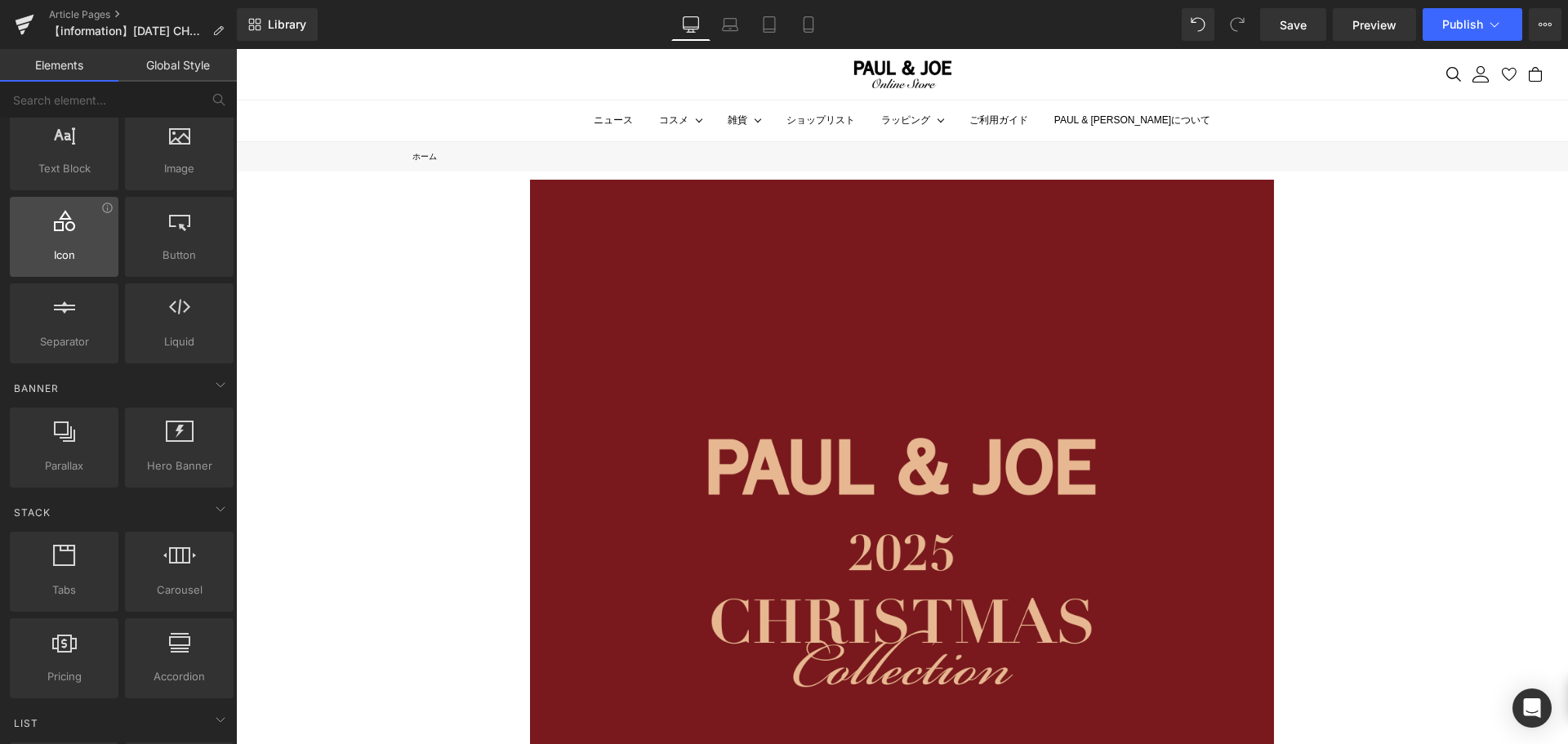
scroll to position [163, 0]
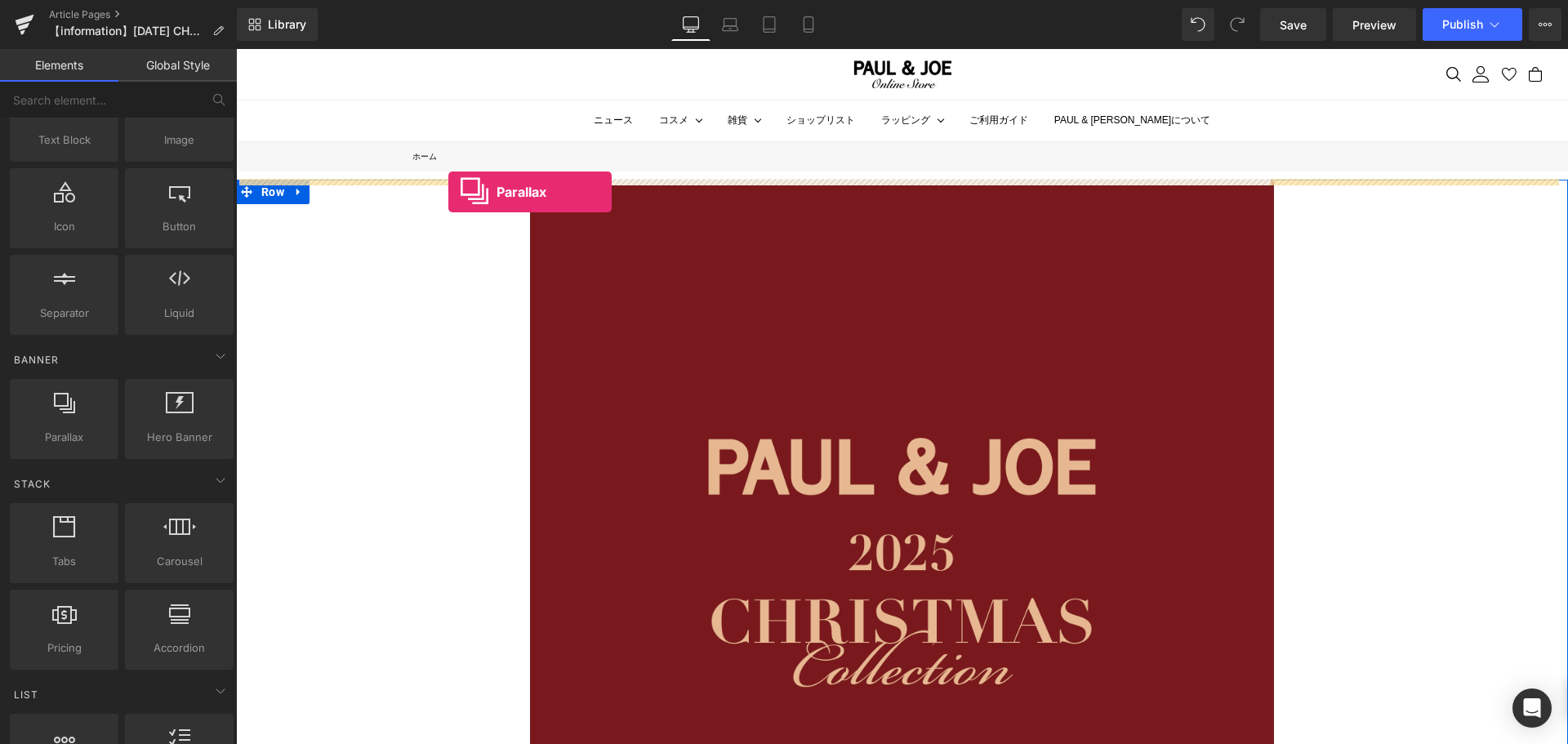
drag, startPoint x: 301, startPoint y: 486, endPoint x: 442, endPoint y: 189, distance: 328.1
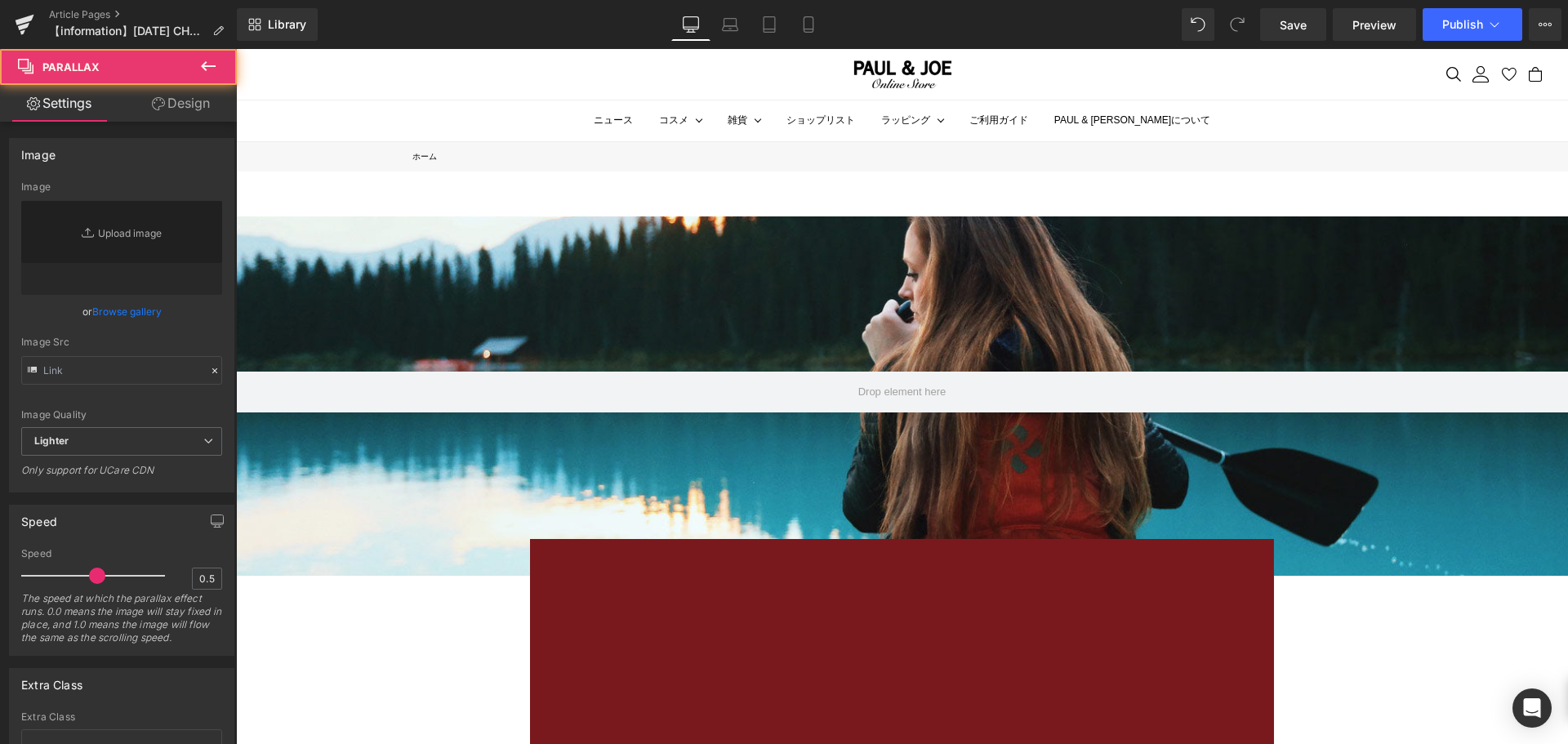
type input "[URL][DOMAIN_NAME]"
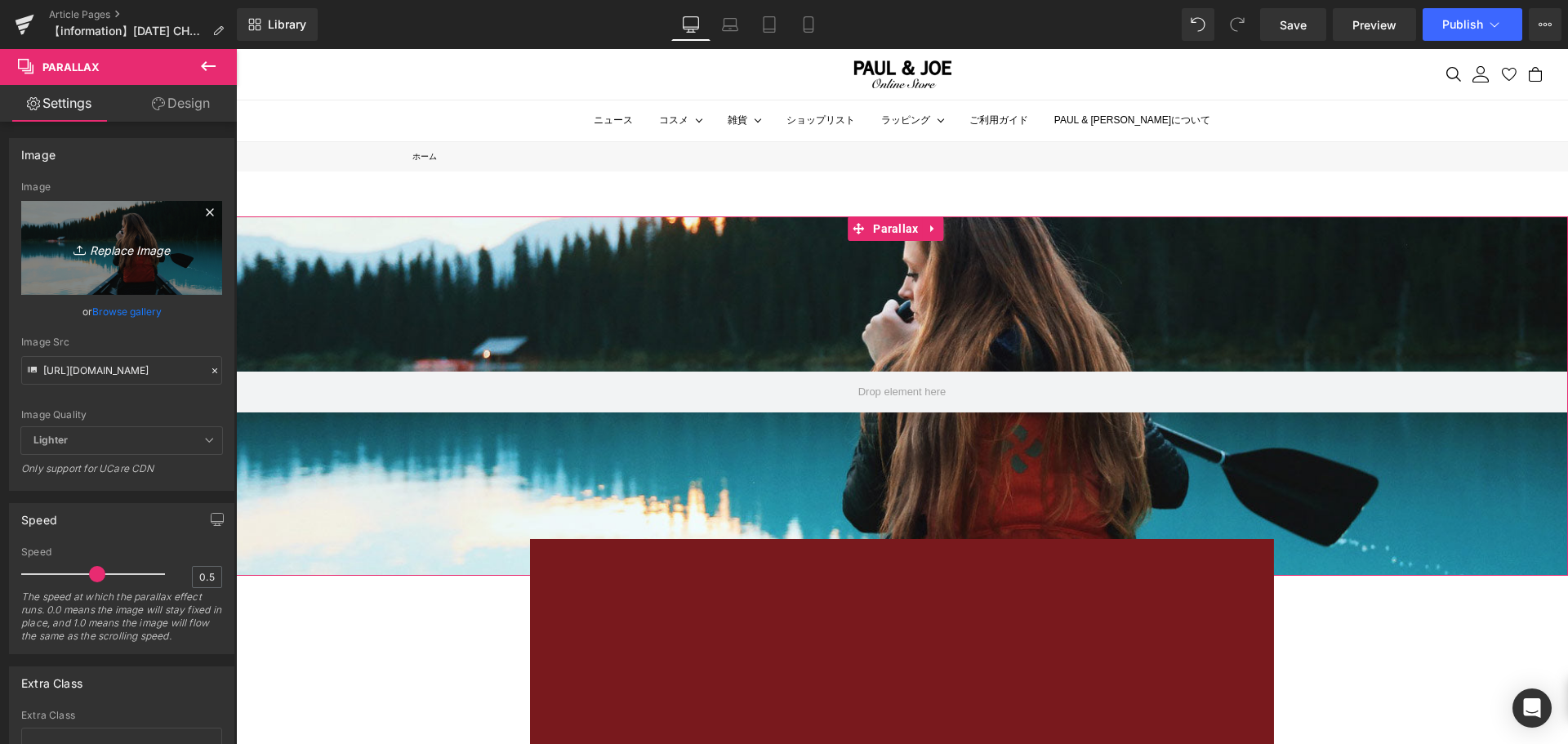
click at [144, 269] on link "Replace Image" at bounding box center [121, 248] width 201 height 94
type input "C:\fakepath\カレンダーsep-01.jpg"
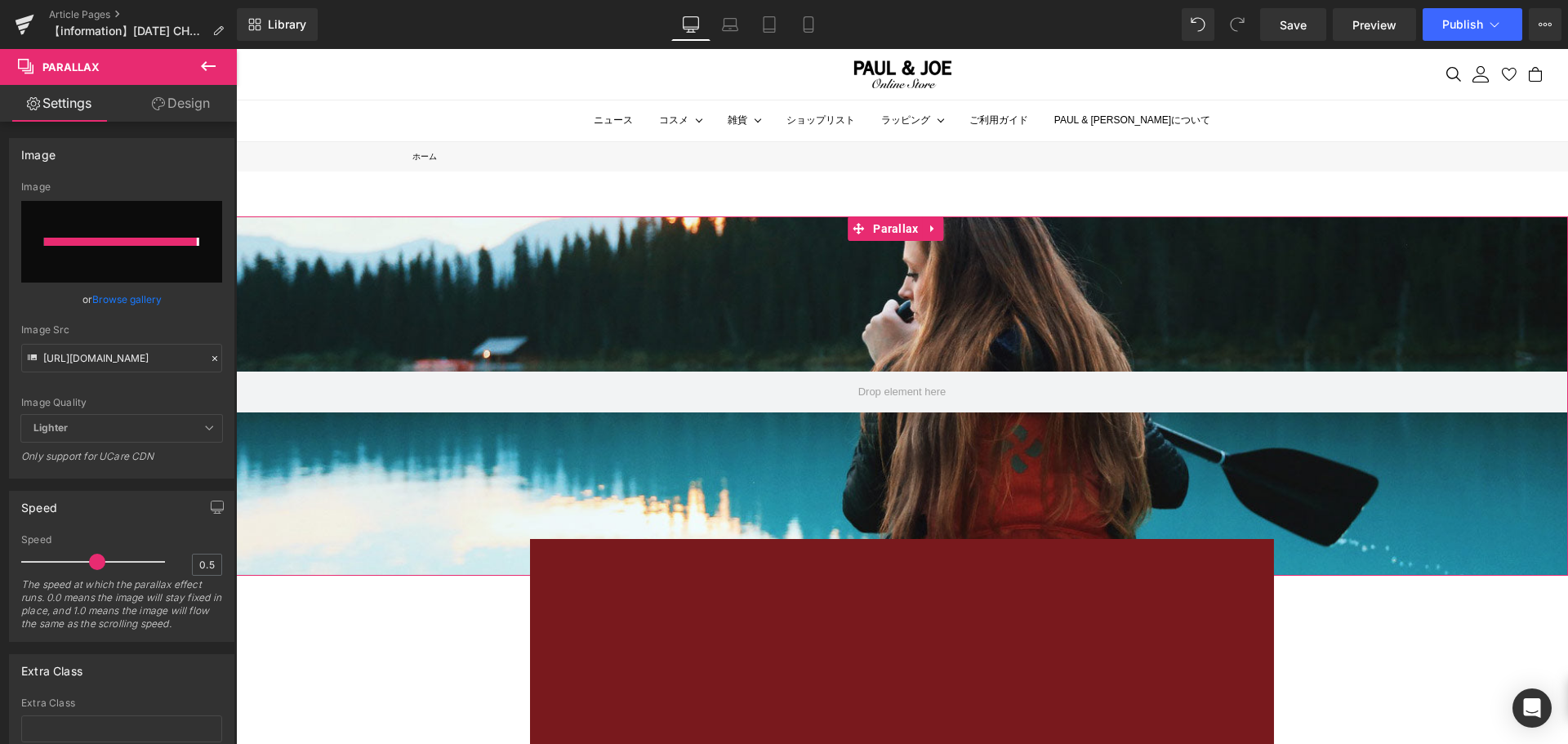
type input "[URL][DOMAIN_NAME]"
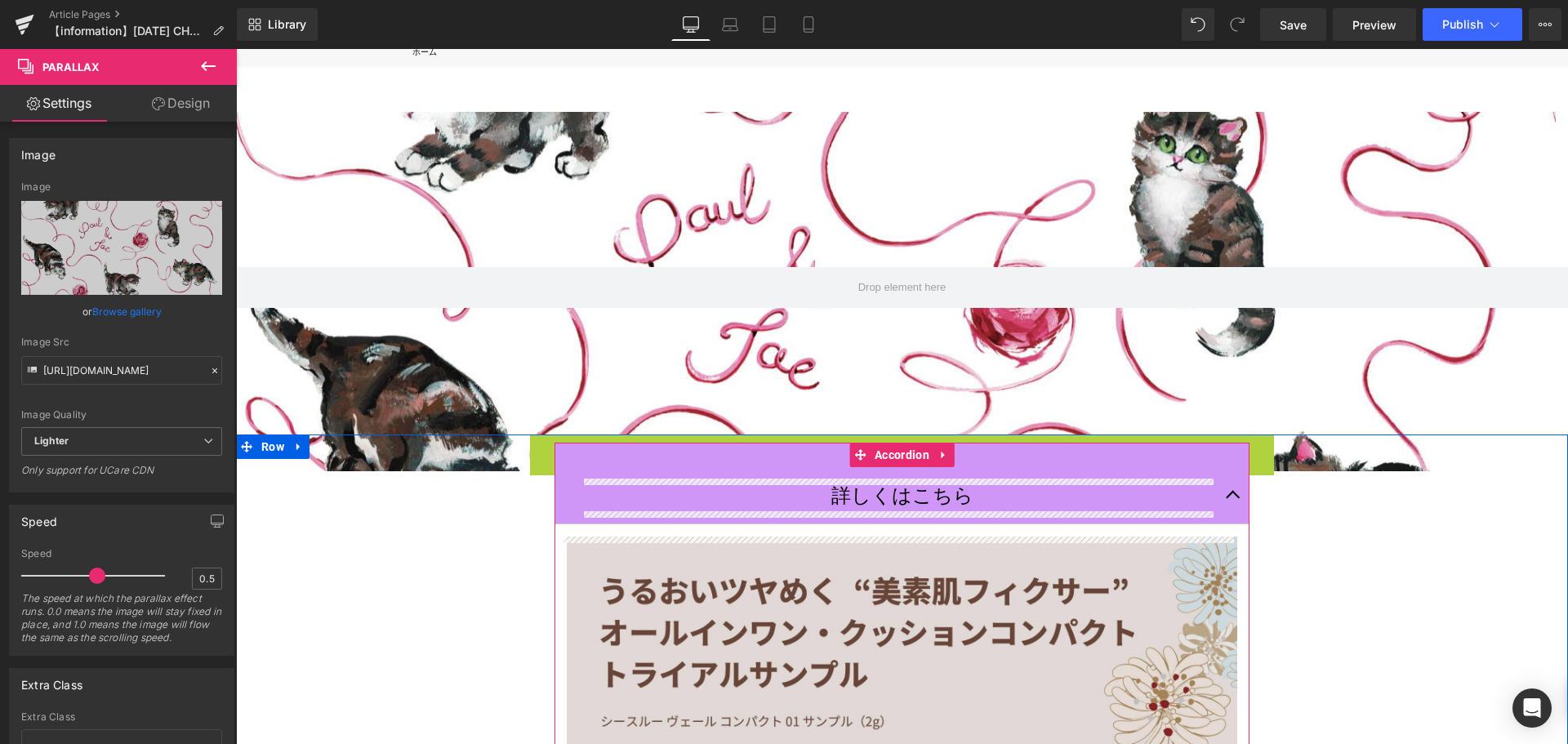
scroll to position [82, 0]
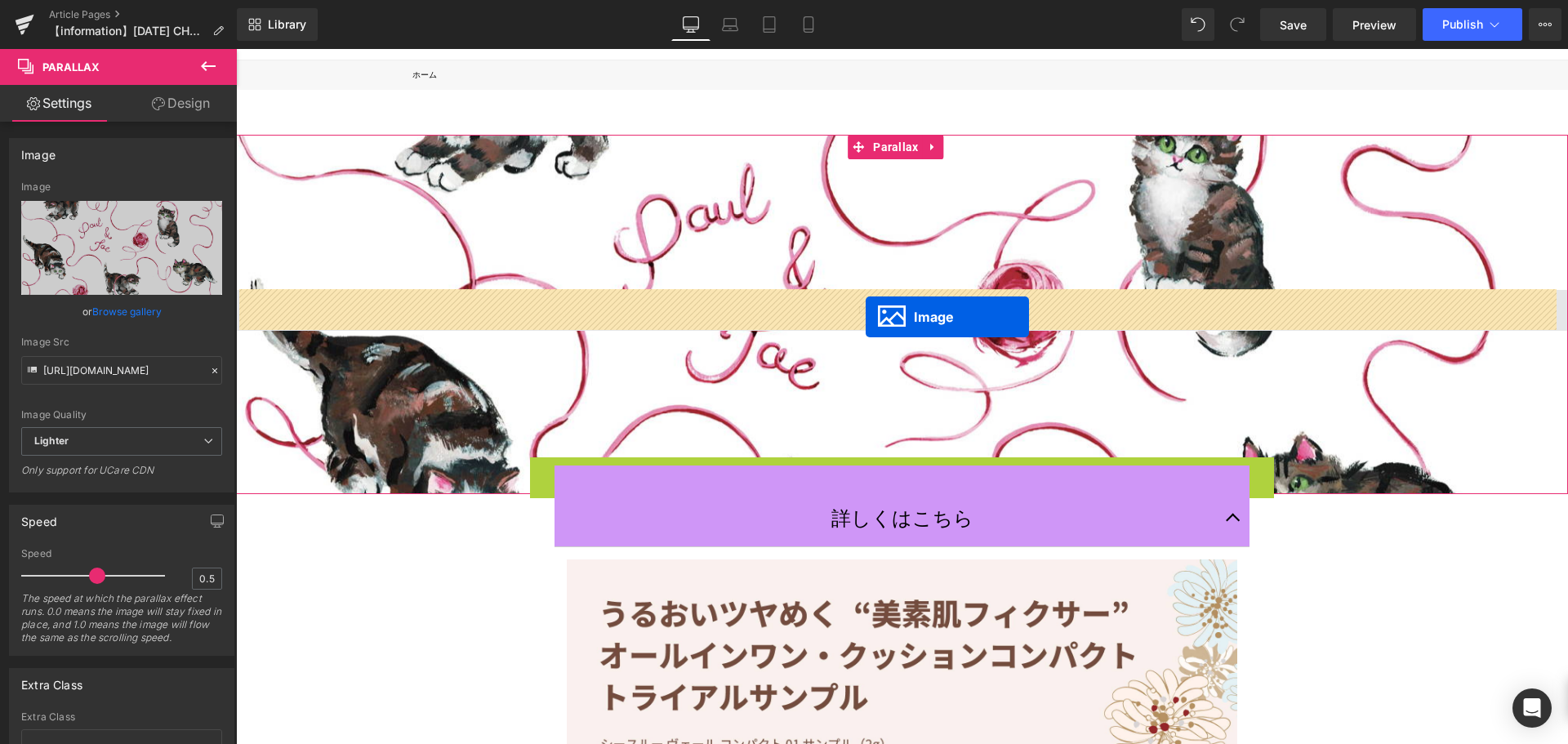
drag, startPoint x: 895, startPoint y: 463, endPoint x: 866, endPoint y: 316, distance: 149.9
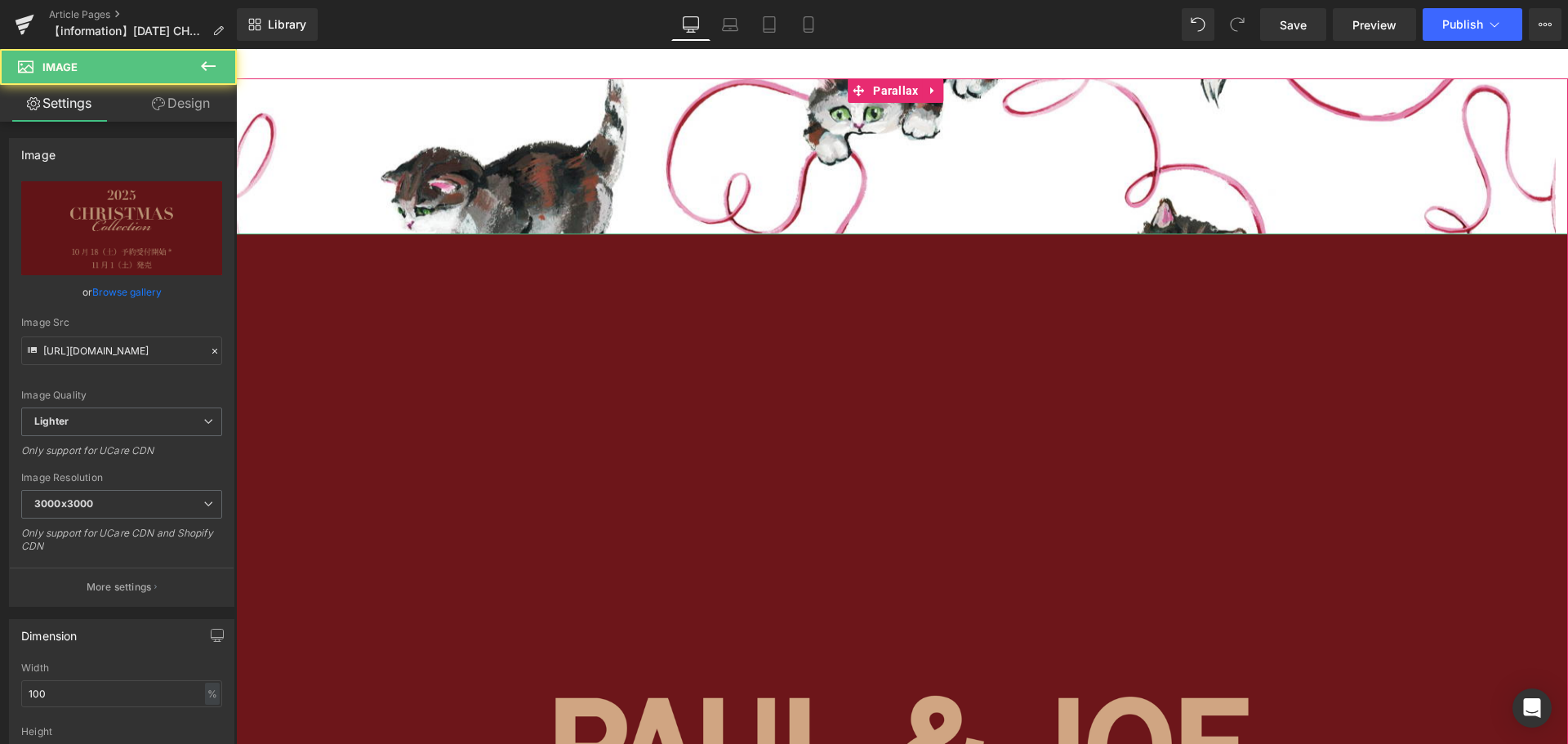
scroll to position [163, 0]
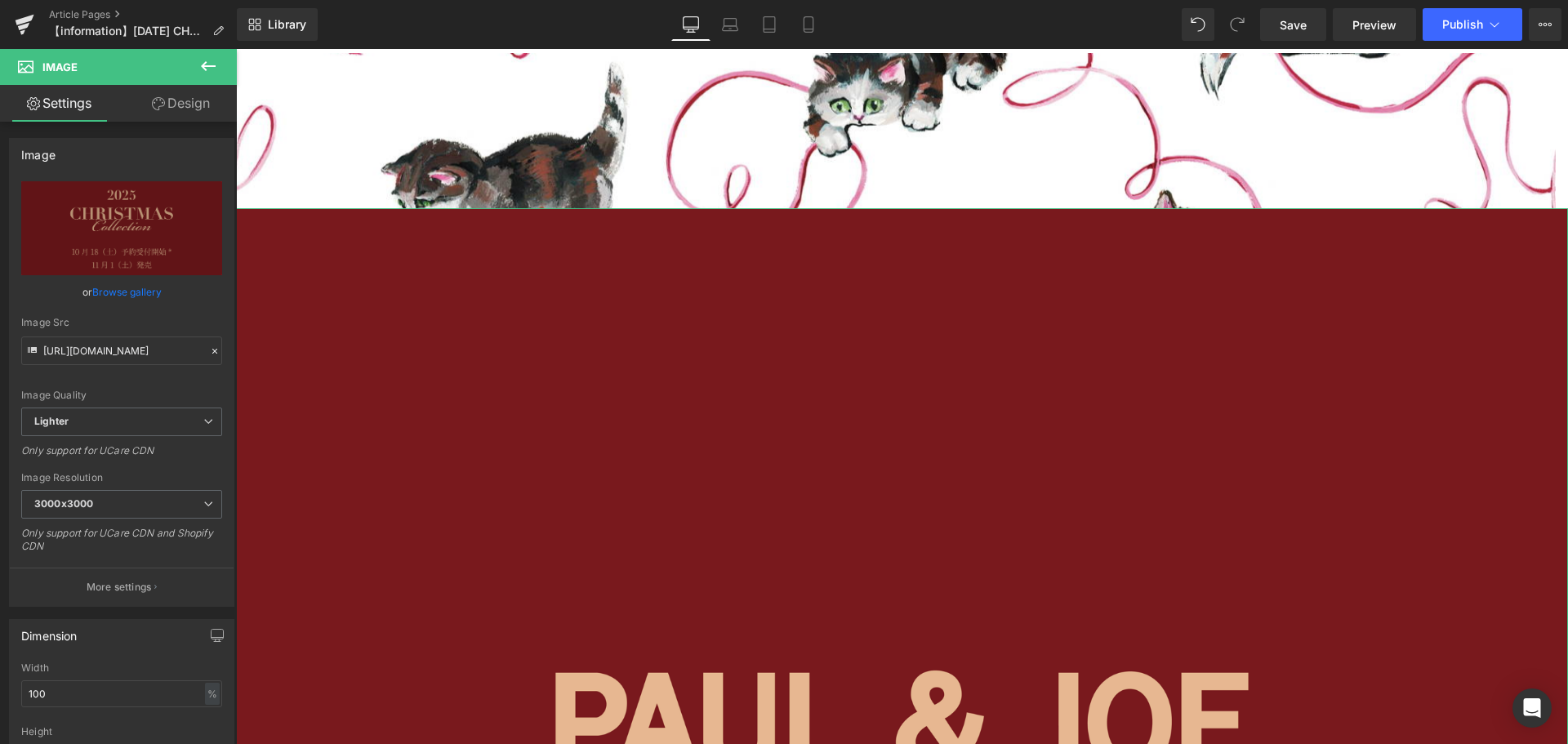
click at [194, 108] on link "Design" at bounding box center [181, 103] width 118 height 37
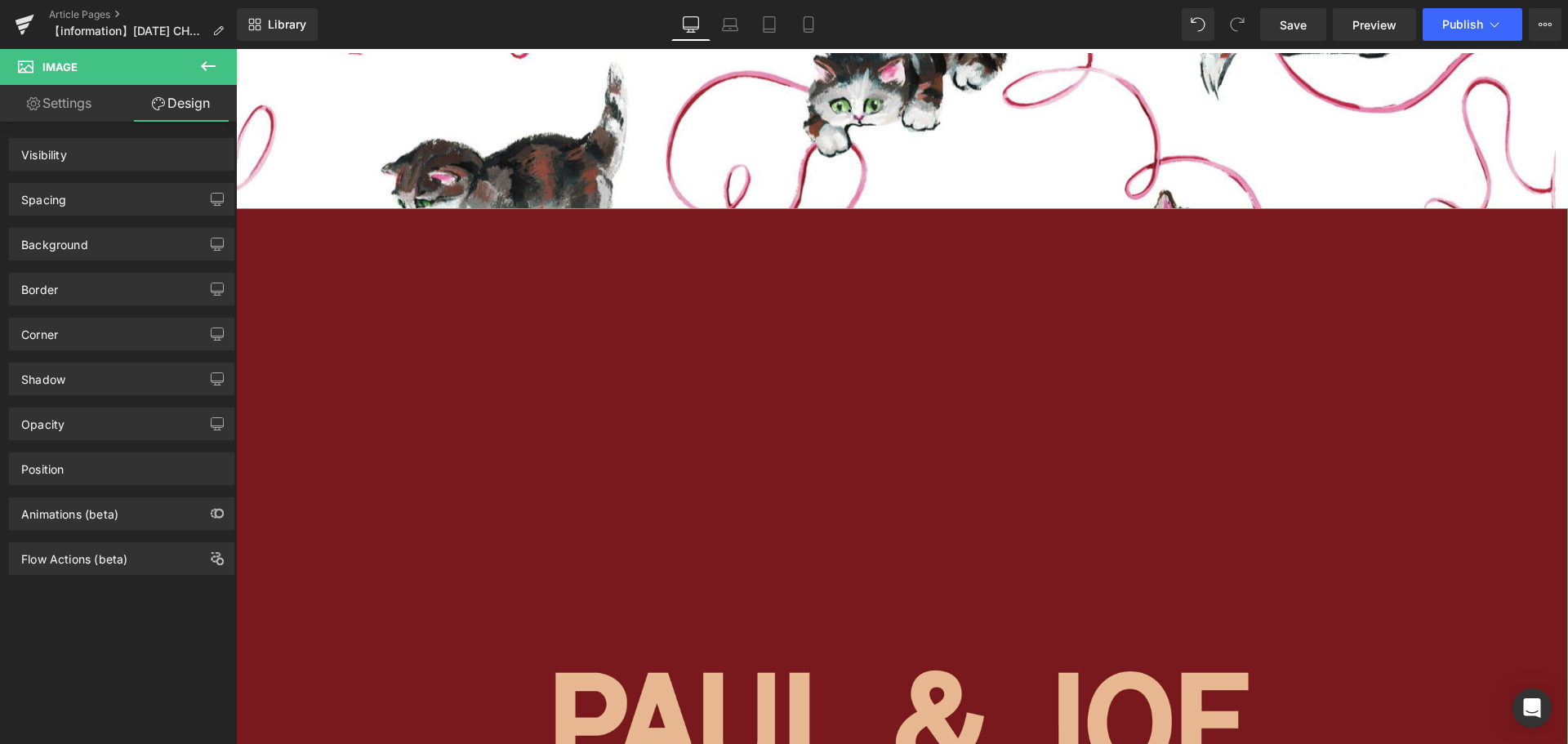
click at [135, 203] on div "Spacing" at bounding box center [122, 199] width 224 height 31
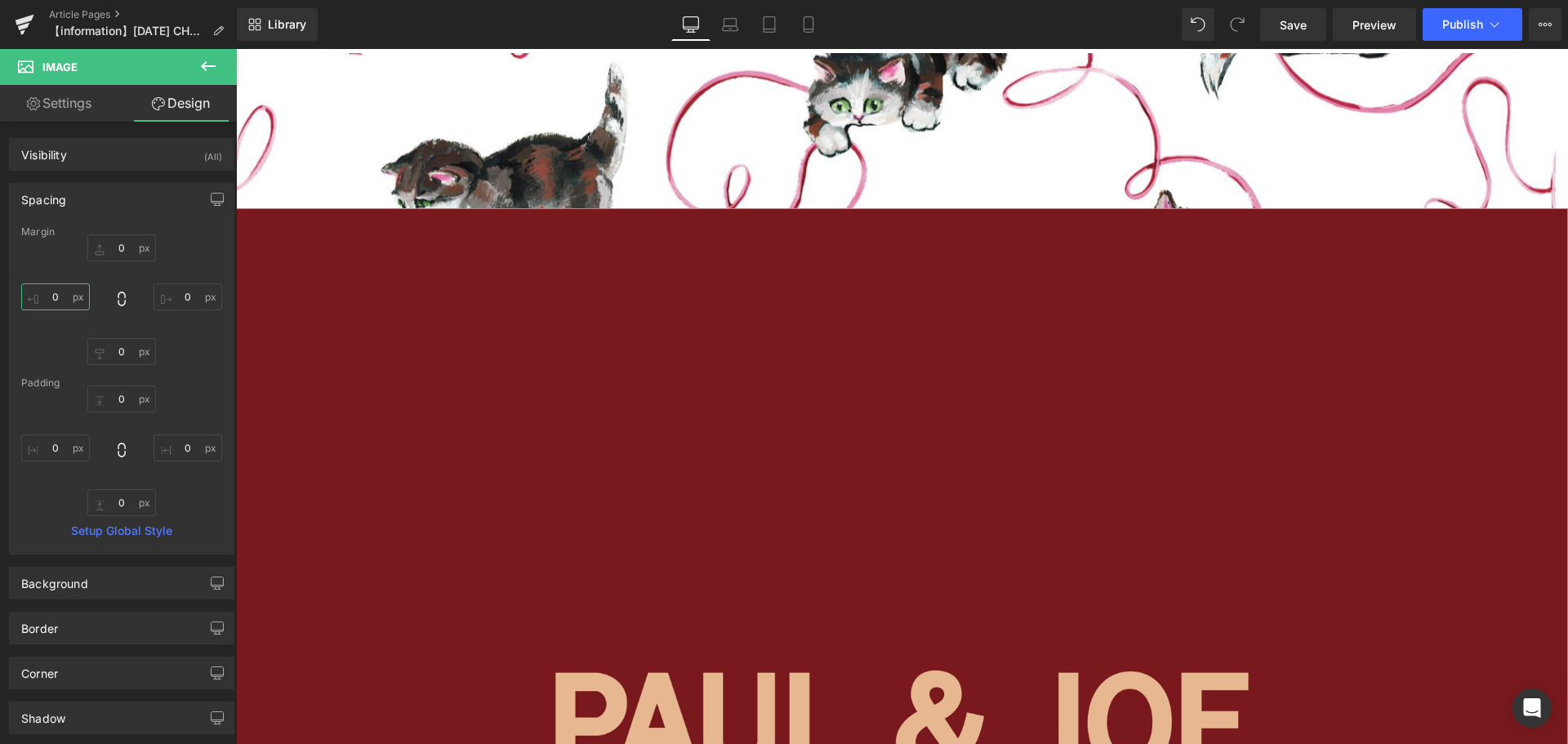
click at [53, 303] on input "0" at bounding box center [55, 296] width 69 height 27
type input "２"
type input "２０"
type input "２００"
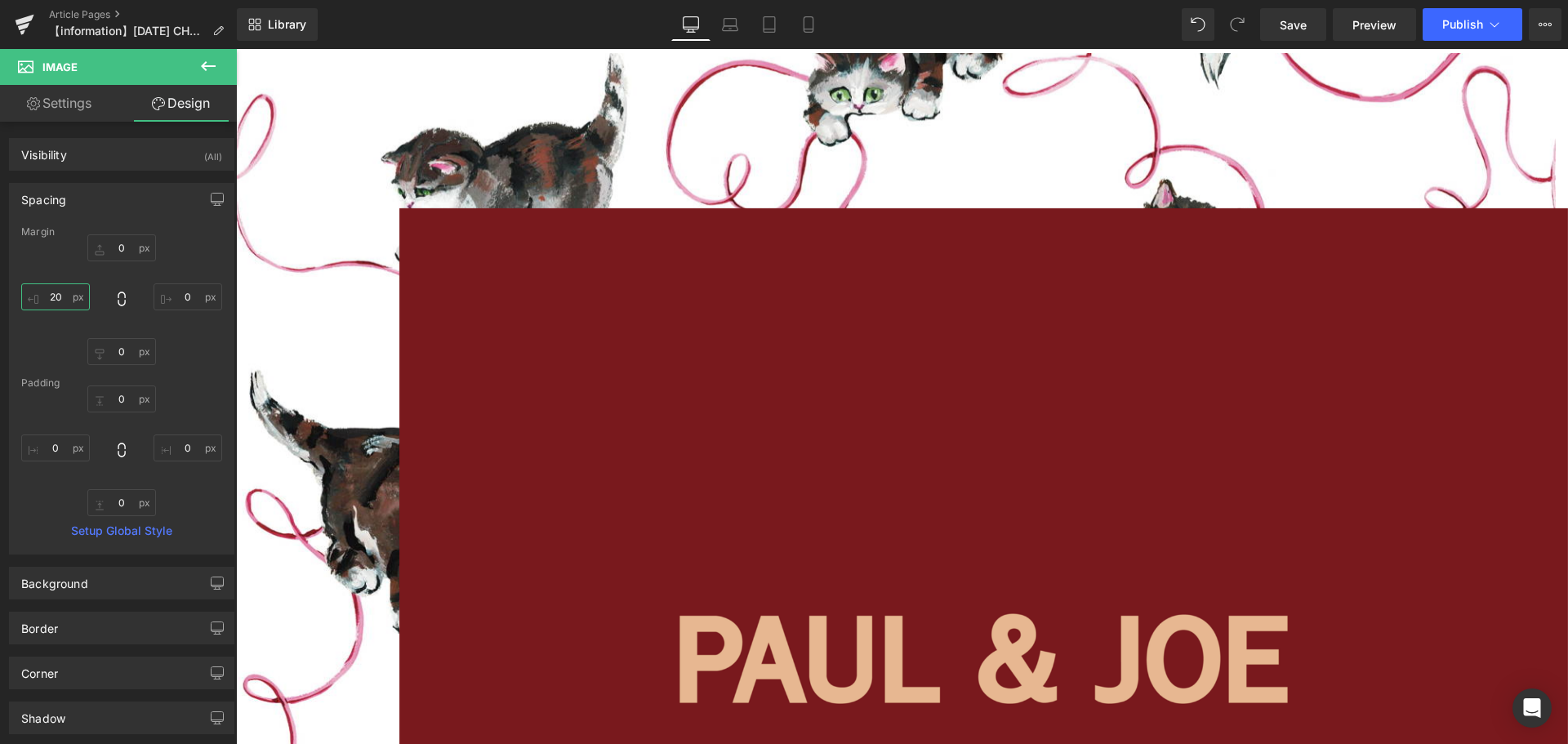
type input "2"
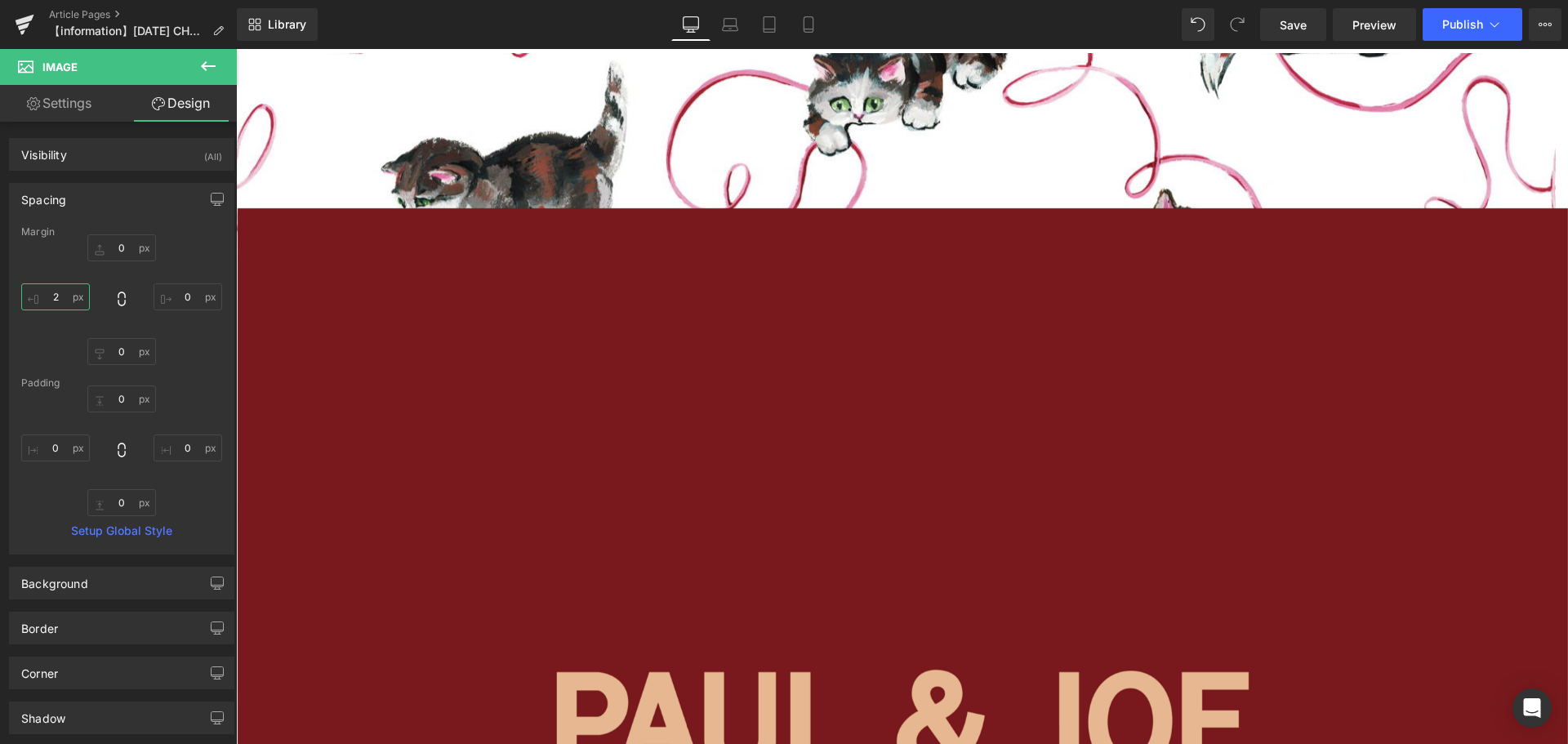
scroll to position [8534, 1320]
type input "４"
type input "４０"
type input "４００"
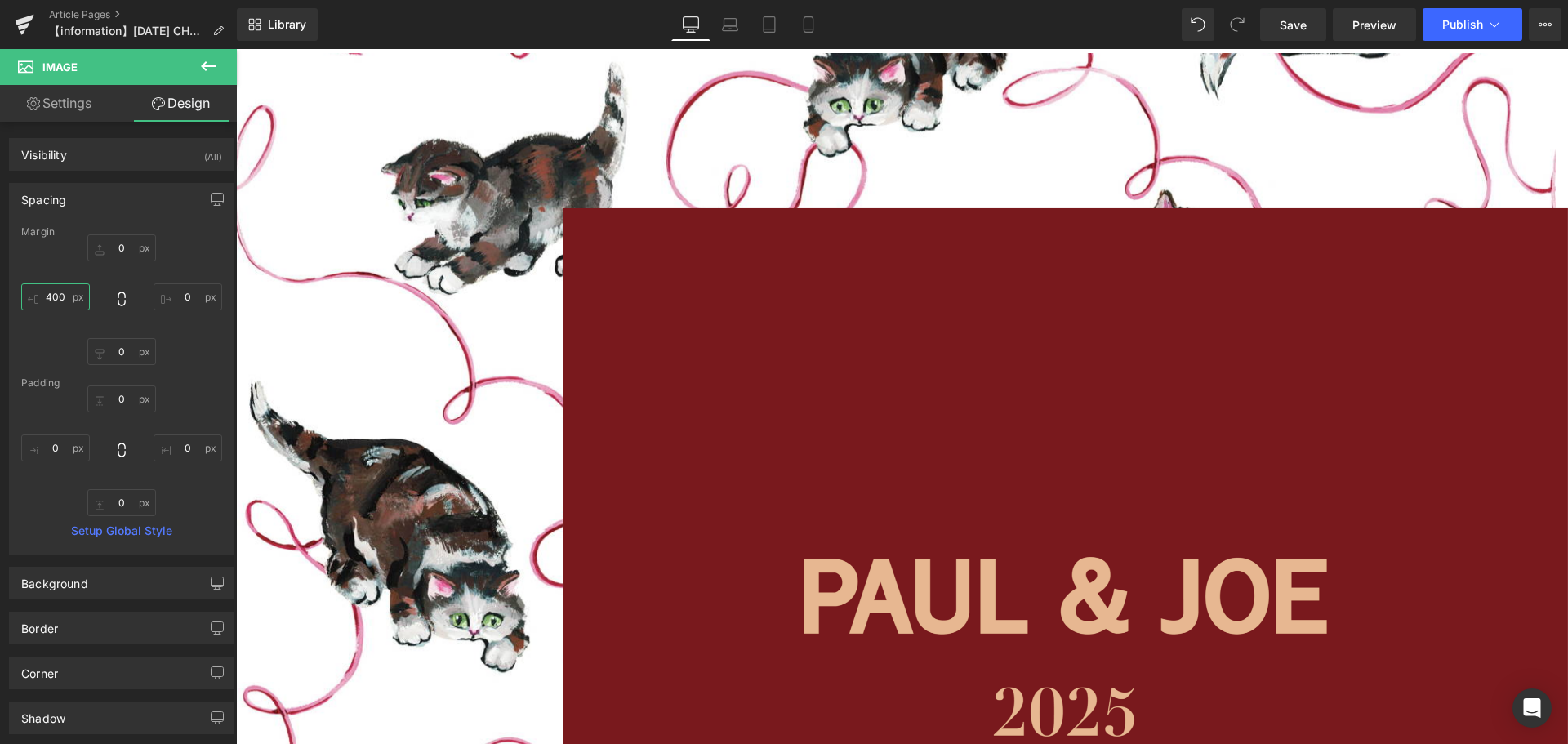
scroll to position [8101, 1320]
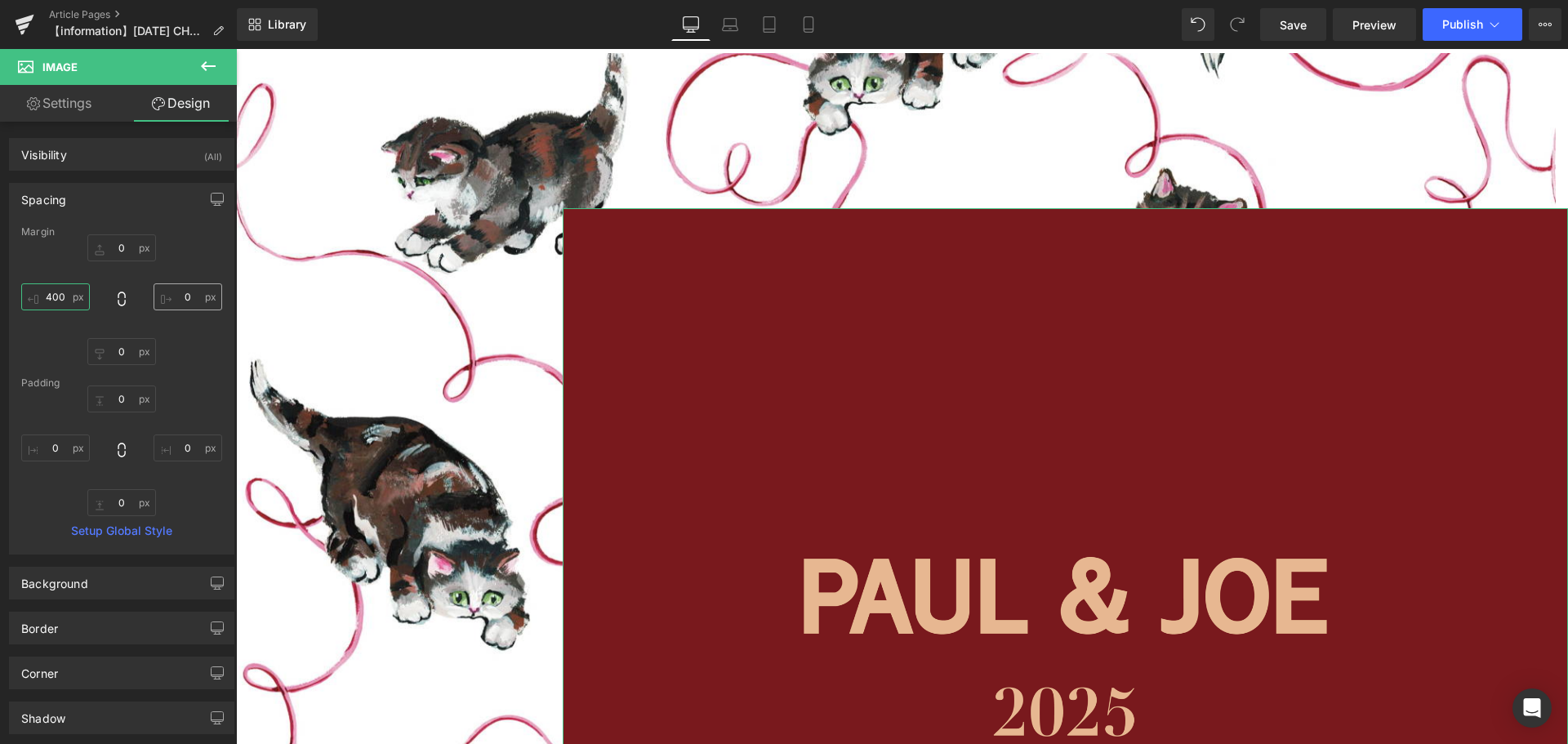
type input "400"
click at [195, 304] on input "0" at bounding box center [188, 296] width 69 height 27
type input "４"
type input "４０"
type input "４００"
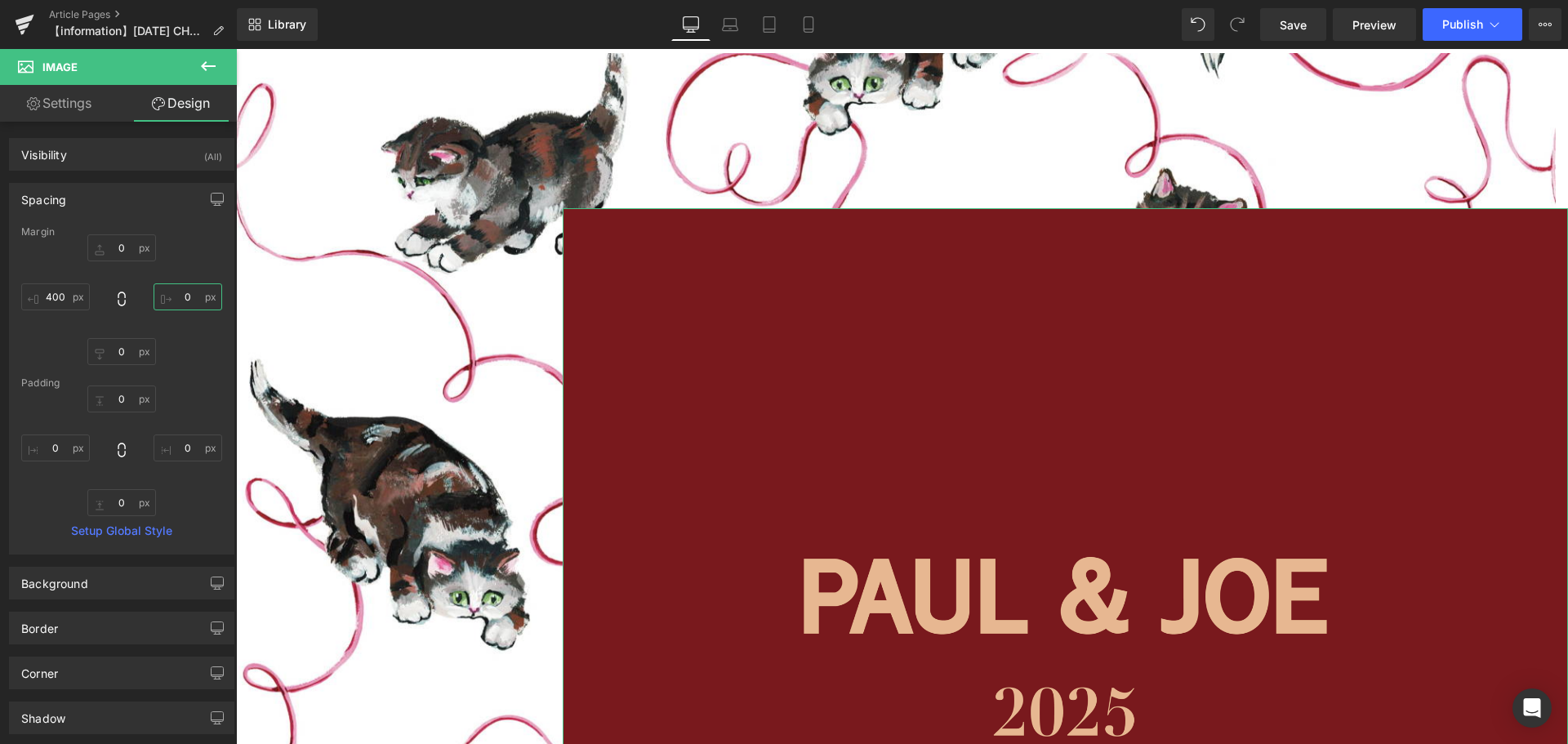
scroll to position [0, 0]
type input "400"
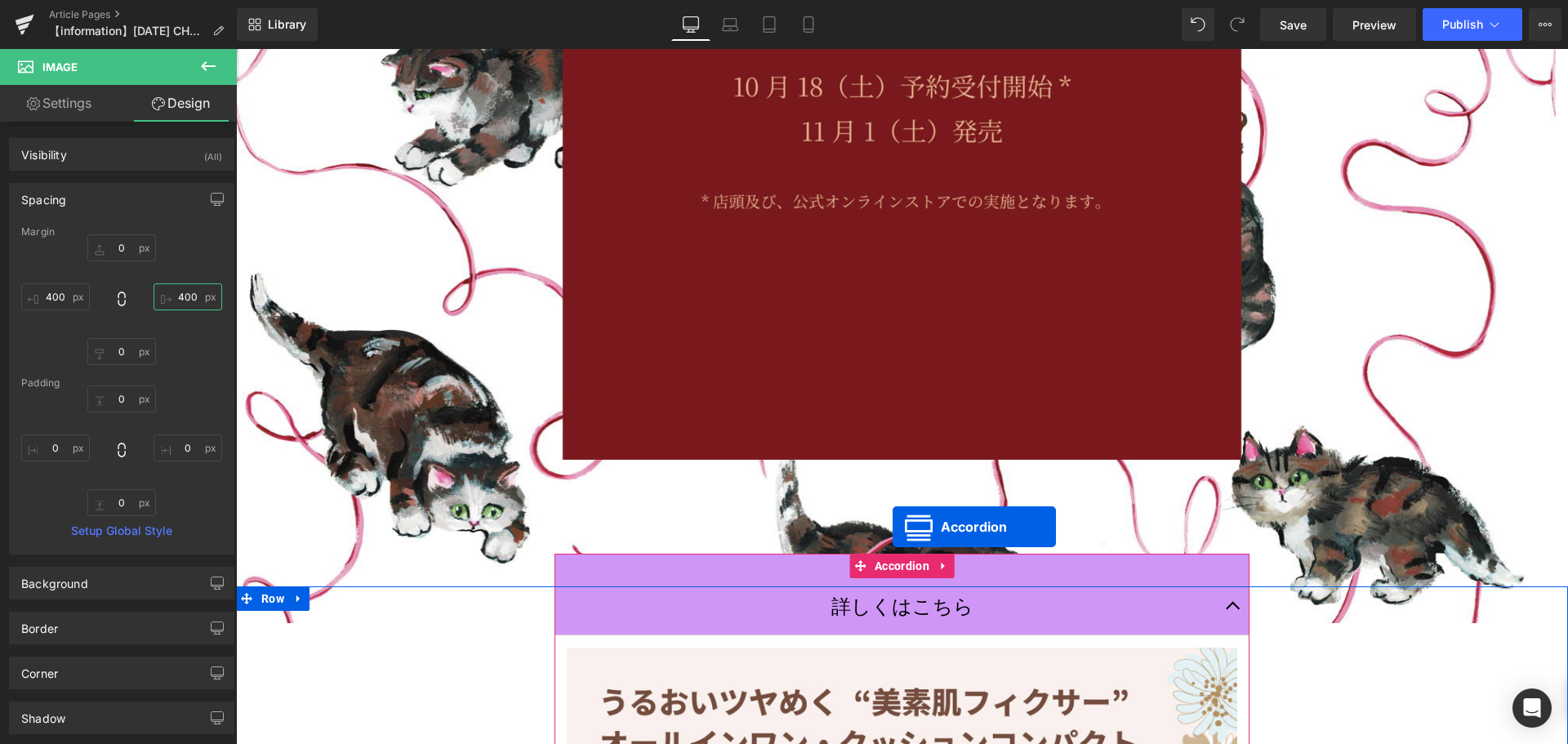
scroll to position [6904, 1320]
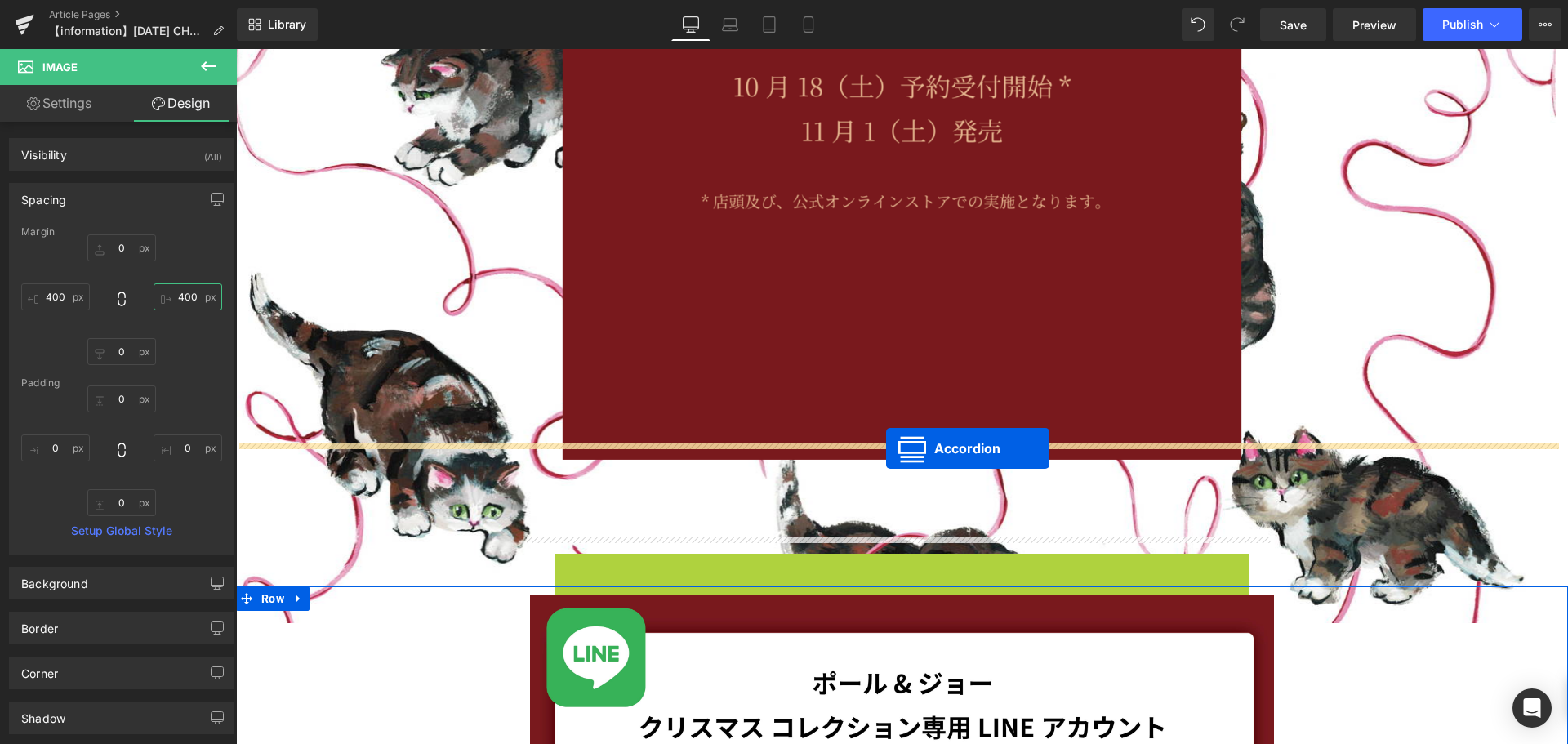
drag, startPoint x: 893, startPoint y: 549, endPoint x: 886, endPoint y: 448, distance: 100.7
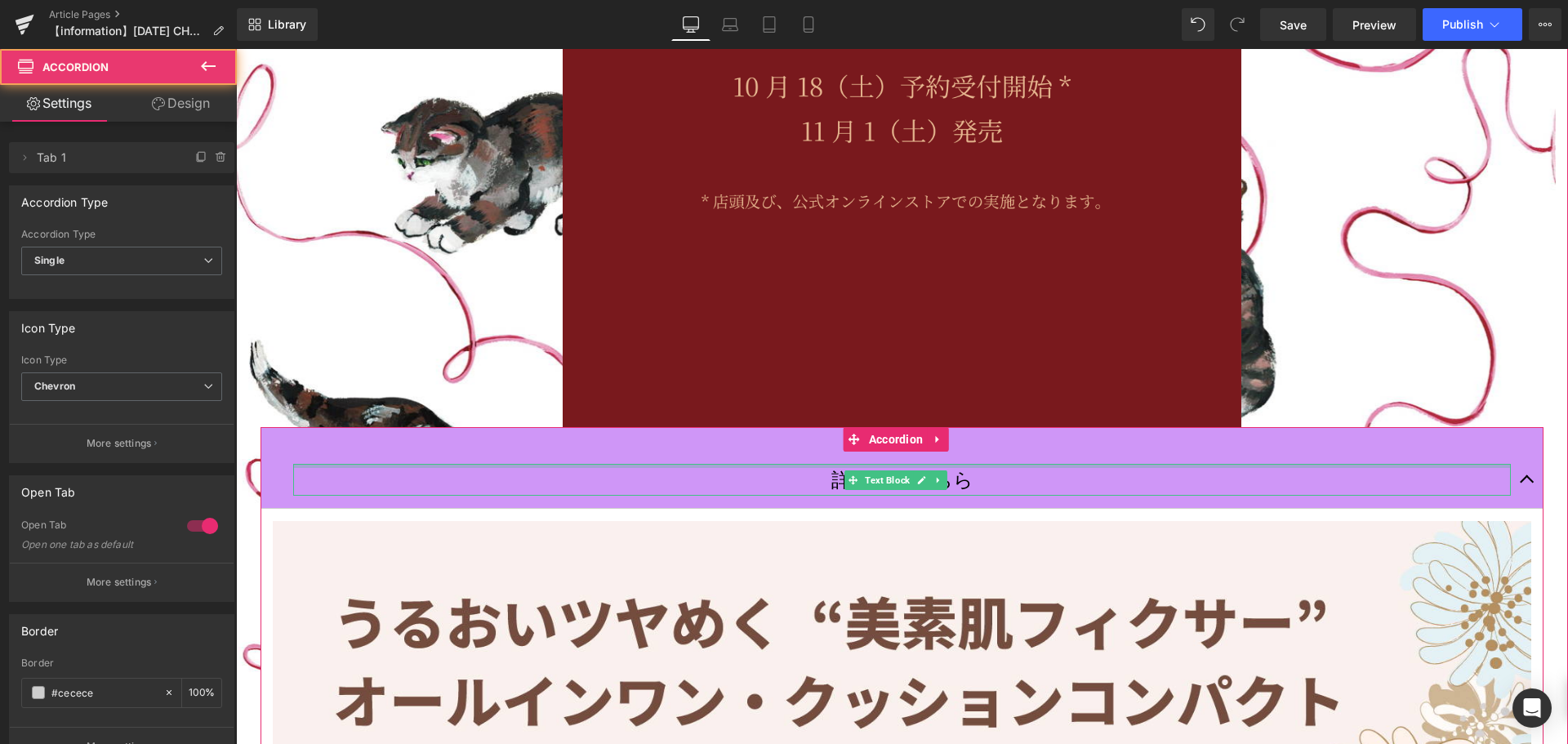
scroll to position [8241, 1320]
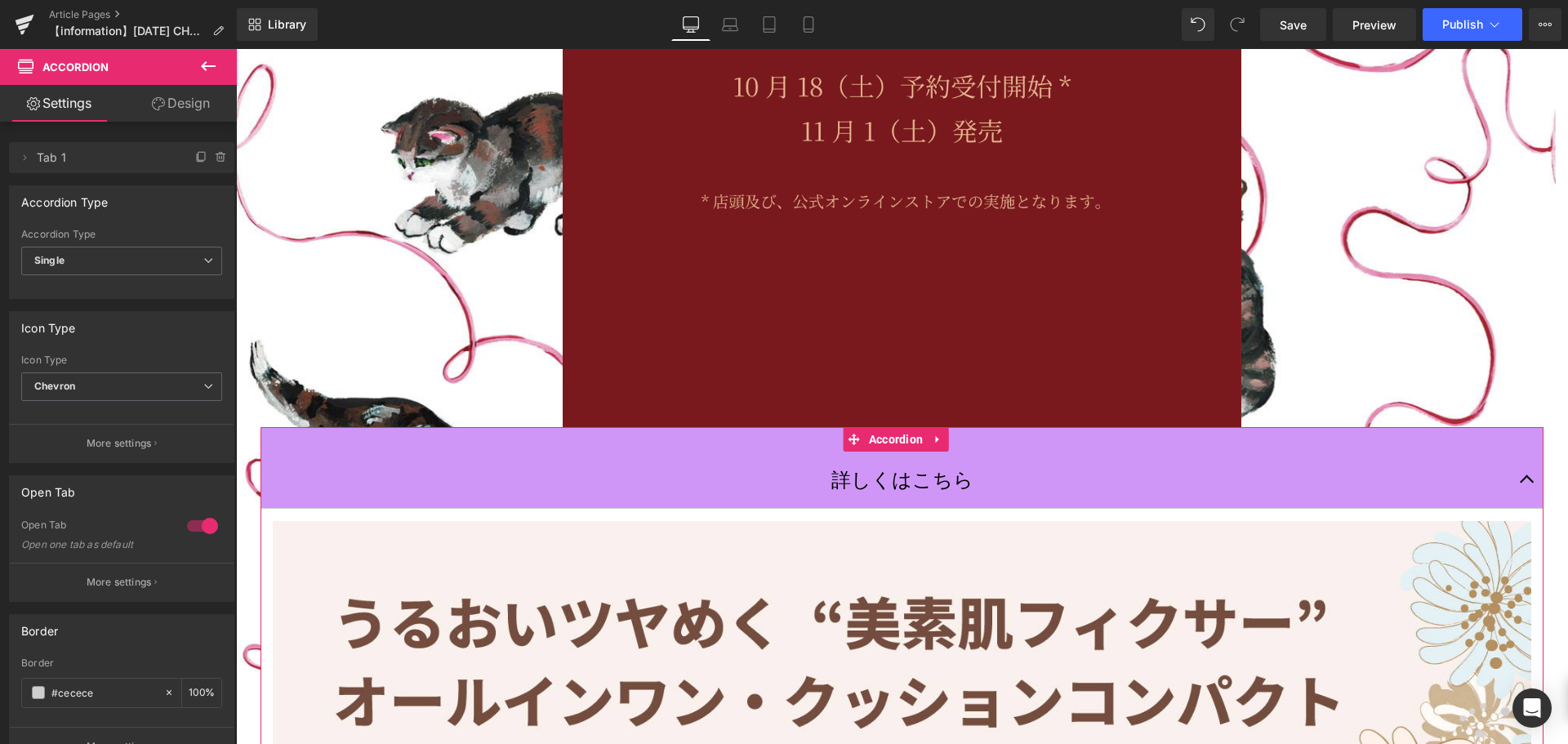
click at [197, 111] on link "Design" at bounding box center [181, 103] width 118 height 37
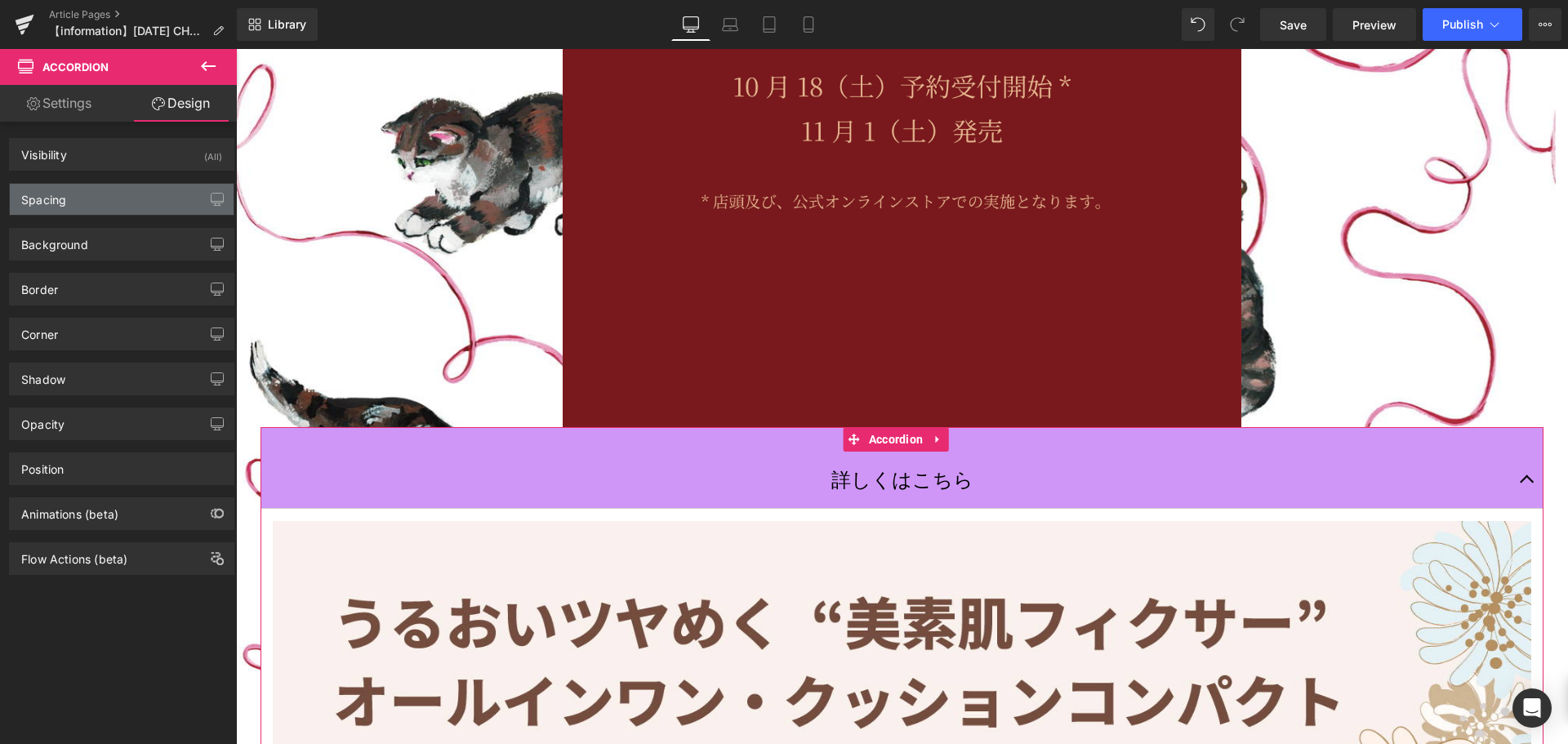
click at [112, 191] on div "Spacing" at bounding box center [122, 199] width 224 height 31
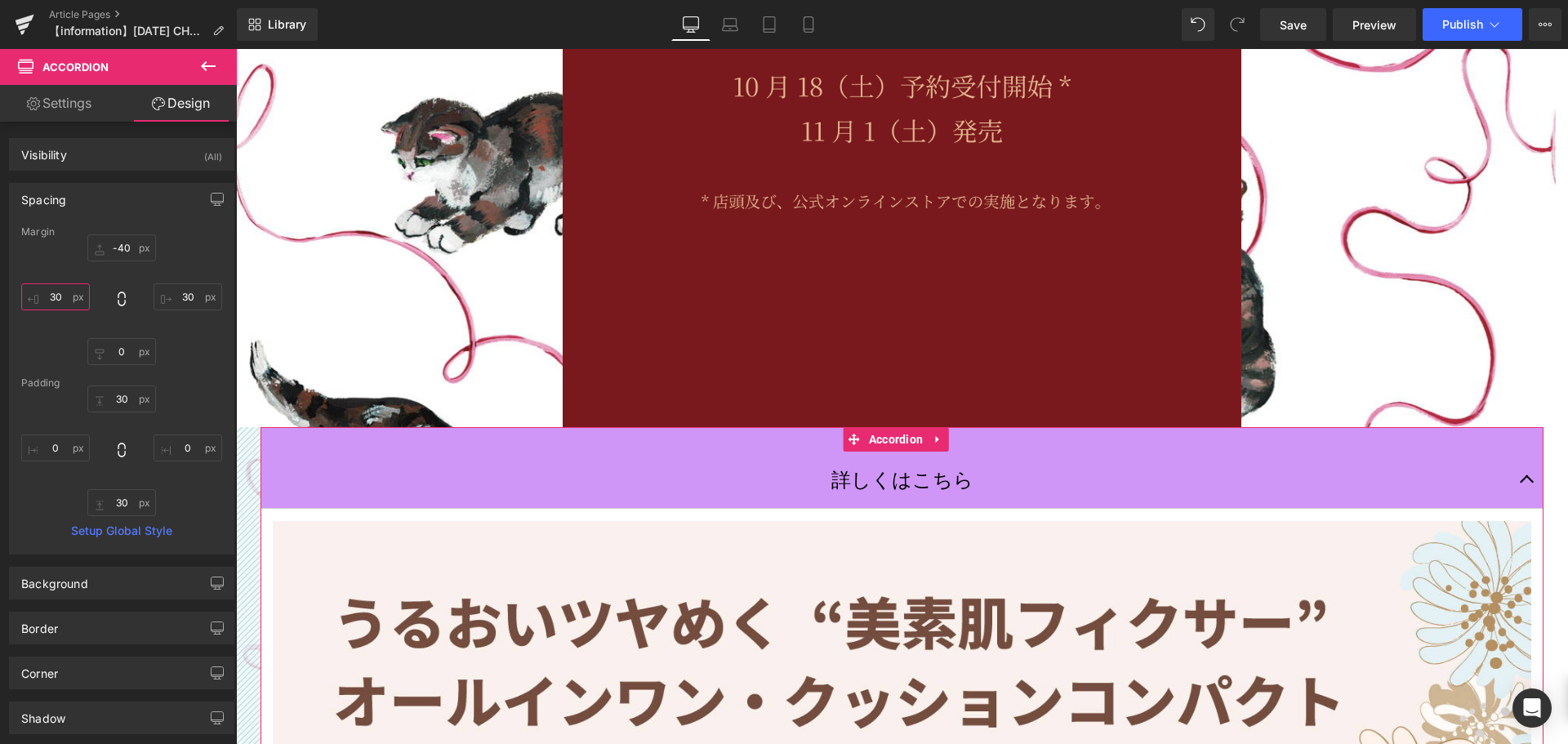
click at [67, 297] on input "30" at bounding box center [55, 296] width 69 height 27
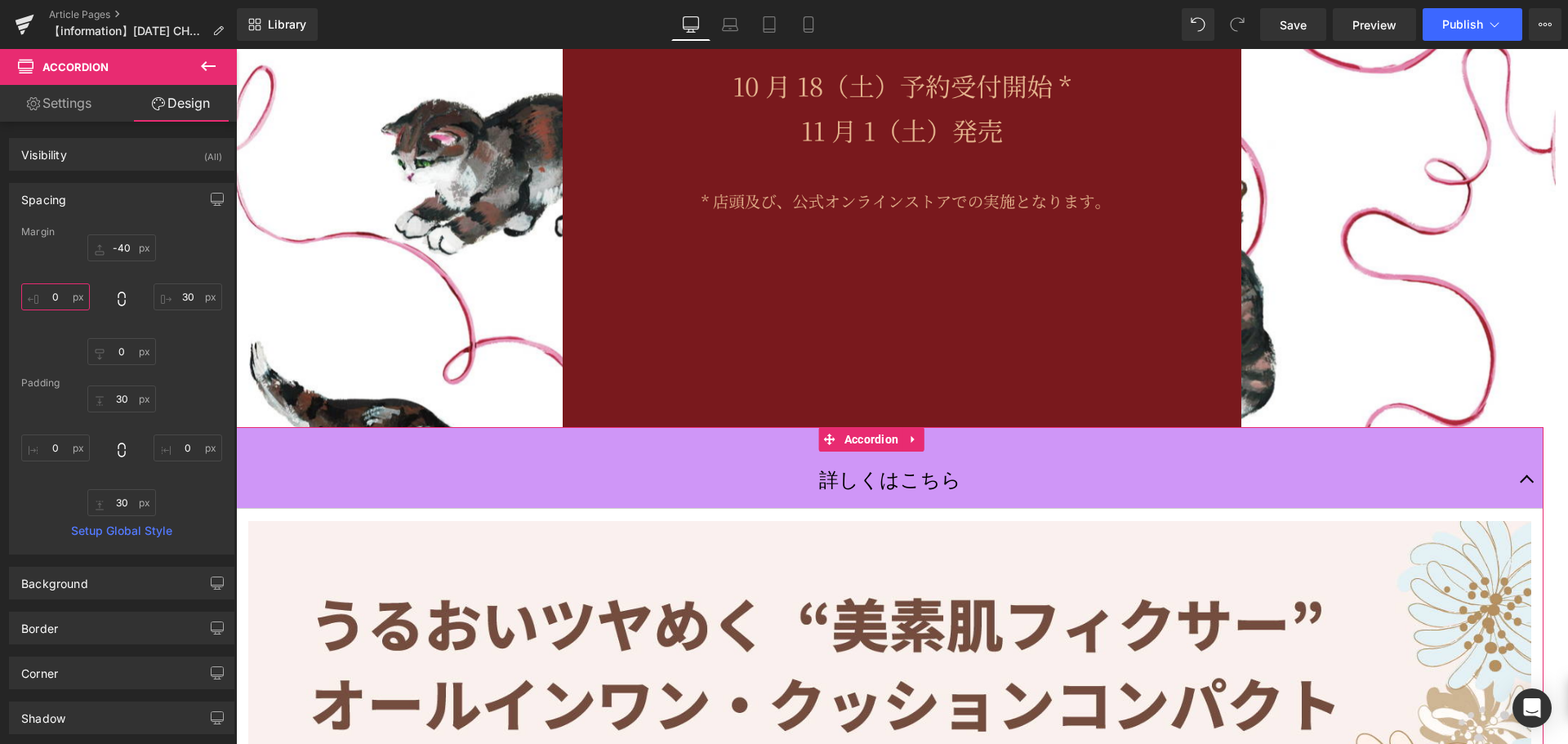
type input "４"
type input "４０"
type input "４００"
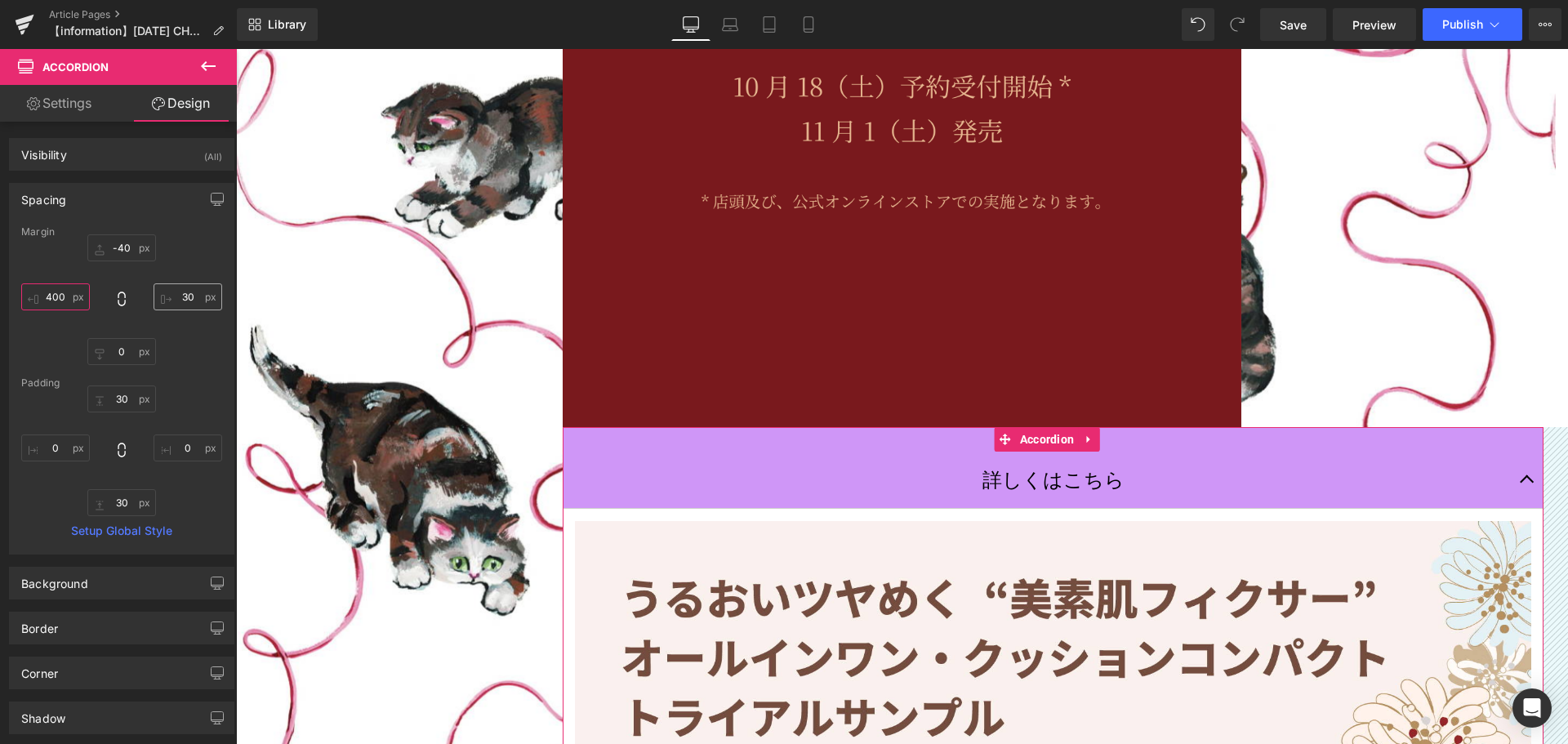
type input "400"
click at [189, 306] on input "30" at bounding box center [188, 296] width 69 height 27
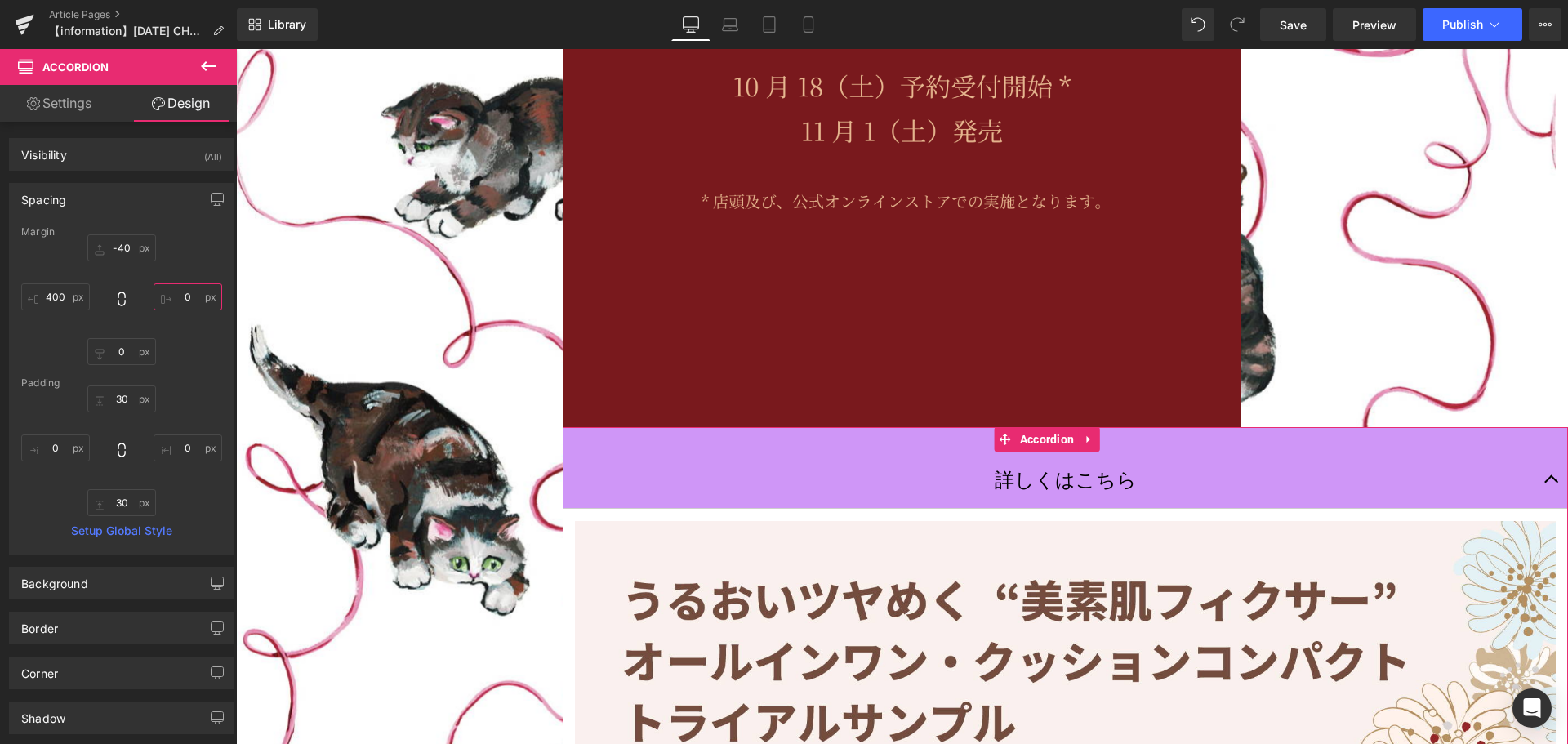
scroll to position [7963, 1320]
type input "４"
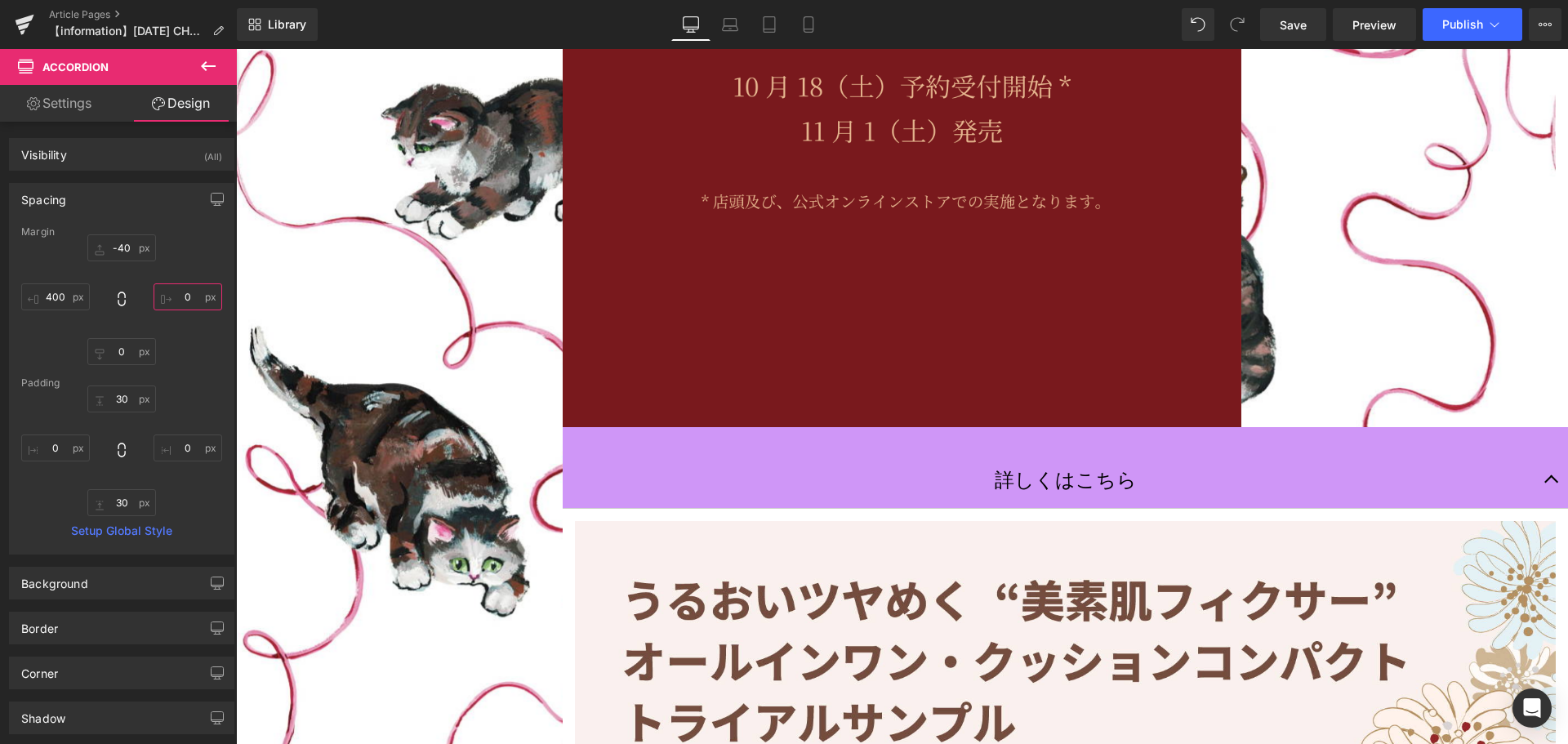
type input "４０"
type input "４００"
type input "400"
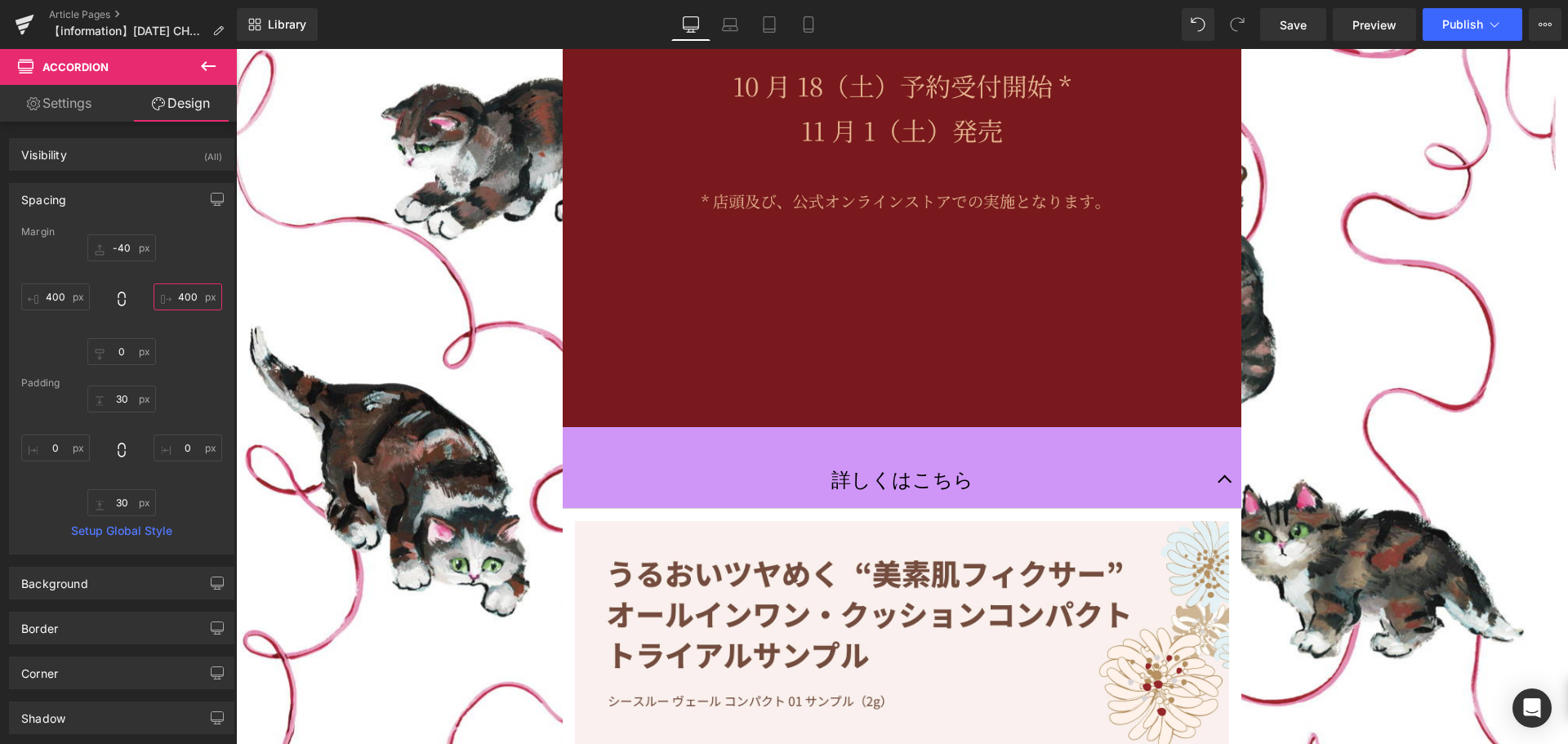
scroll to position [7636, 1320]
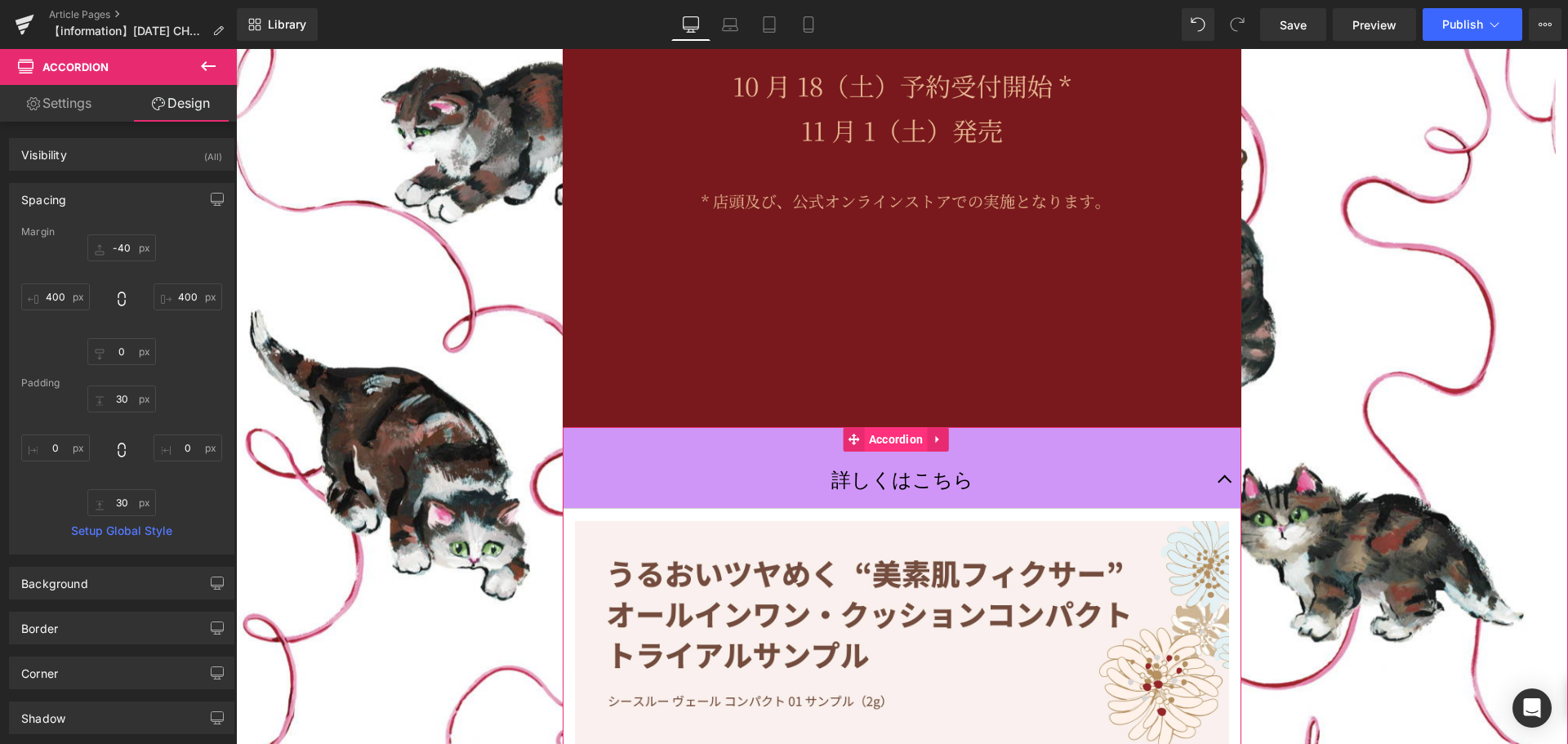
click at [889, 427] on span "Accordion" at bounding box center [896, 439] width 63 height 25
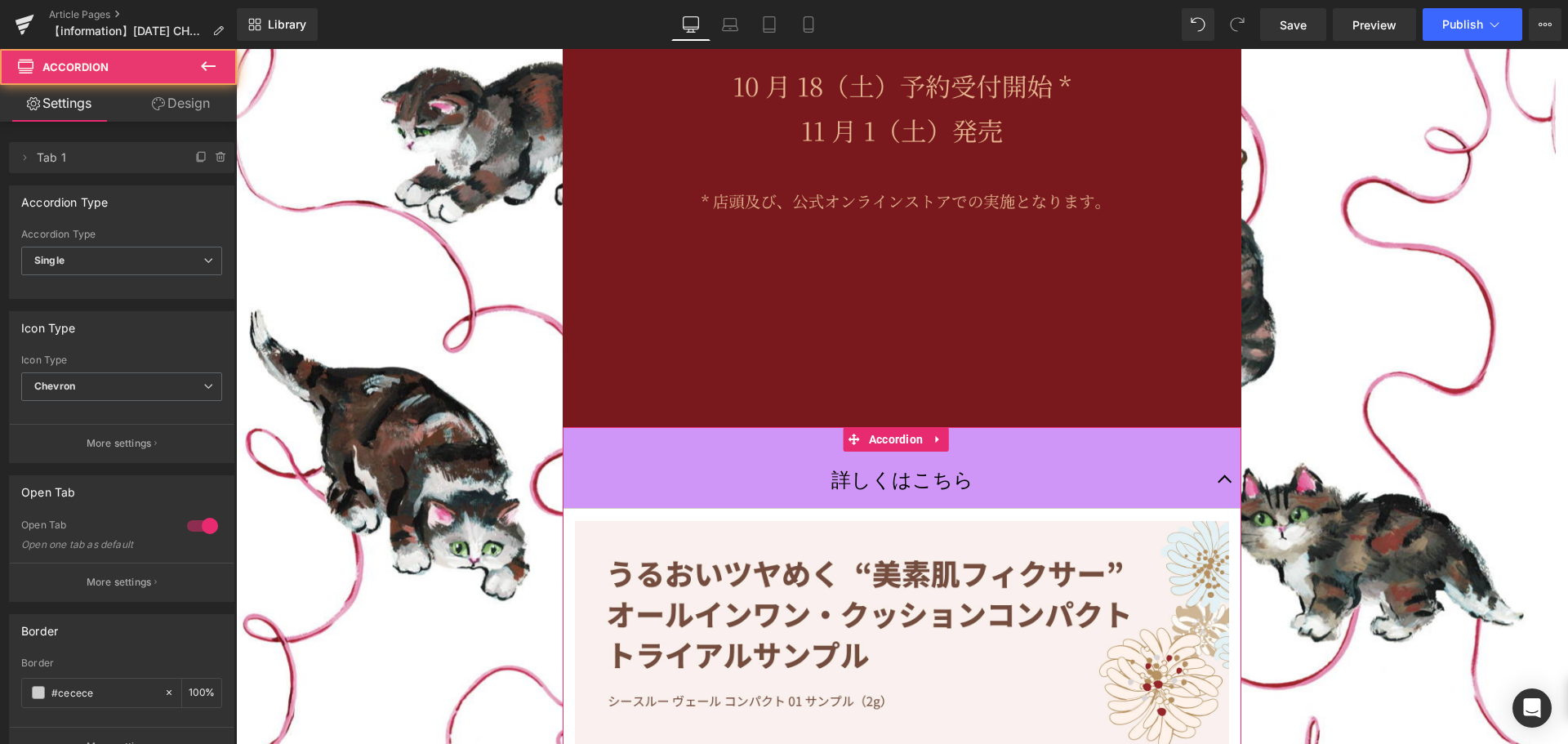
click at [185, 106] on link "Design" at bounding box center [181, 103] width 118 height 37
click at [0, 0] on div "Spacing" at bounding box center [0, 0] width 0 height 0
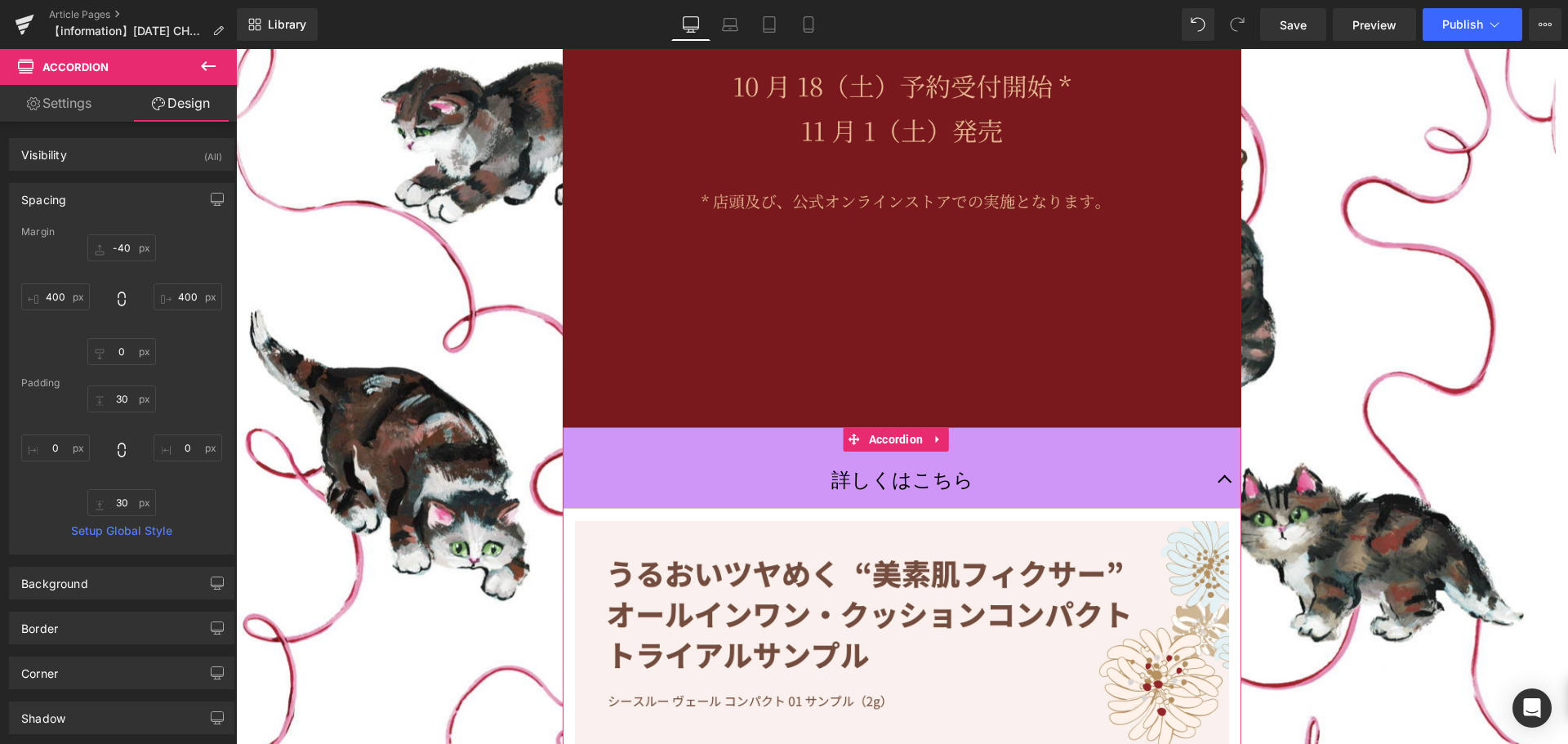
type input "-40"
type input "400"
type input "0"
type input "400"
type input "30"
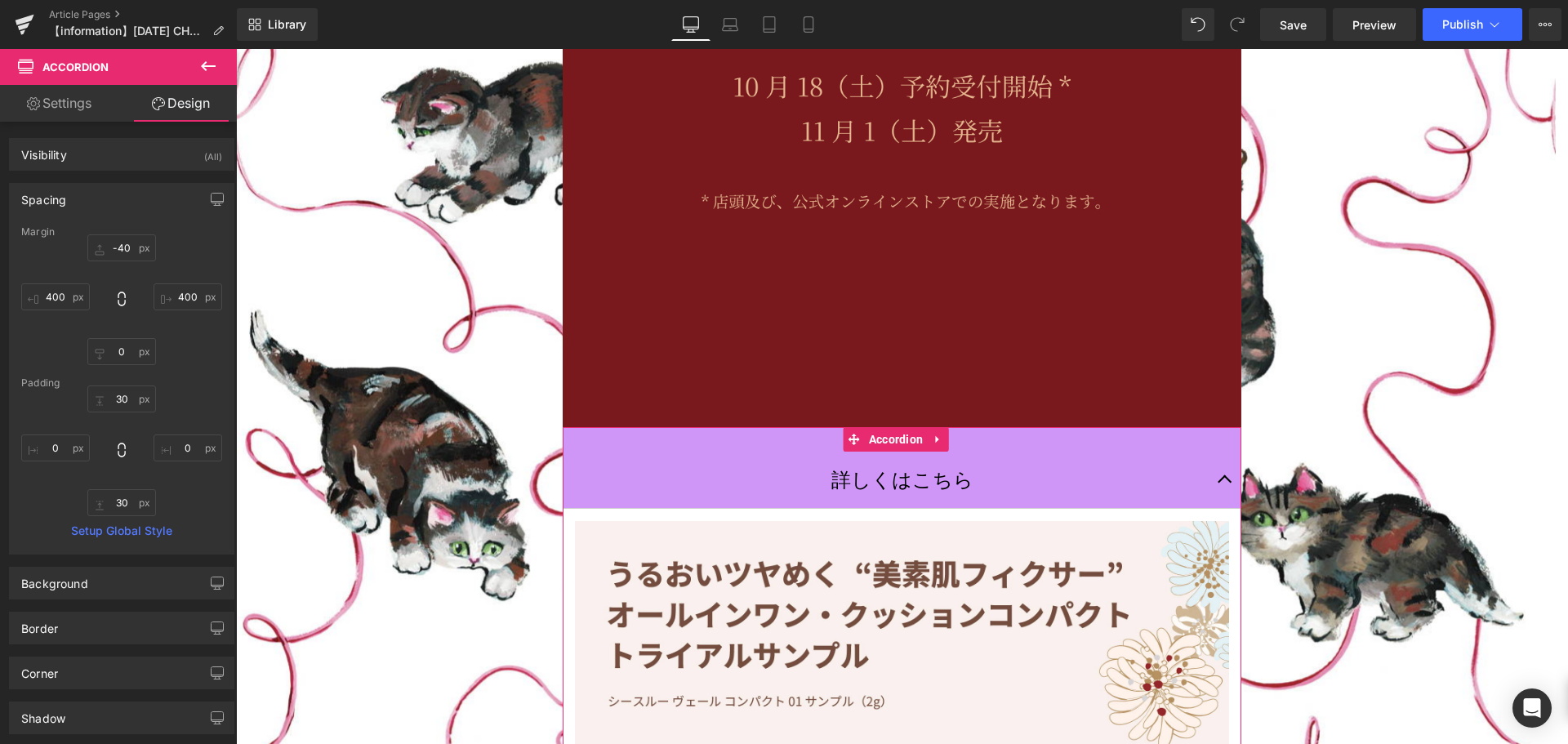
type input "0"
type input "30"
type input "0"
click at [75, 301] on input "400" at bounding box center [55, 296] width 69 height 27
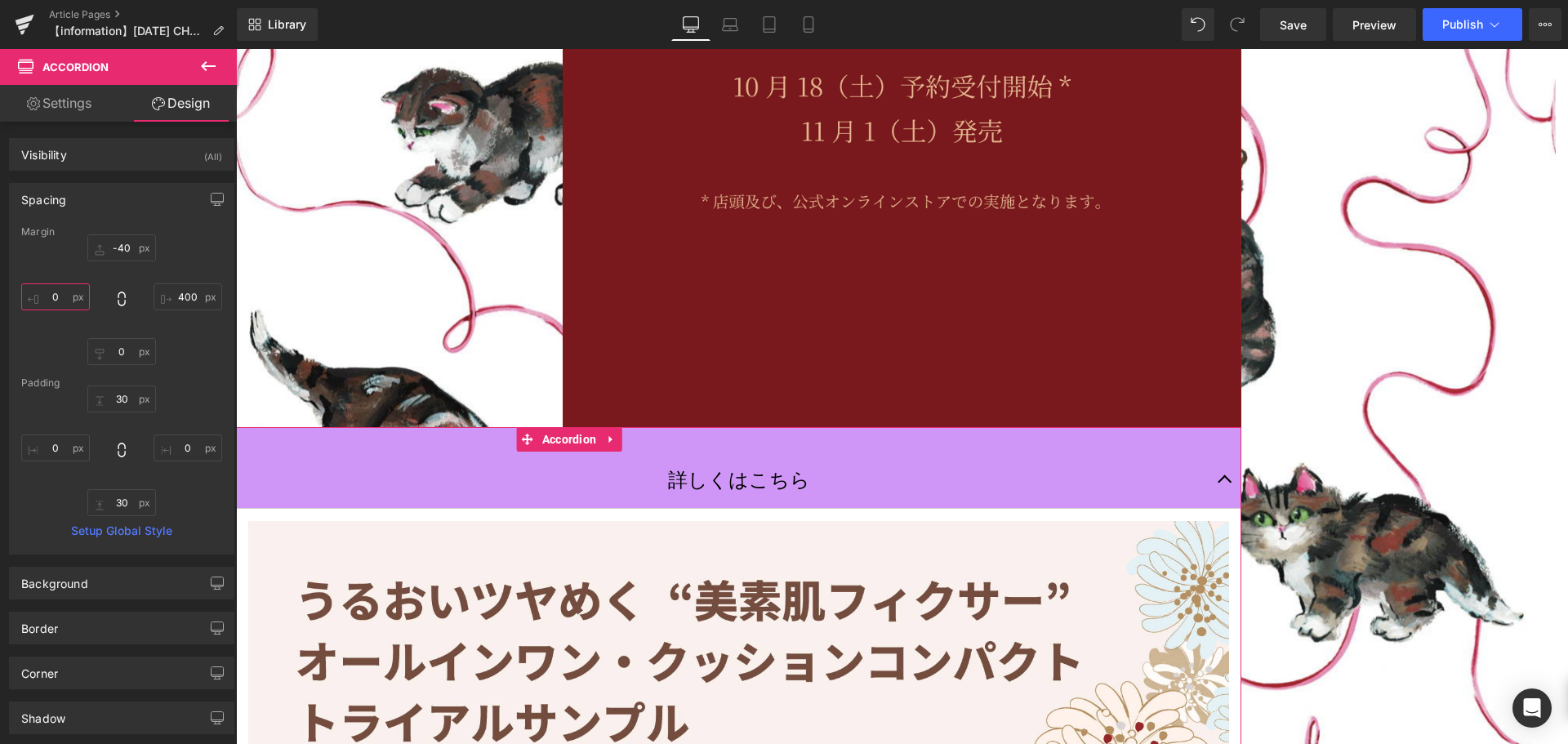
scroll to position [7963, 1320]
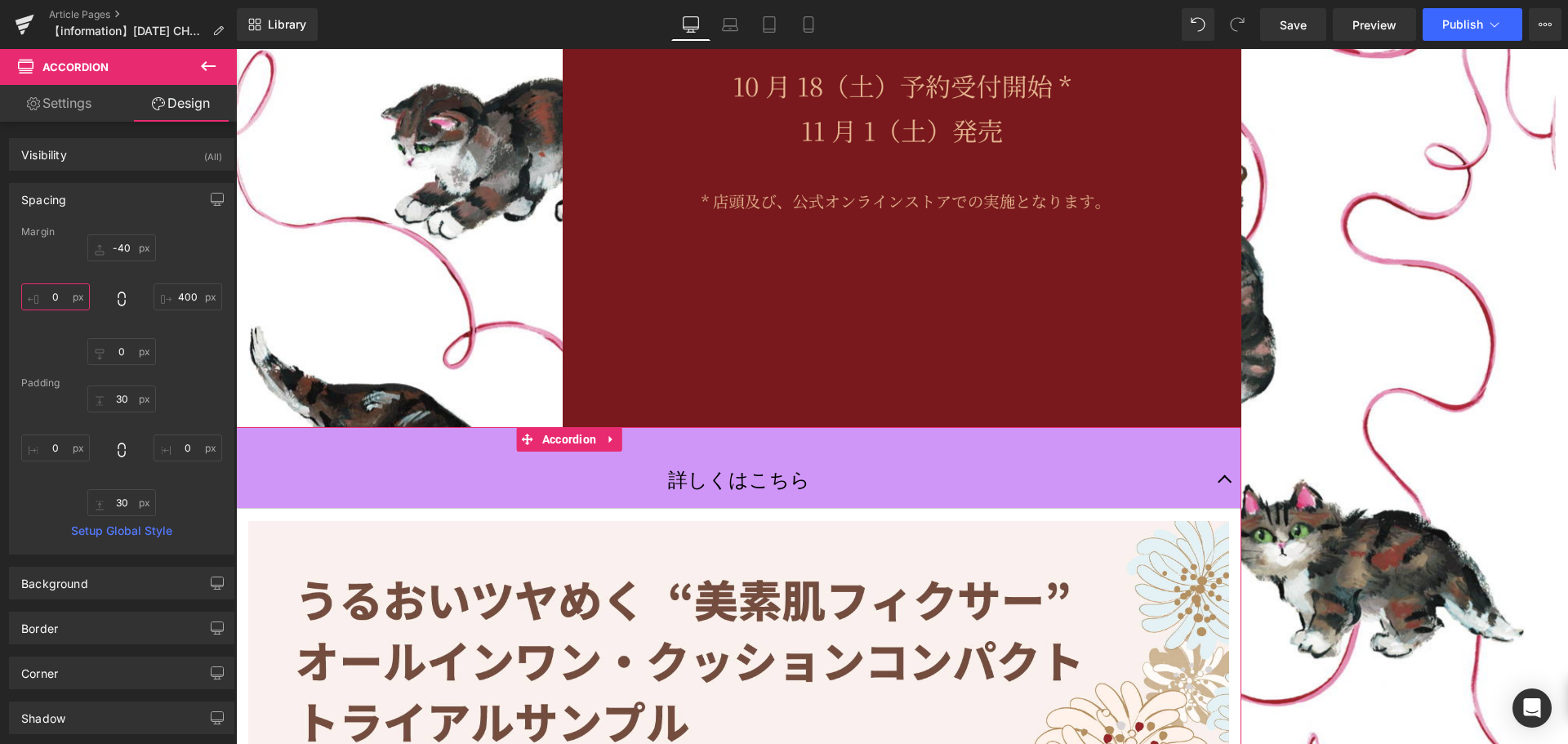
type input "４"
type input "４５"
type input "４５０"
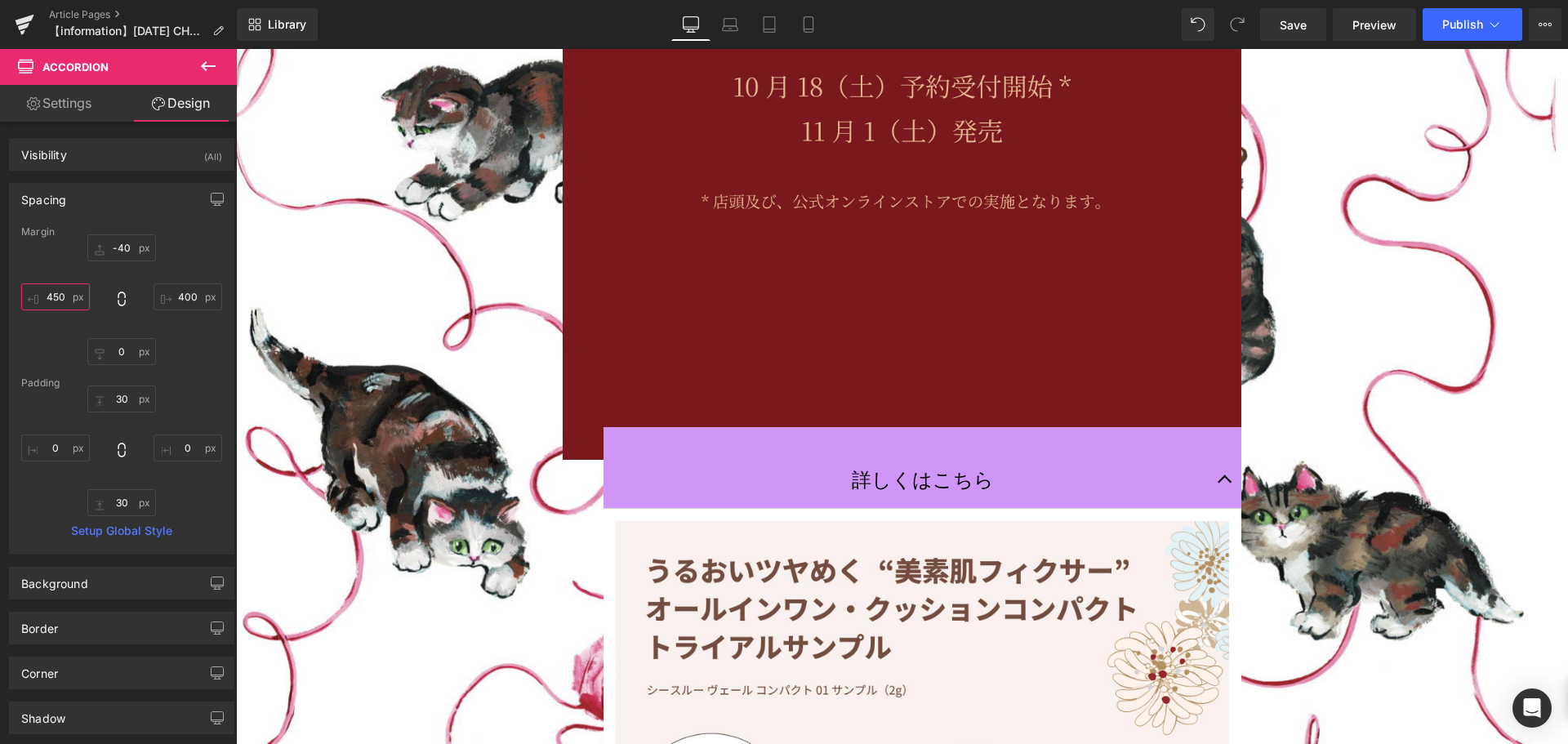
scroll to position [7595, 1320]
type input "450"
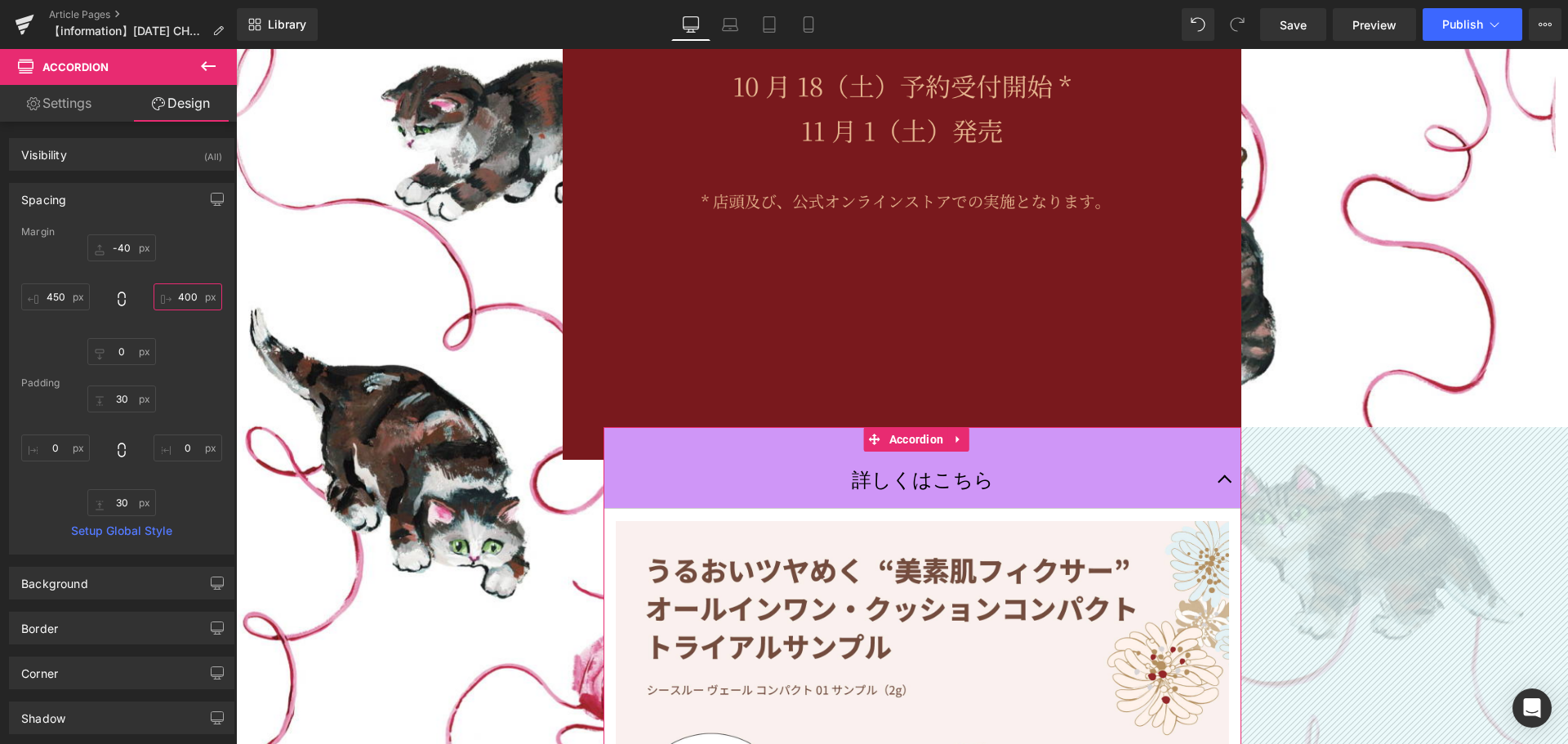
click at [202, 299] on input "400" at bounding box center [188, 296] width 69 height 27
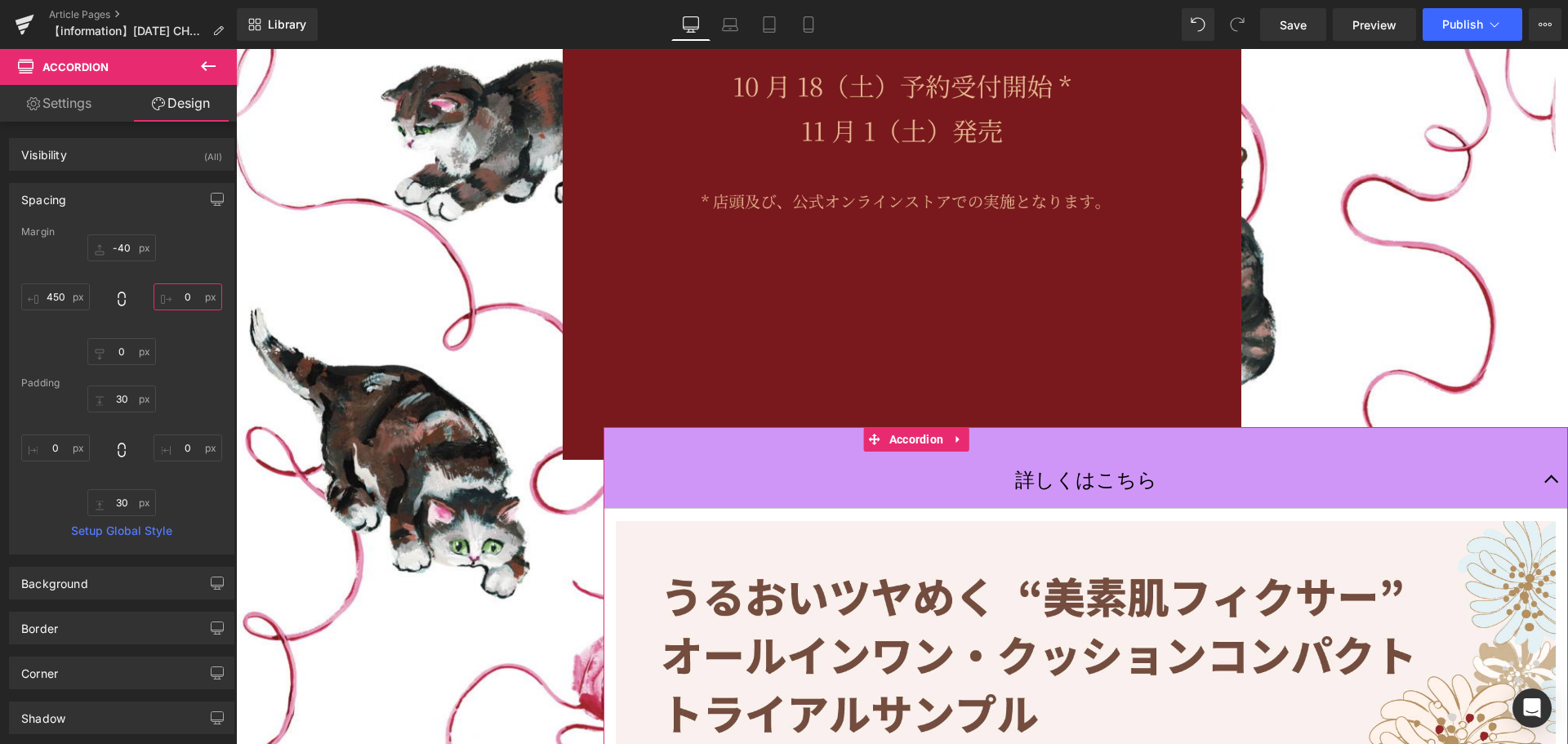
scroll to position [8, 8]
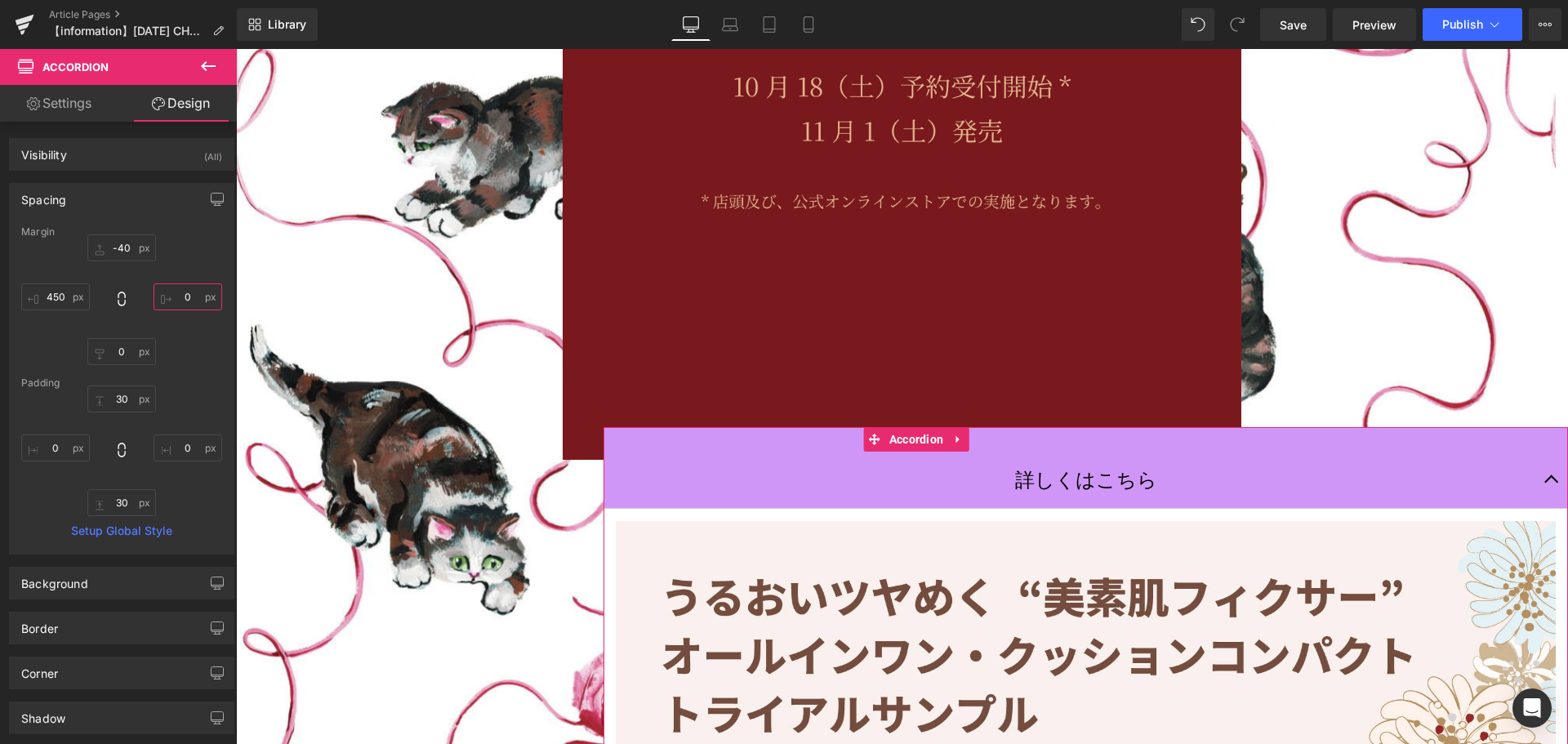
type input "４"
type input "４５"
type input "４５０"
type input "450"
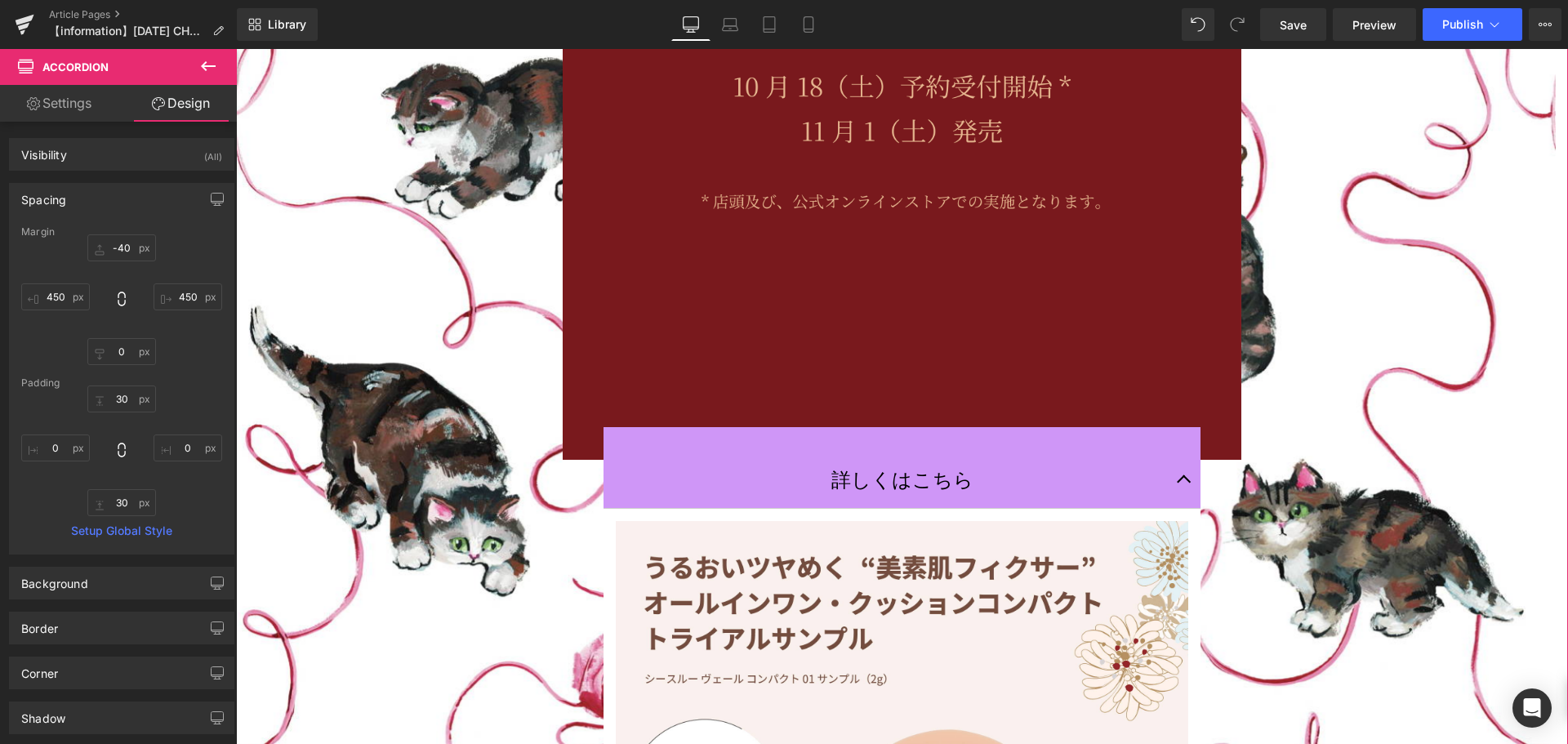
click at [390, 498] on span "Image 詳しくはこちら Text Block Image Accordion" at bounding box center [902, 343] width 1332 height 1577
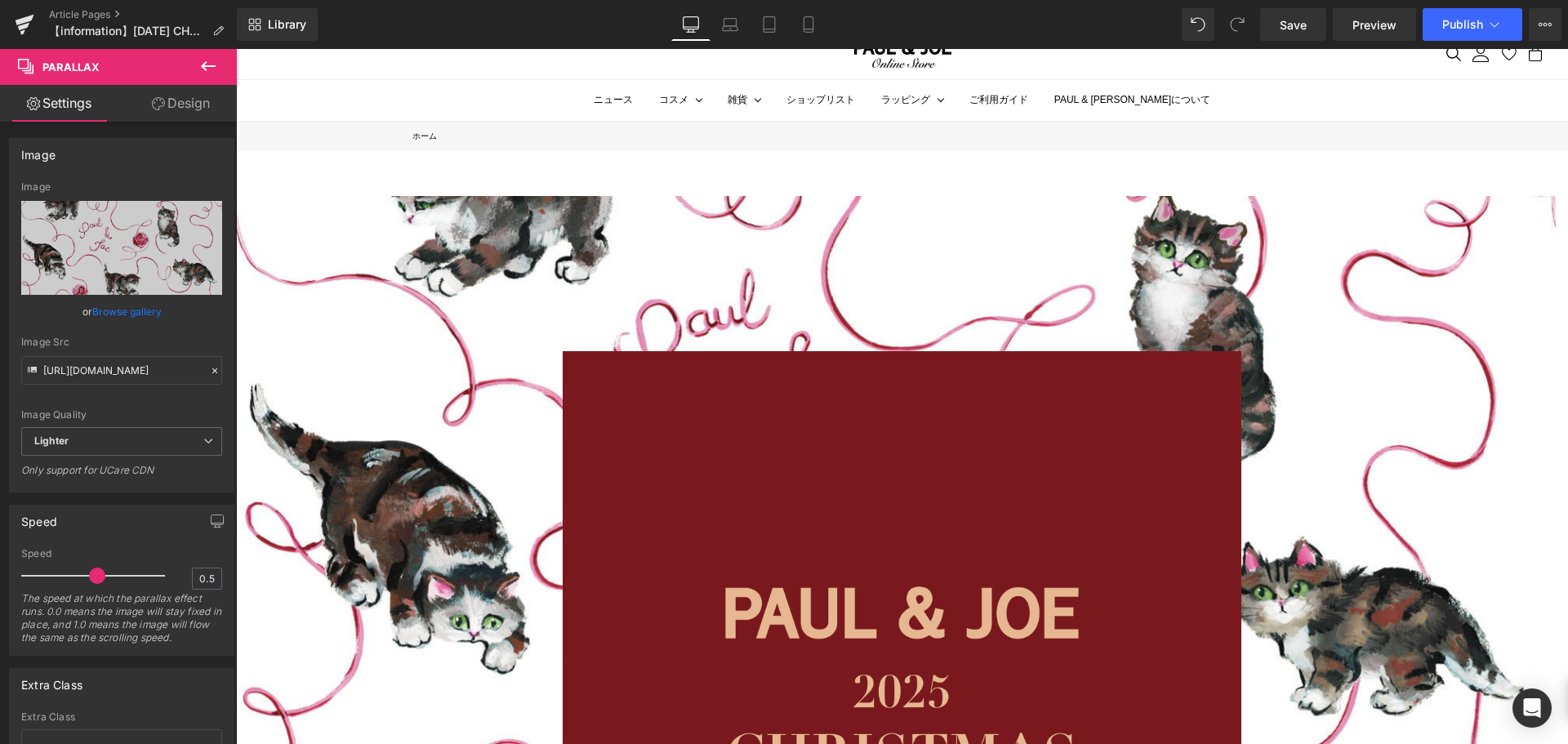
scroll to position [0, 0]
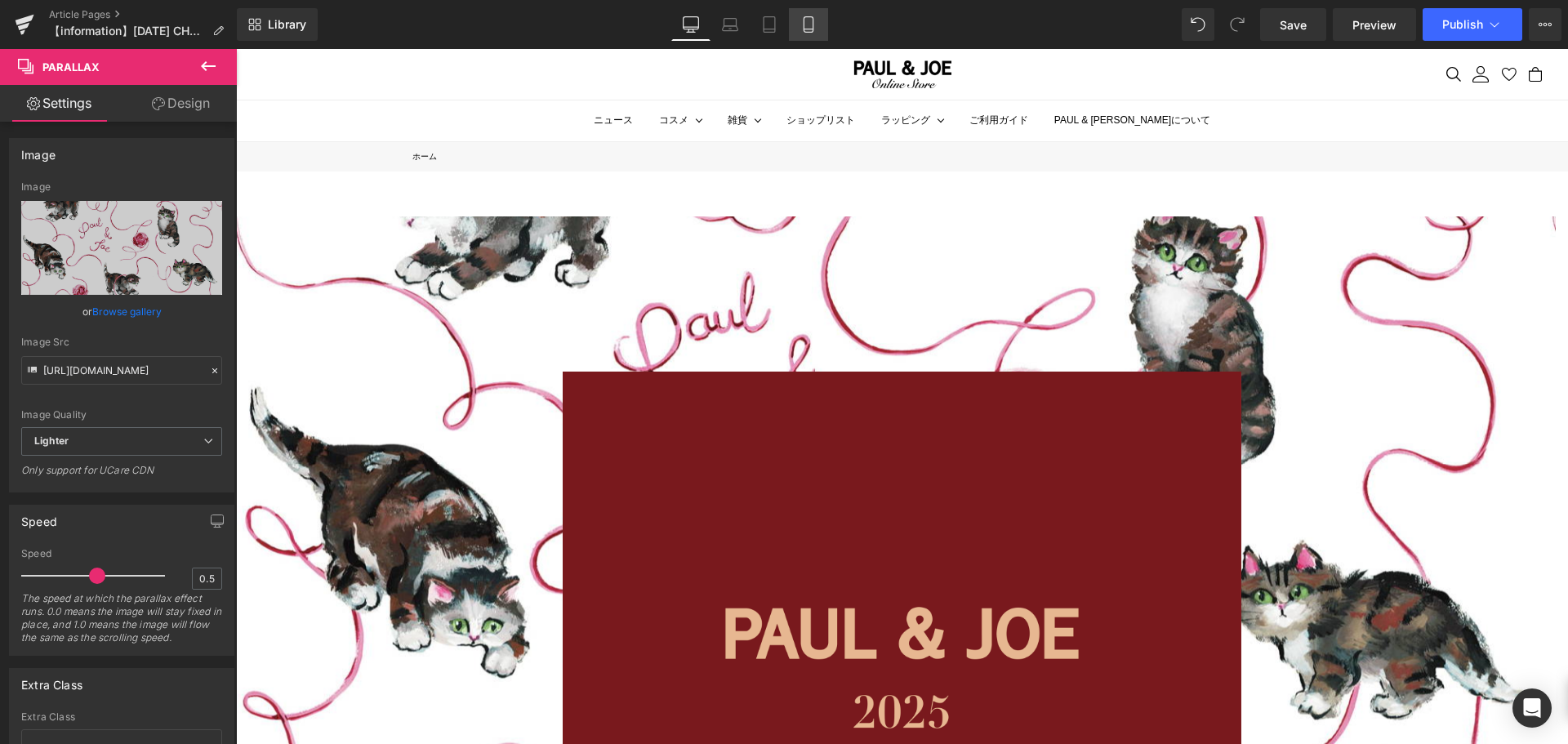
click at [818, 28] on link "Mobile" at bounding box center [808, 24] width 39 height 33
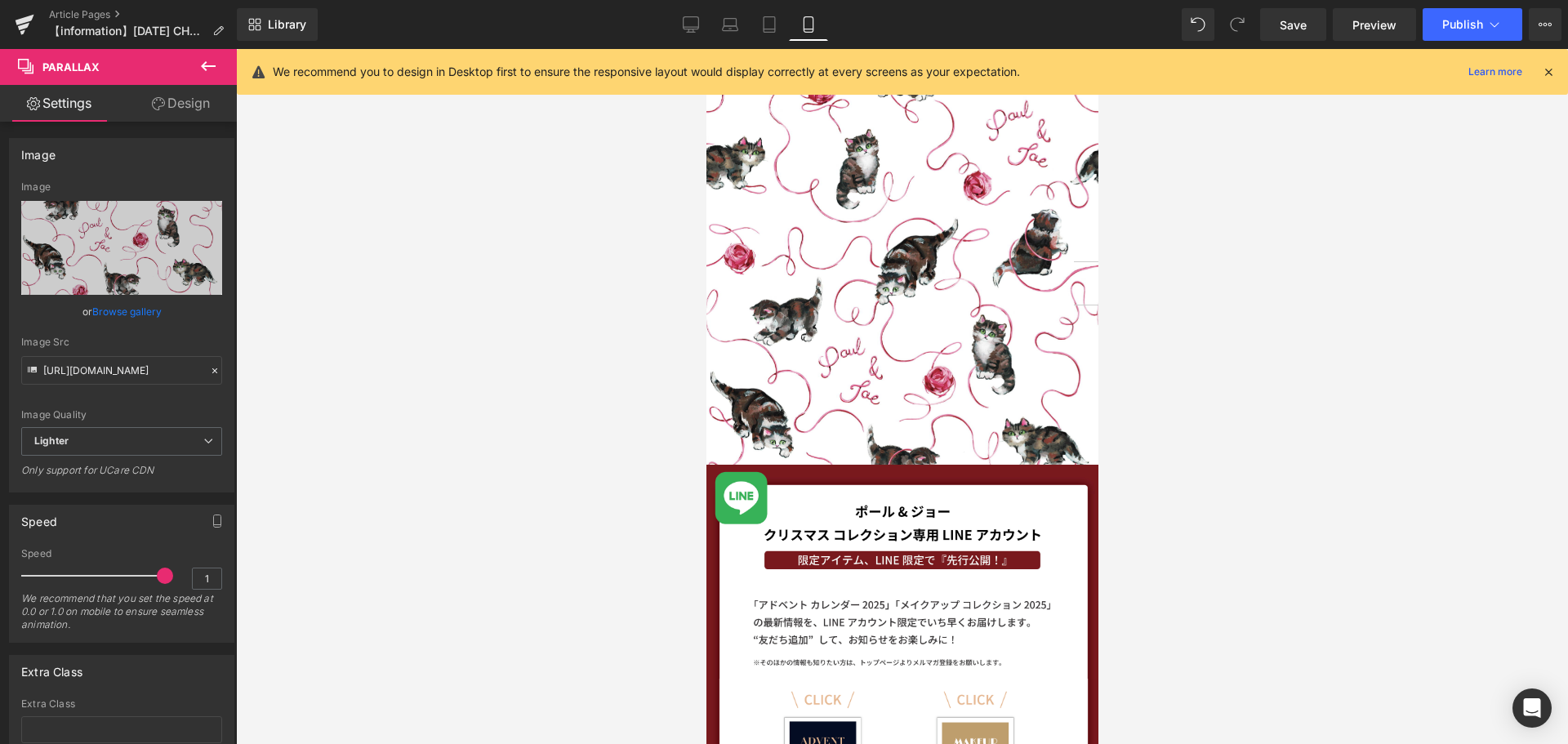
scroll to position [408, 0]
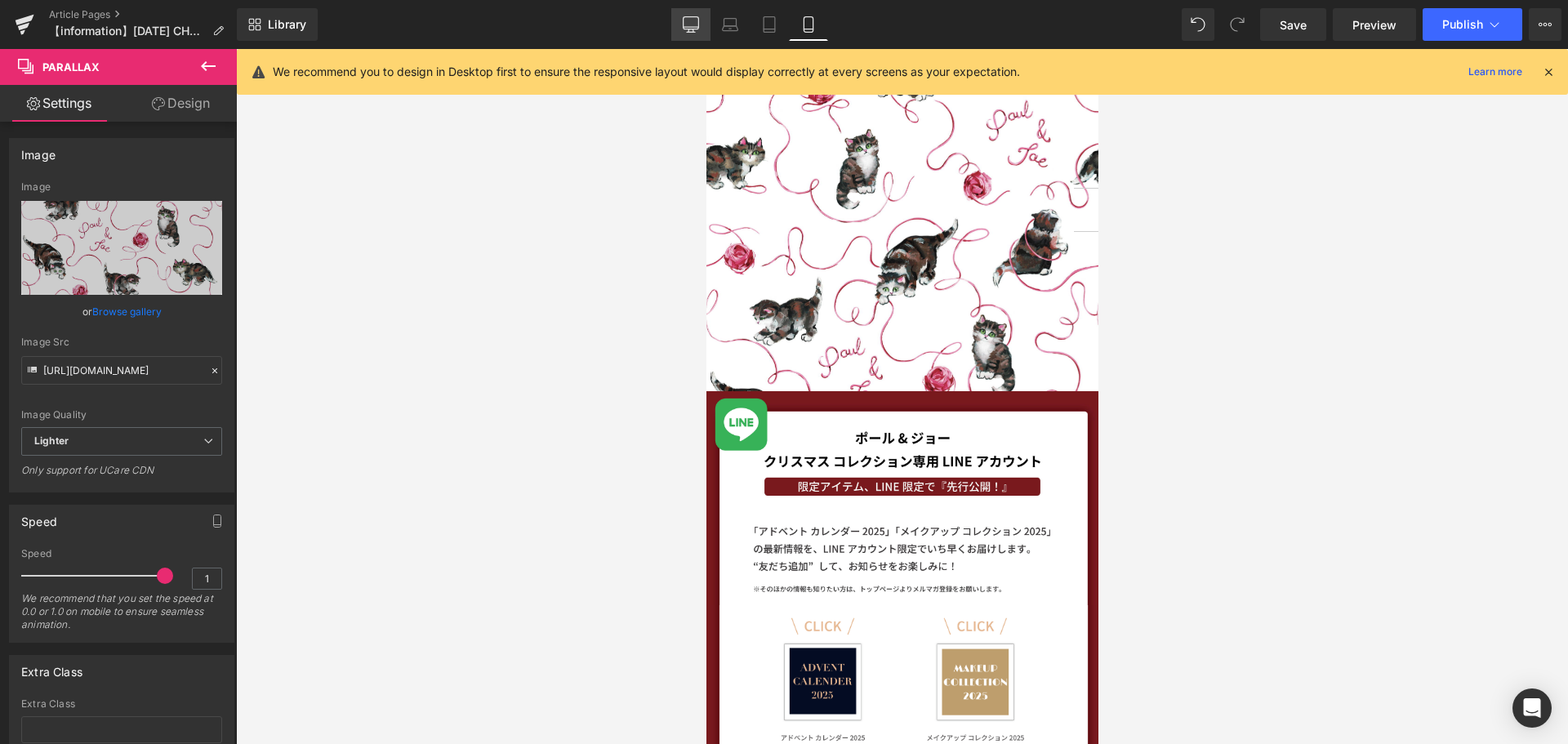
click at [705, 26] on link "Desktop" at bounding box center [690, 24] width 39 height 33
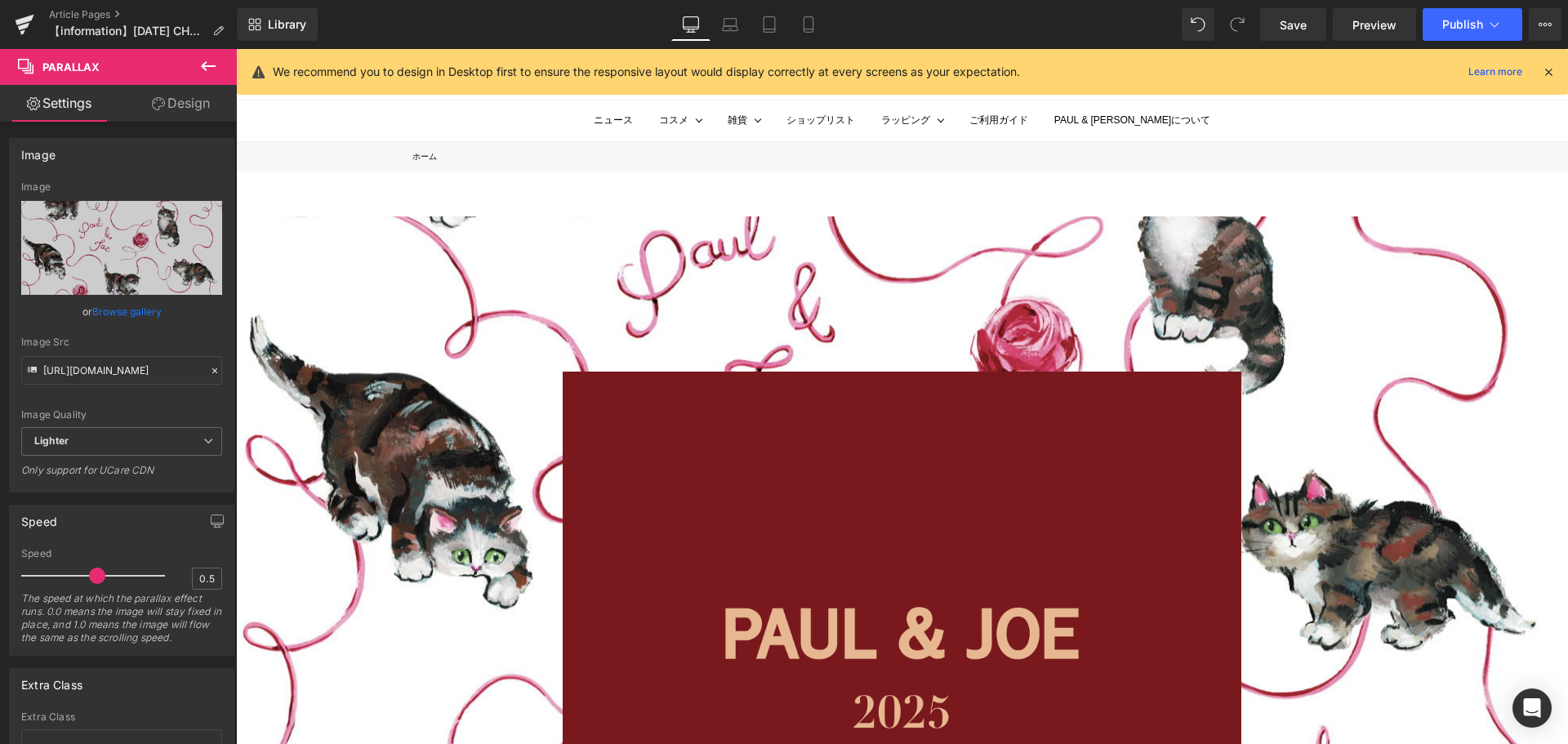
scroll to position [7555, 1320]
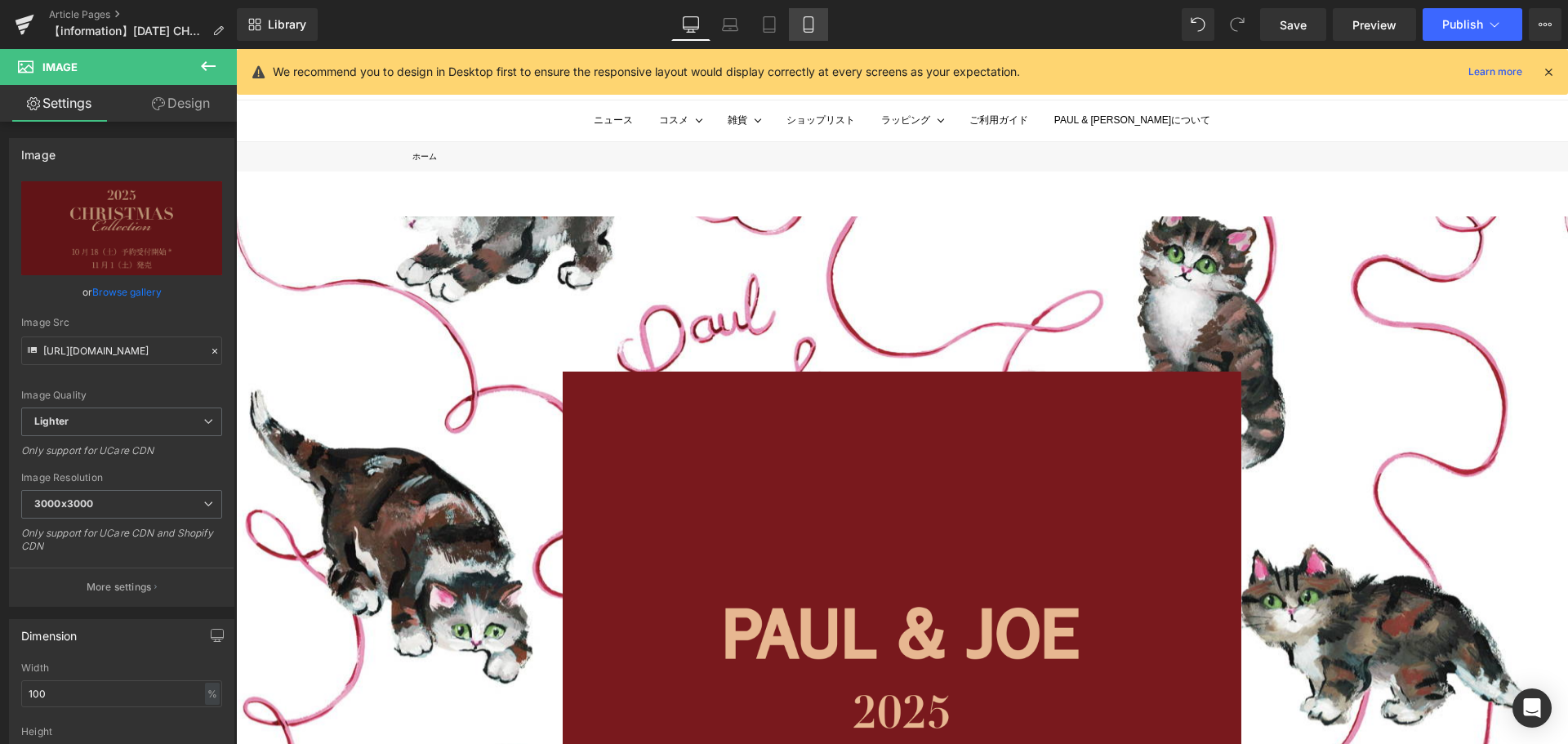
click at [808, 30] on icon at bounding box center [808, 24] width 16 height 16
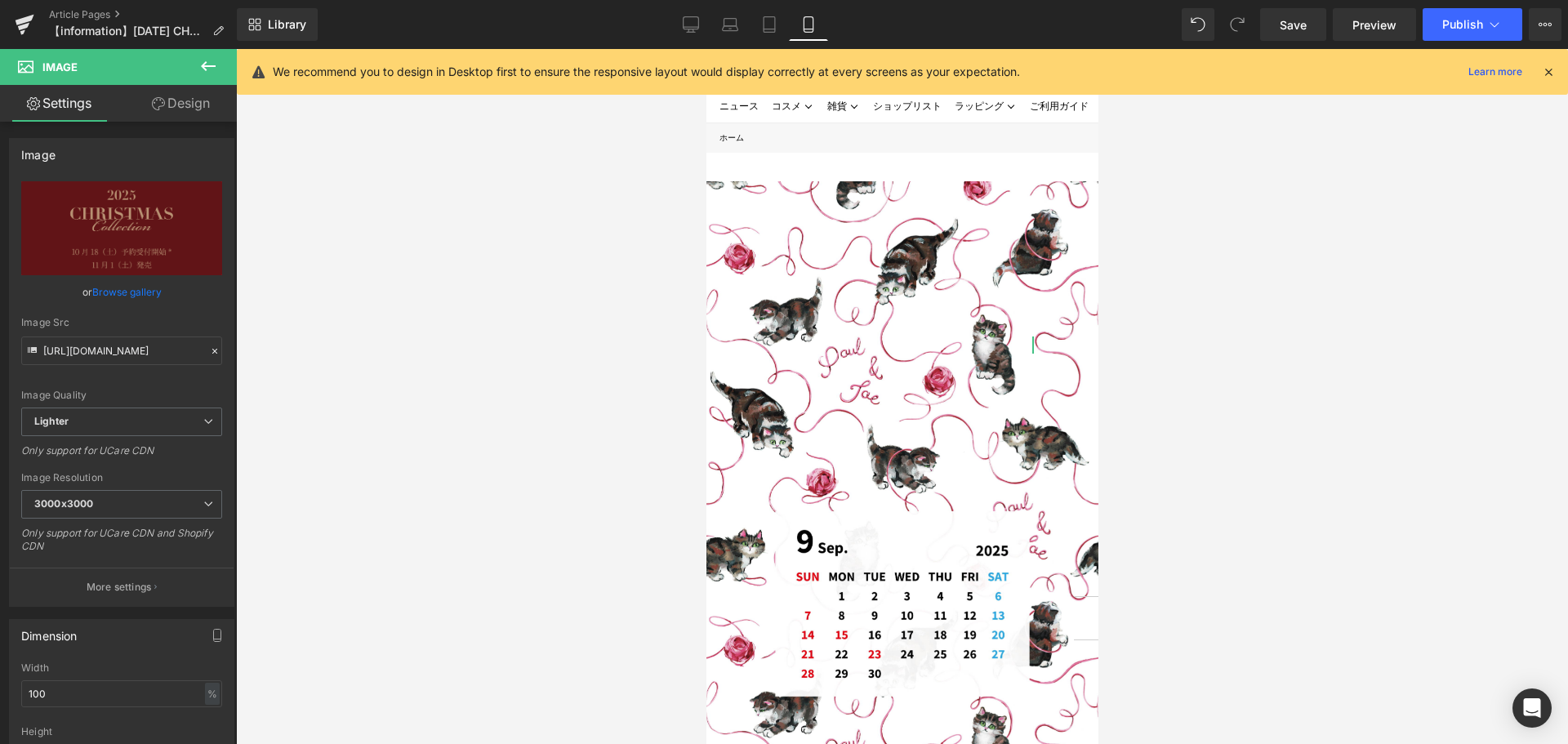
click at [197, 109] on link "Design" at bounding box center [181, 103] width 118 height 37
click at [0, 0] on div "Spacing" at bounding box center [0, 0] width 0 height 0
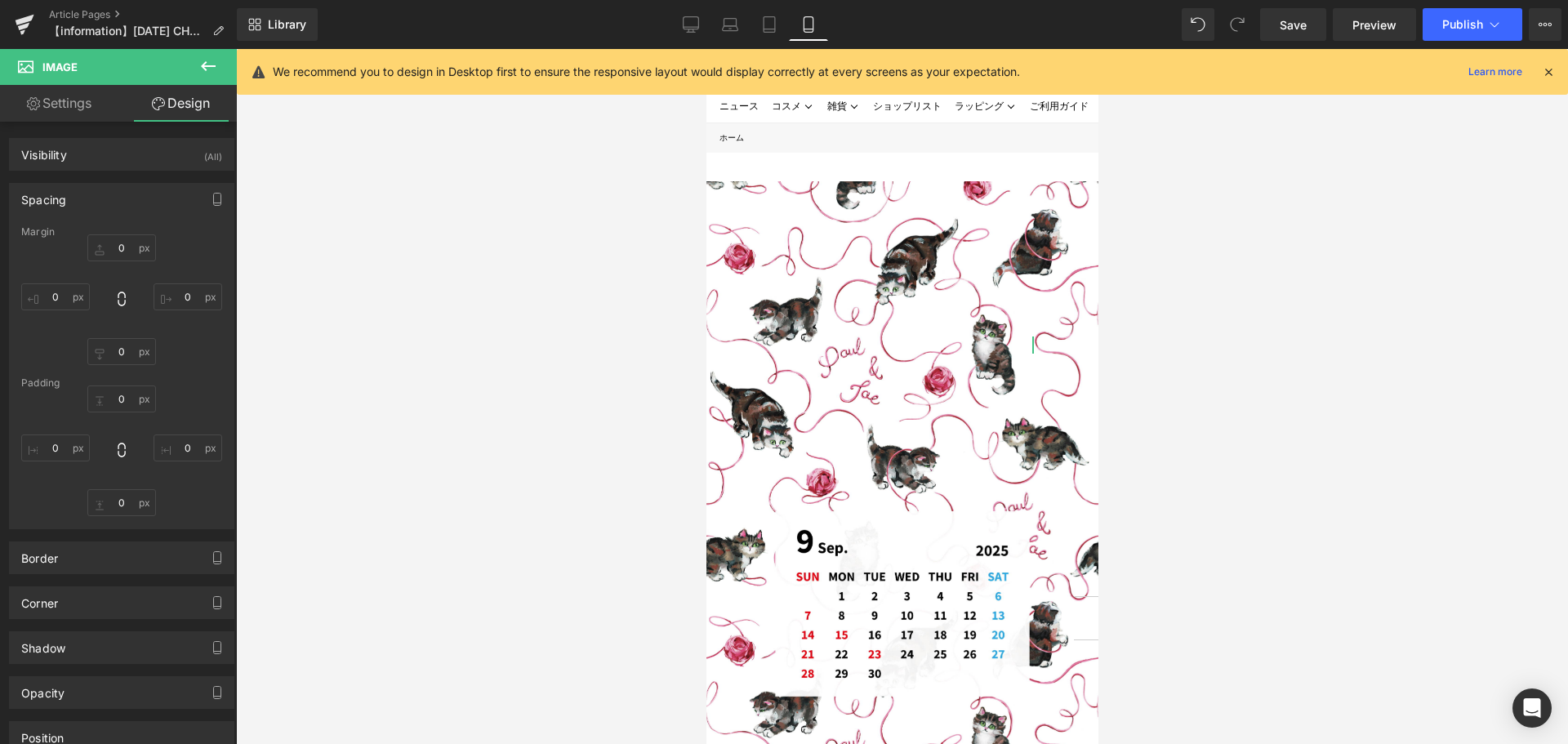
type input "0"
type input "400"
type input "0"
type input "400"
type input "0"
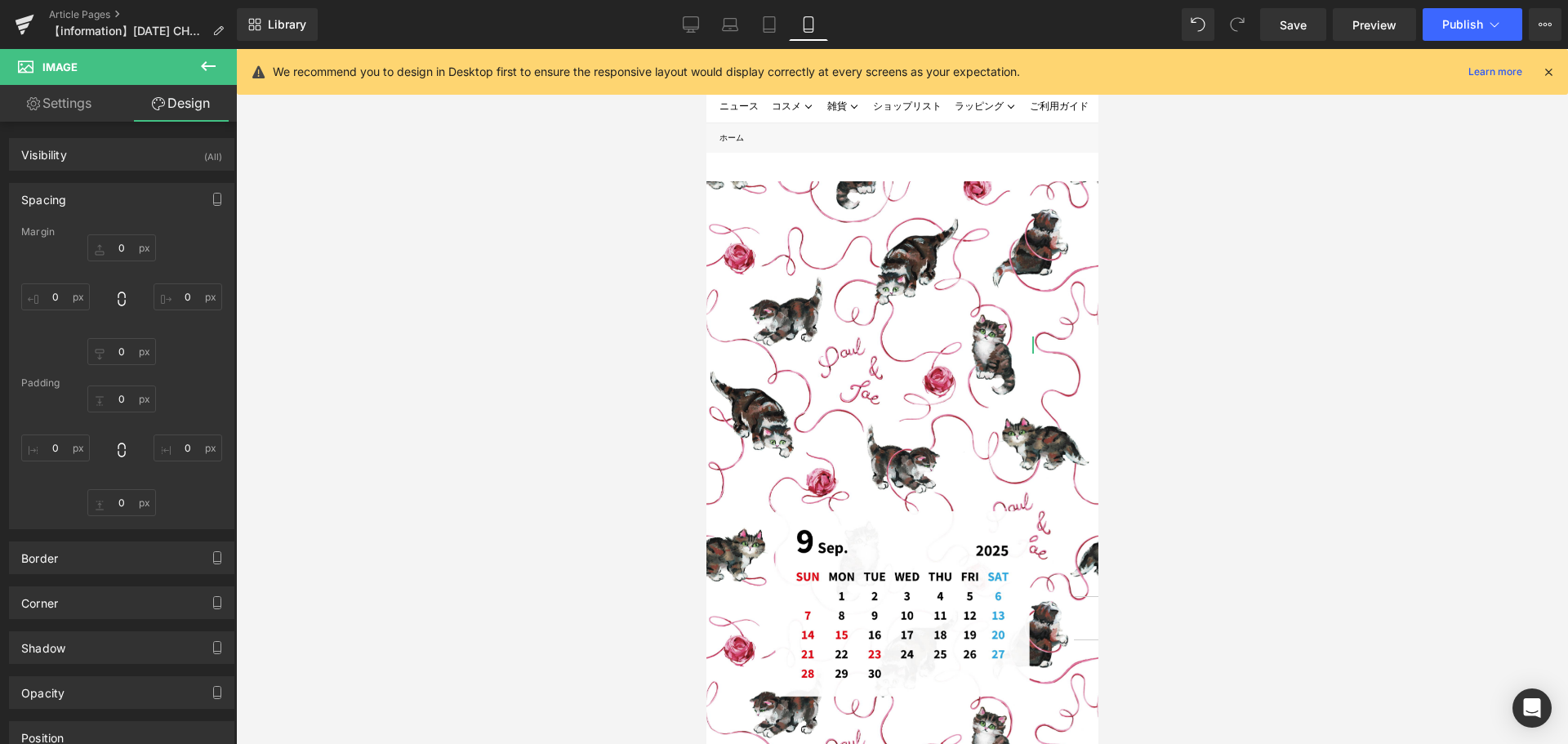
type input "0"
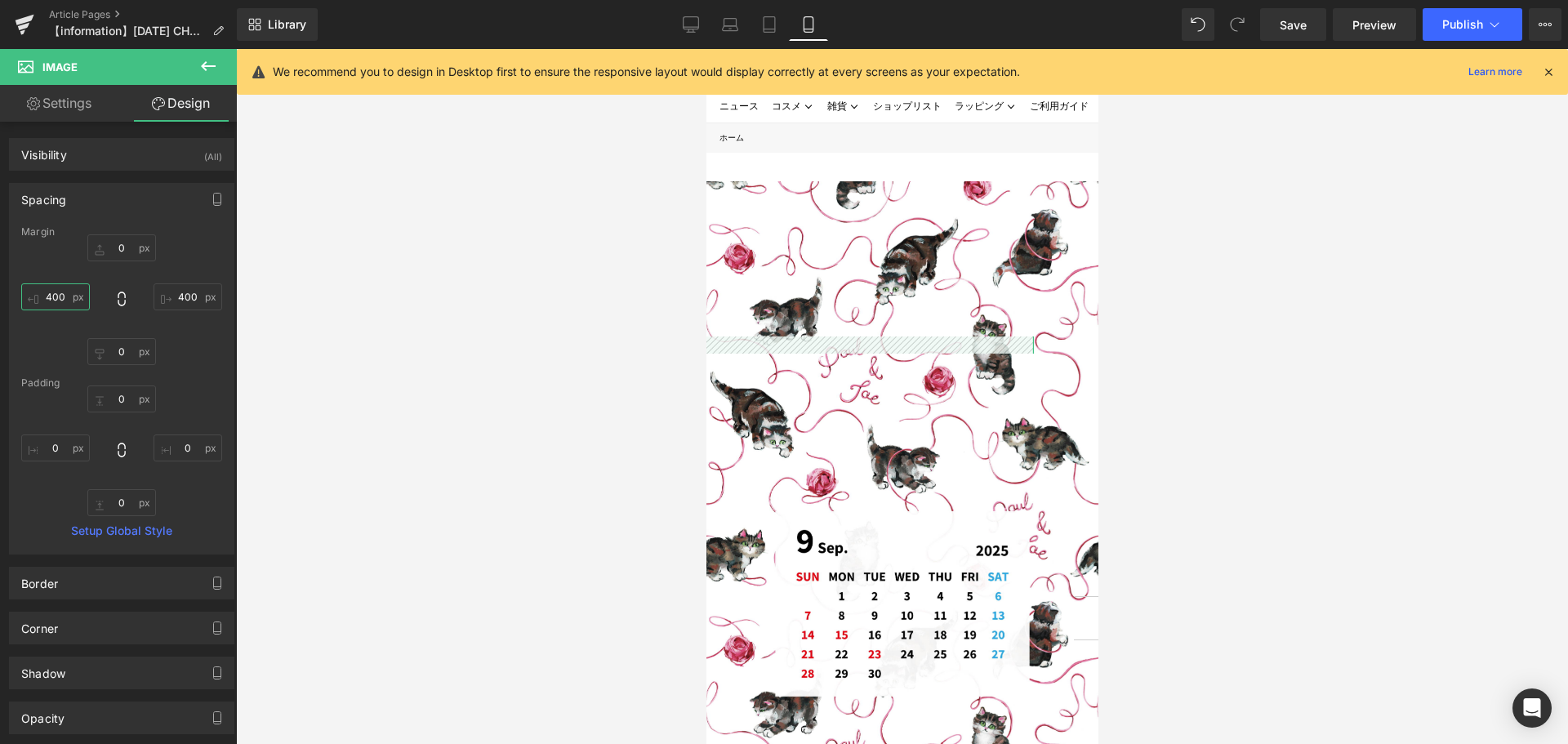
click at [82, 300] on input "400" at bounding box center [55, 296] width 69 height 27
type input "３"
type input "３０"
type input "30"
click at [179, 303] on input "400" at bounding box center [188, 296] width 69 height 27
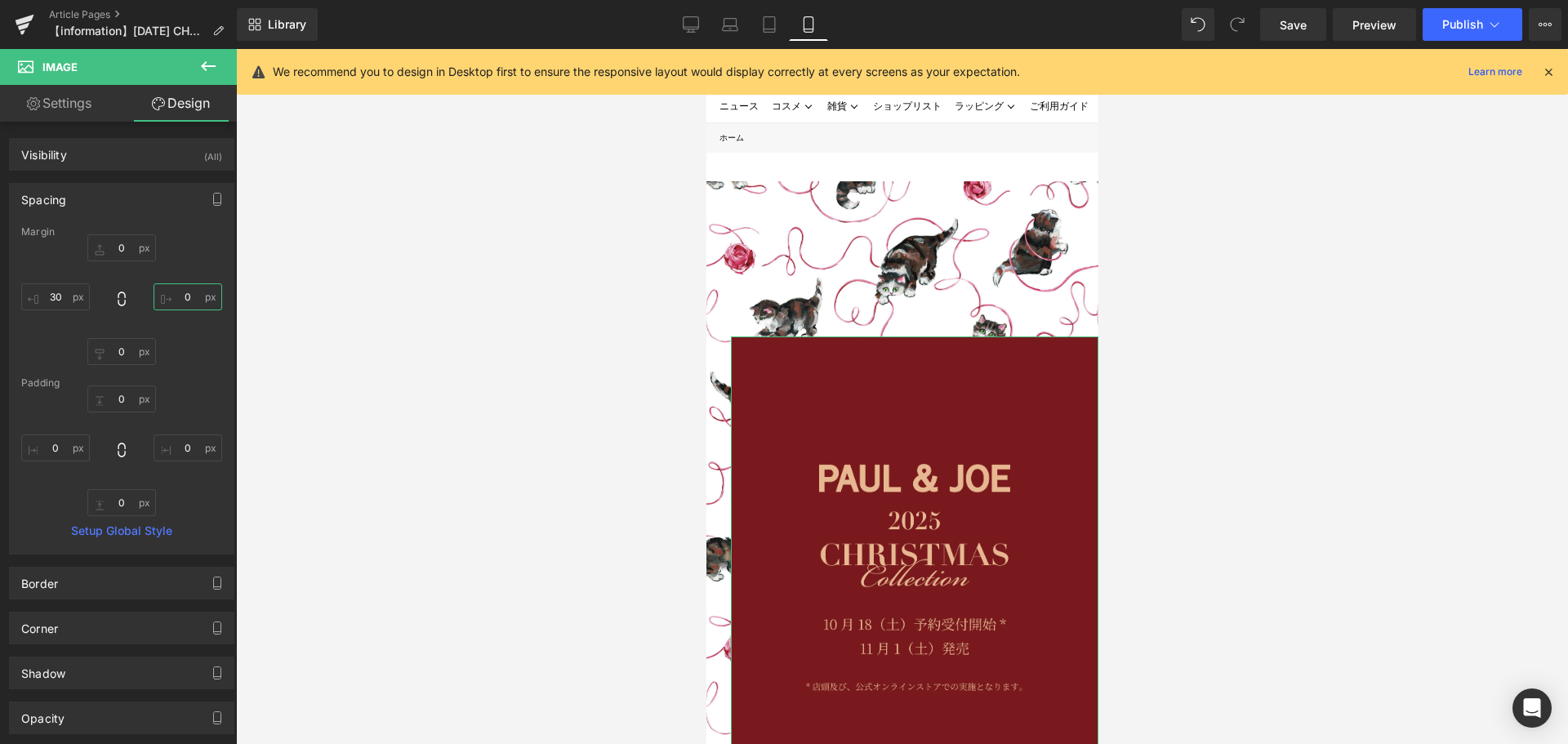
type input "３"
type input "３０"
type input "30"
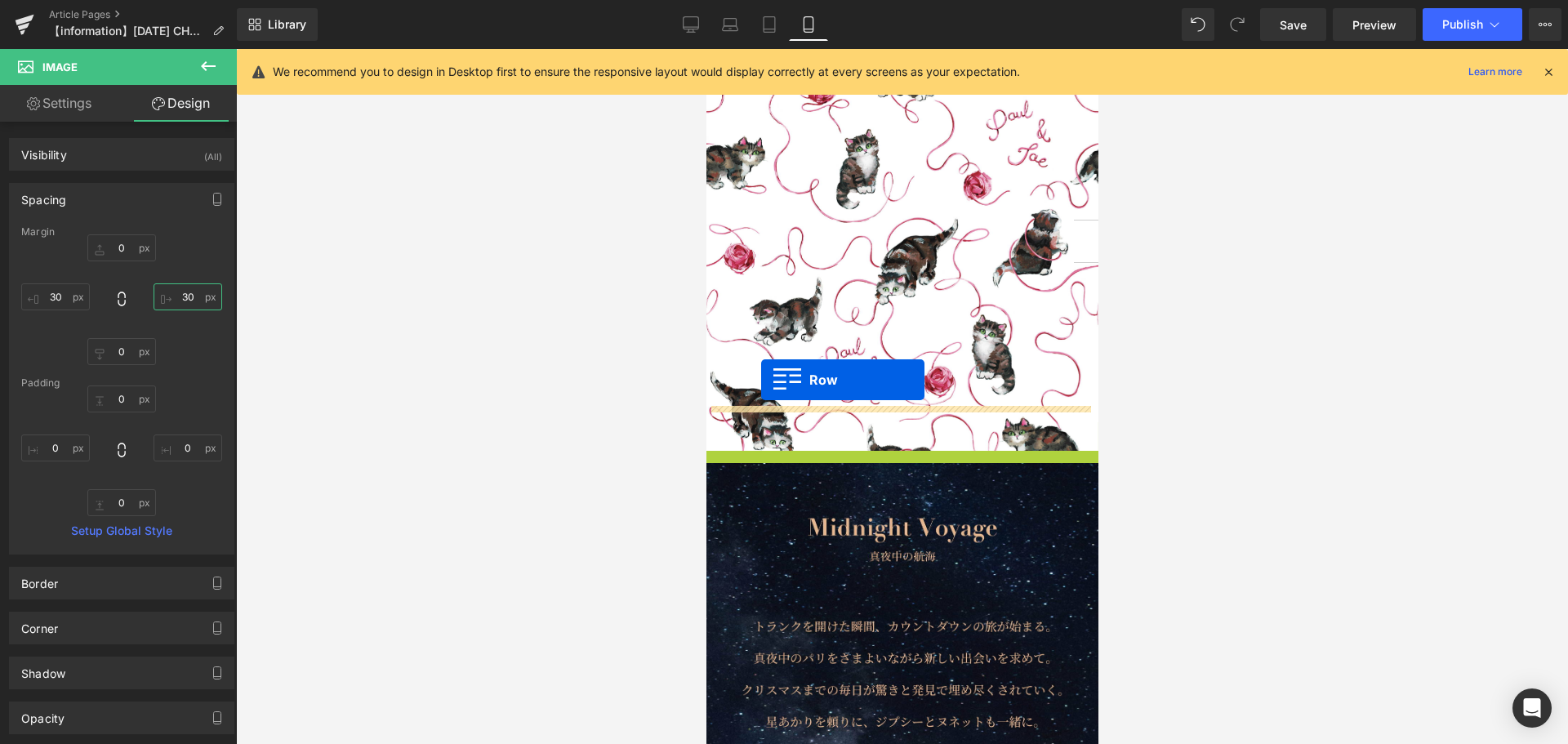
scroll to position [4454, 380]
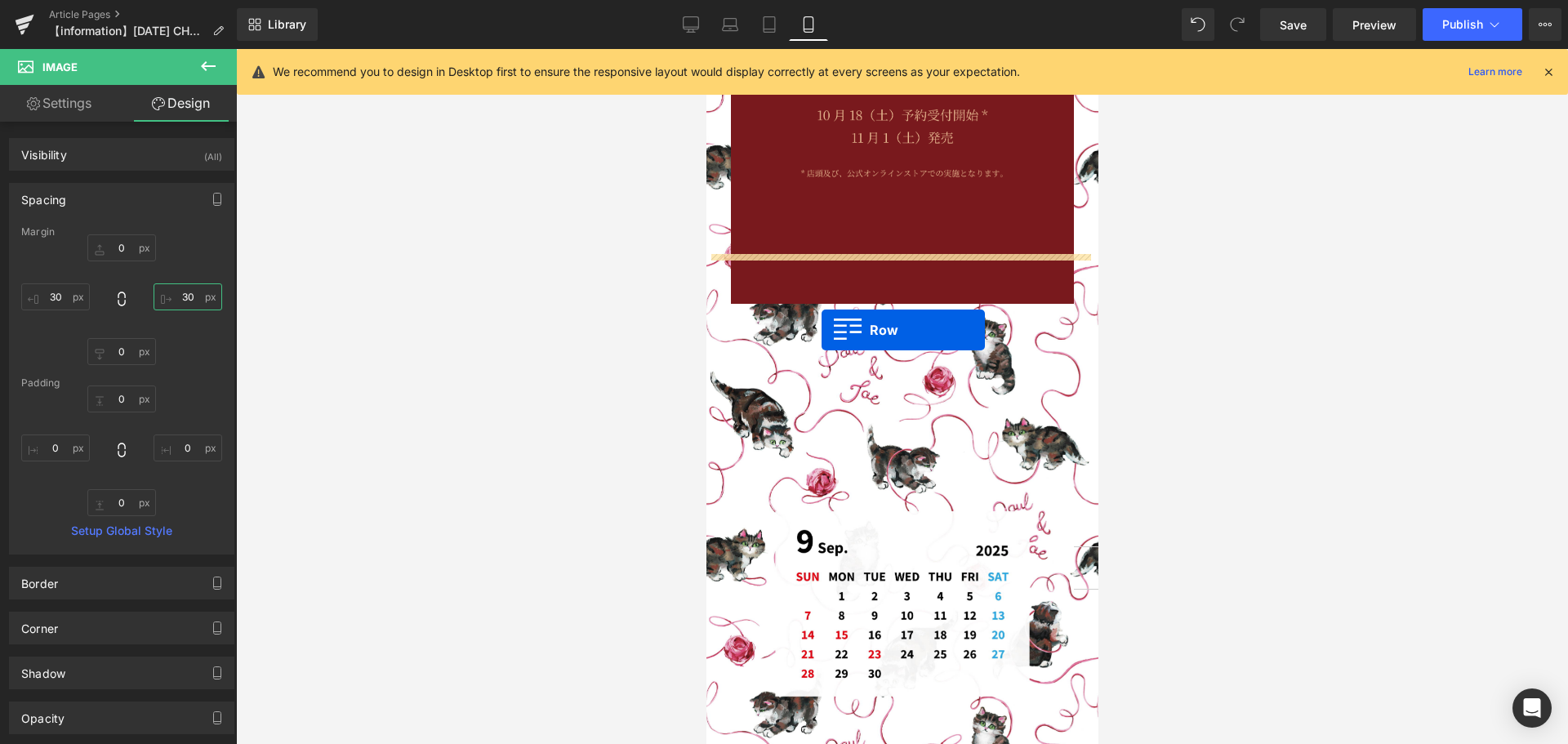
drag, startPoint x: 733, startPoint y: 425, endPoint x: 821, endPoint y: 330, distance: 128.9
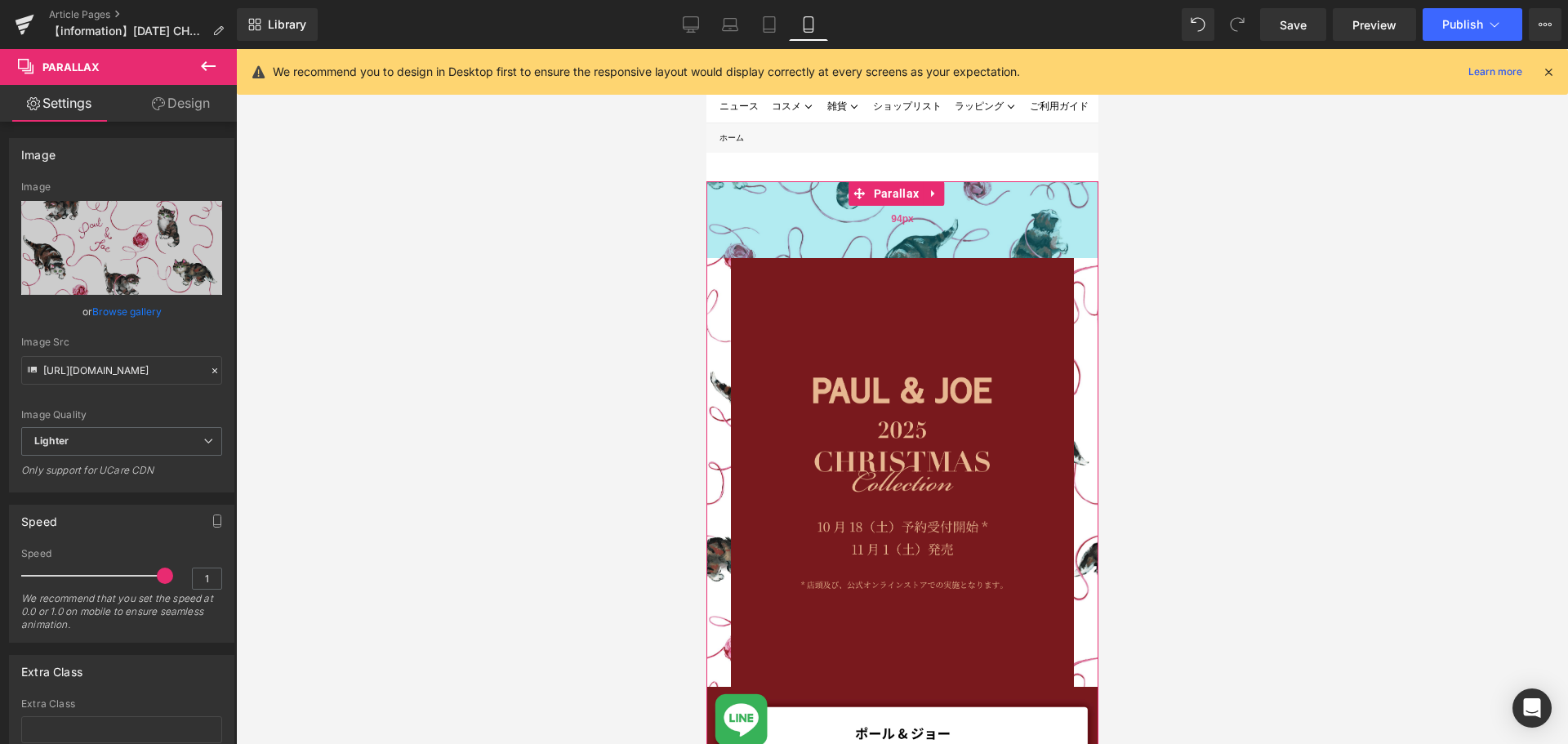
drag, startPoint x: 903, startPoint y: 290, endPoint x: 904, endPoint y: 212, distance: 78.4
click at [904, 212] on div "94px" at bounding box center [902, 219] width 392 height 77
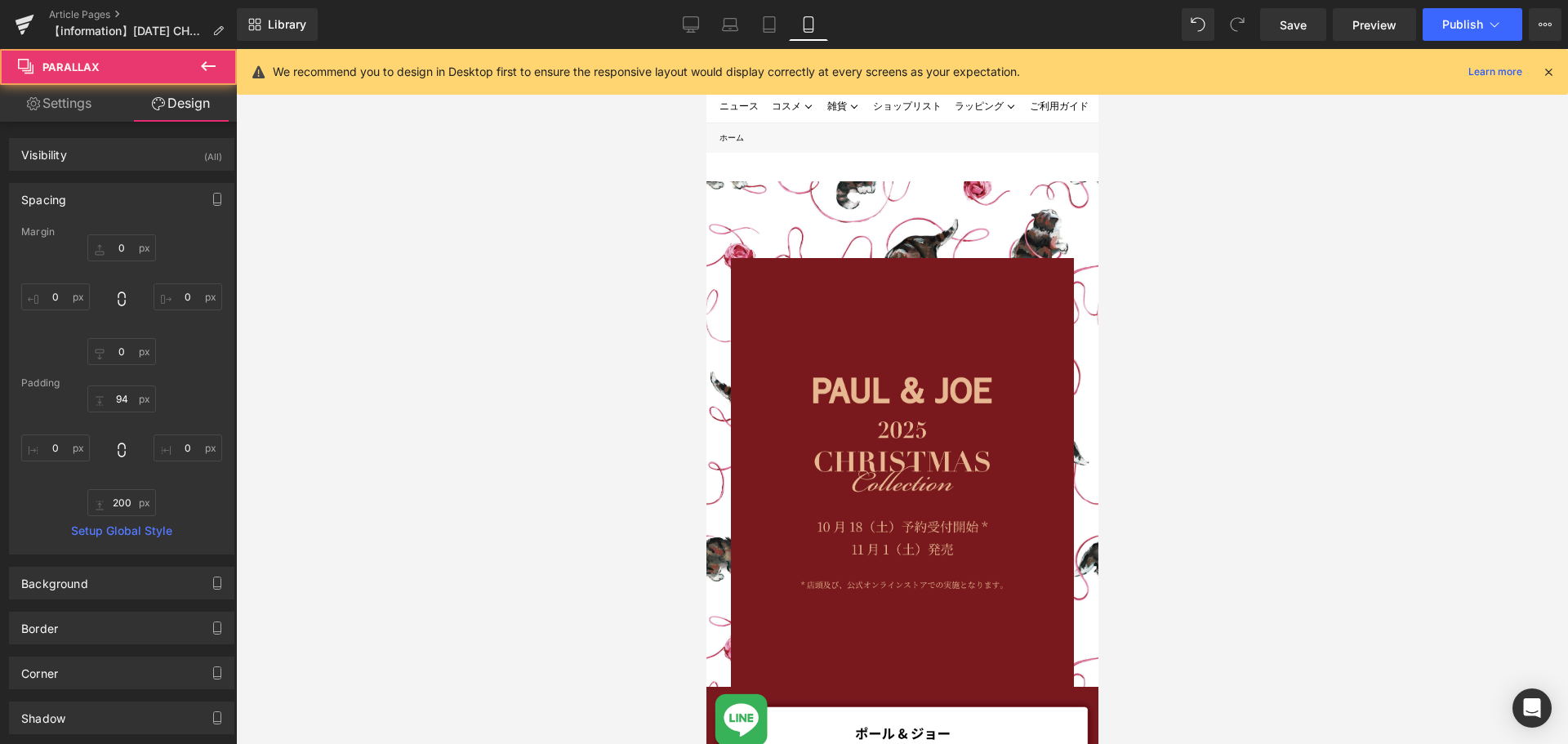
type input "0"
type input "94"
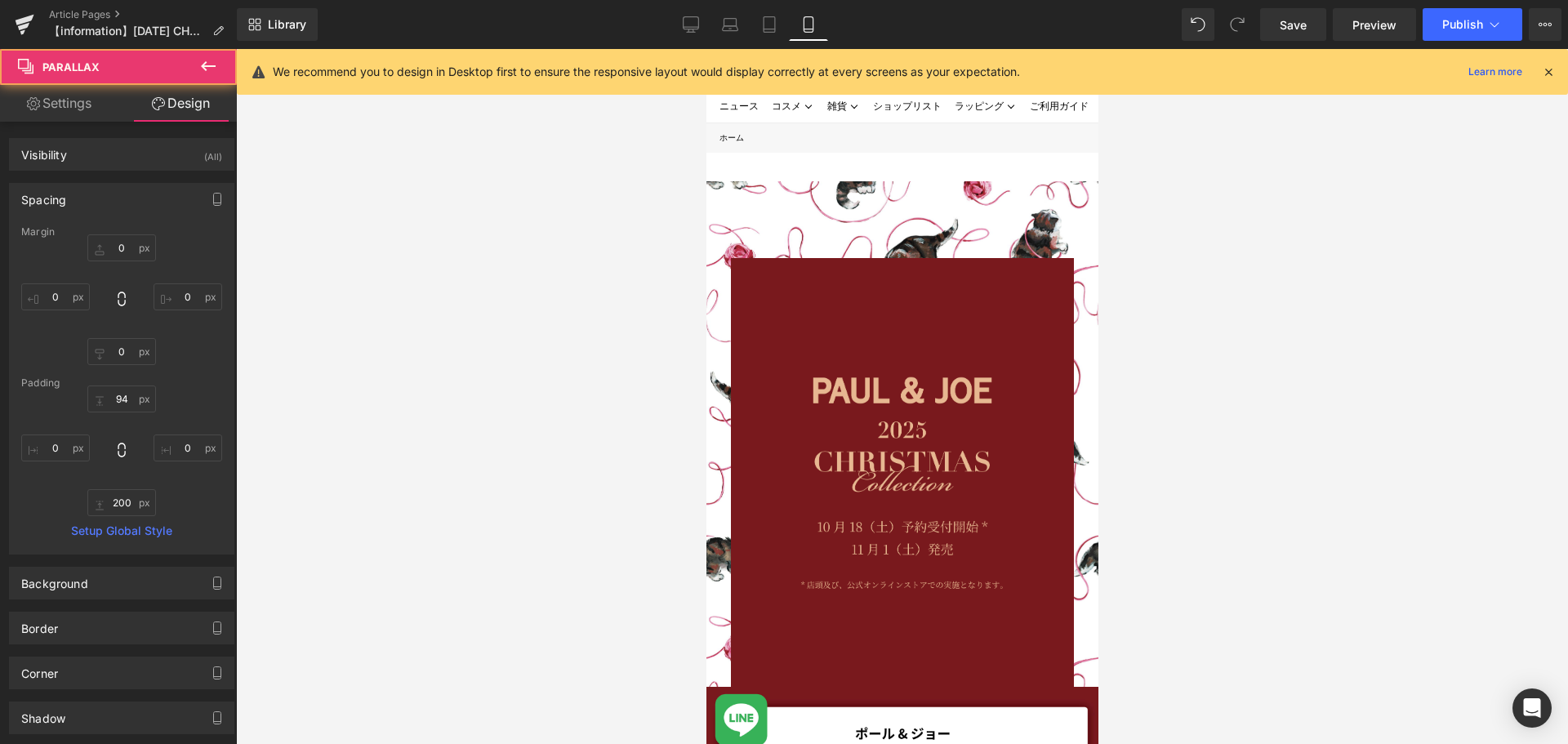
type input "0"
type input "200"
type input "0"
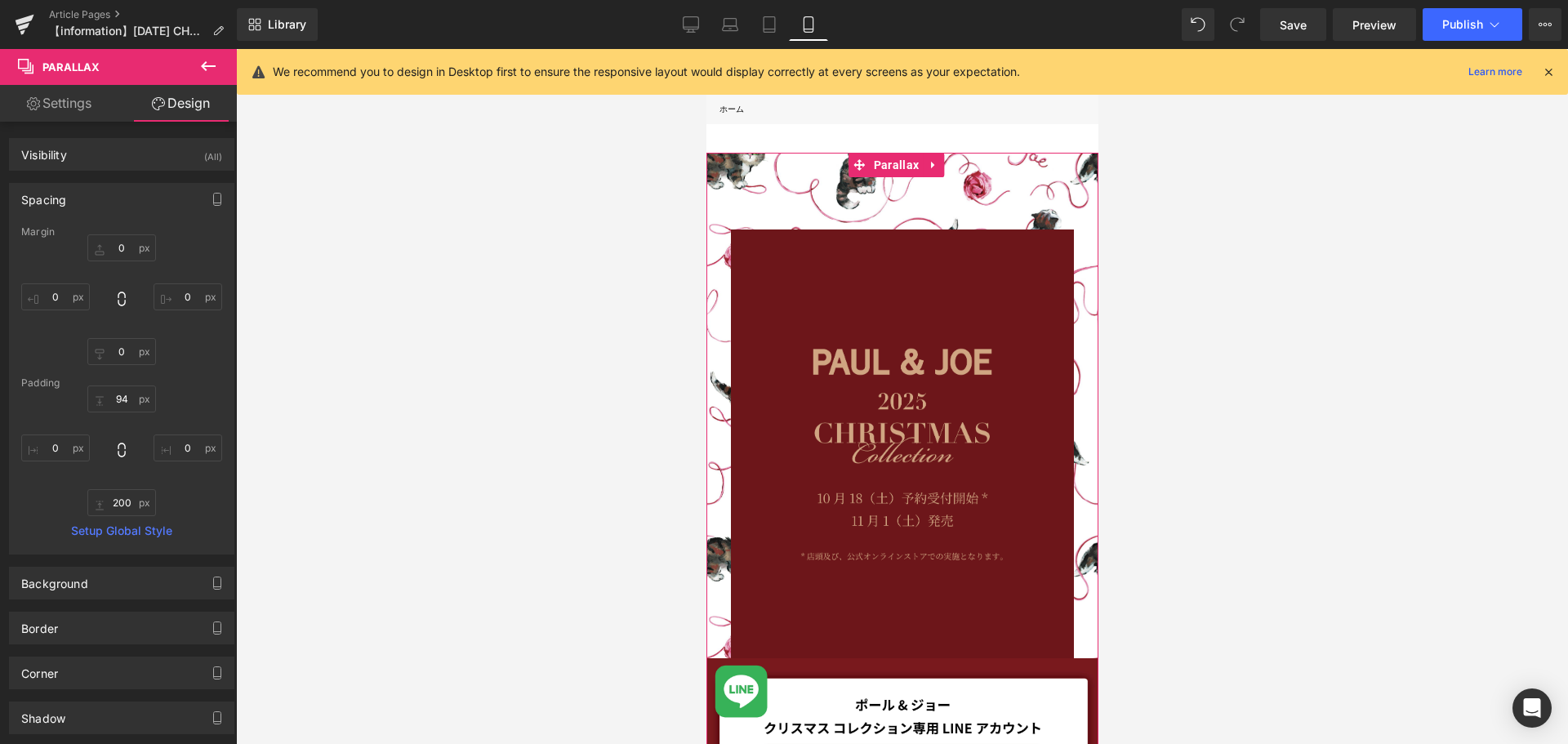
scroll to position [0, 0]
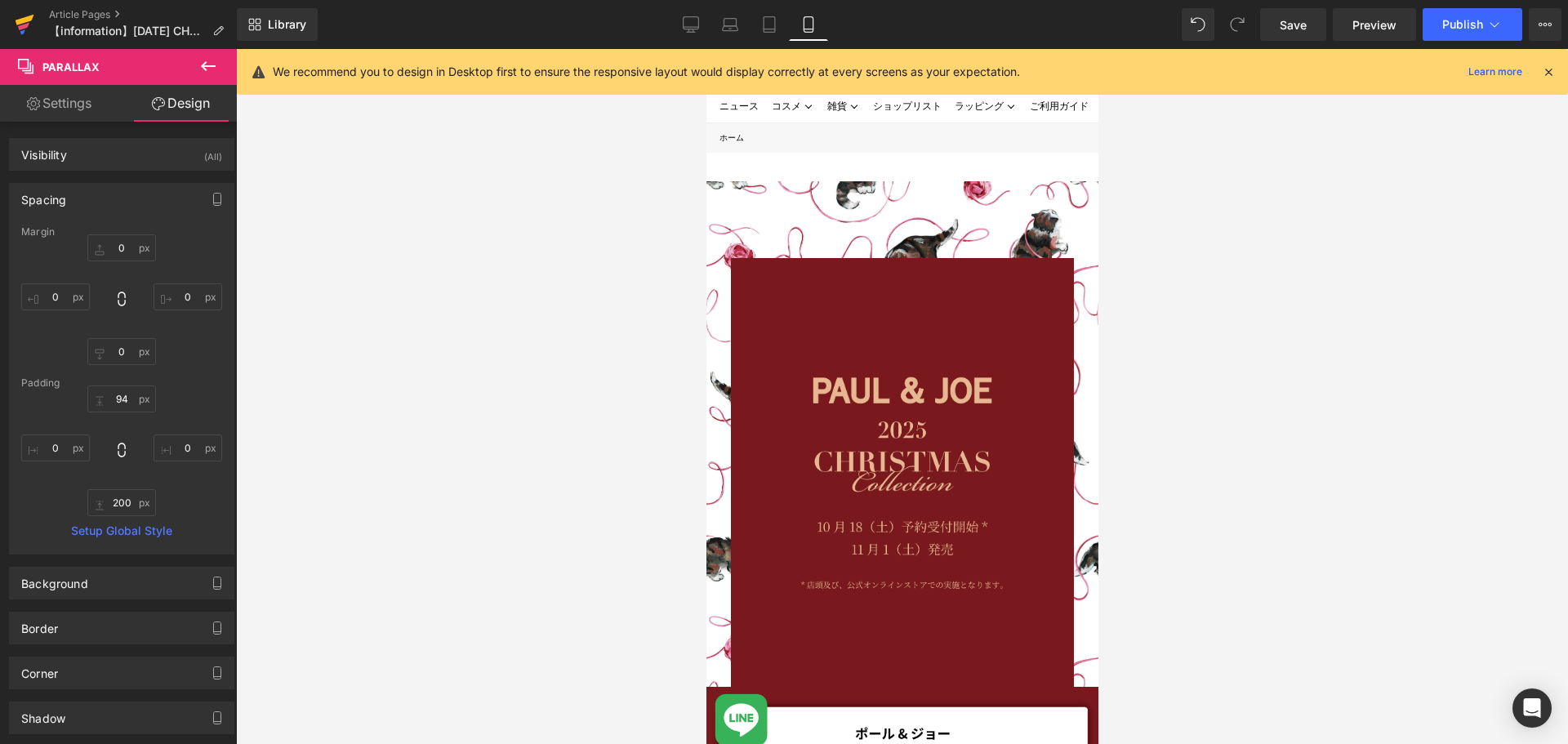
click at [25, 22] on icon at bounding box center [25, 20] width 19 height 11
